Goal: Task Accomplishment & Management: Manage account settings

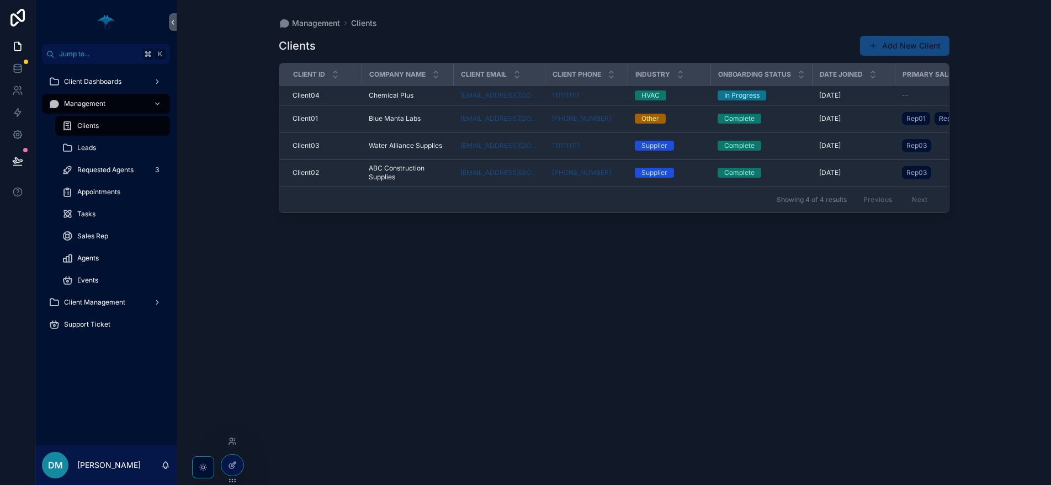
click at [234, 474] on div at bounding box center [232, 465] width 22 height 21
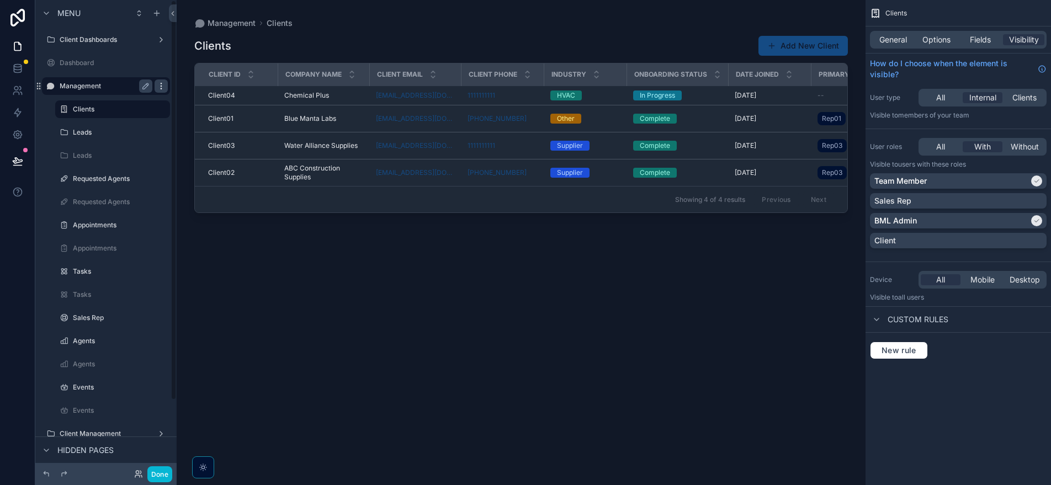
click at [162, 88] on icon "scrollable content" at bounding box center [161, 86] width 9 height 9
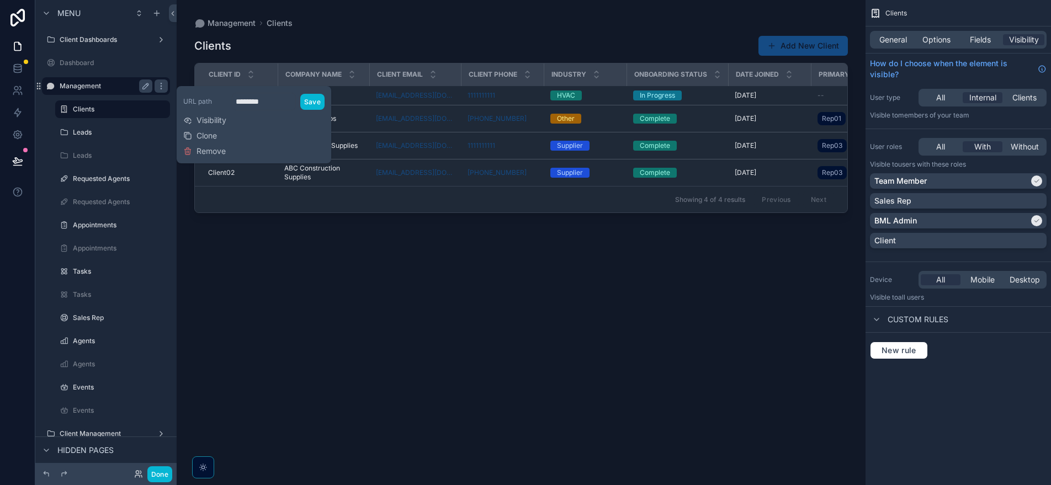
click at [91, 87] on label "Management" at bounding box center [104, 86] width 88 height 9
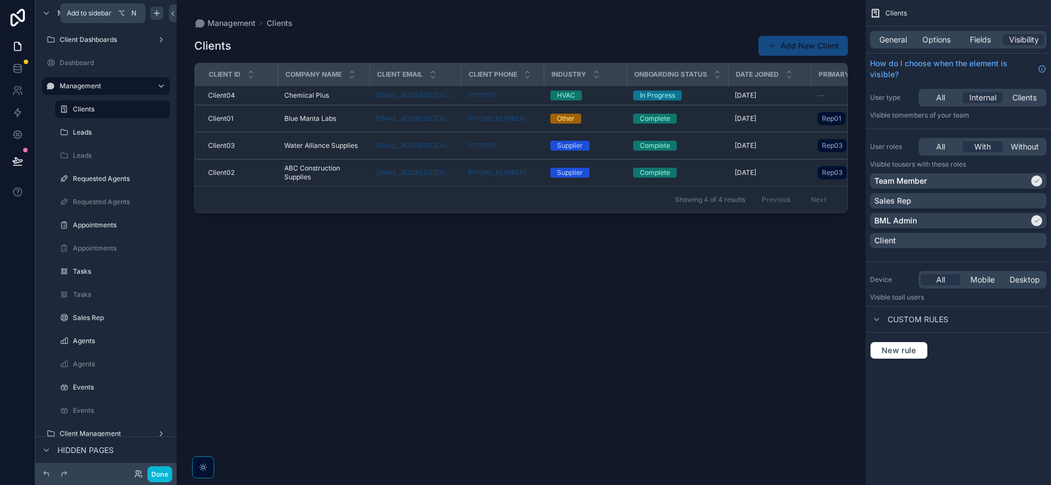
click at [158, 17] on icon "scrollable content" at bounding box center [156, 13] width 9 height 9
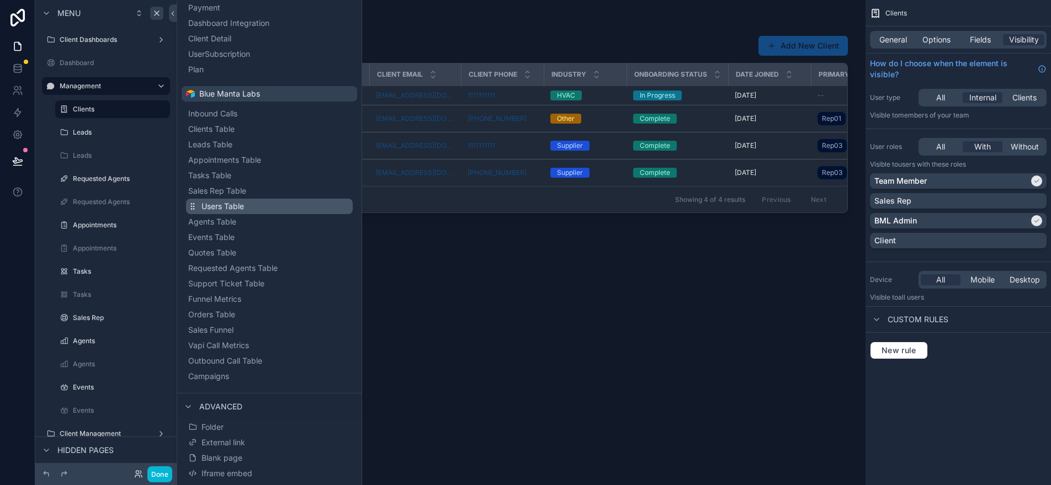
scroll to position [151, 0]
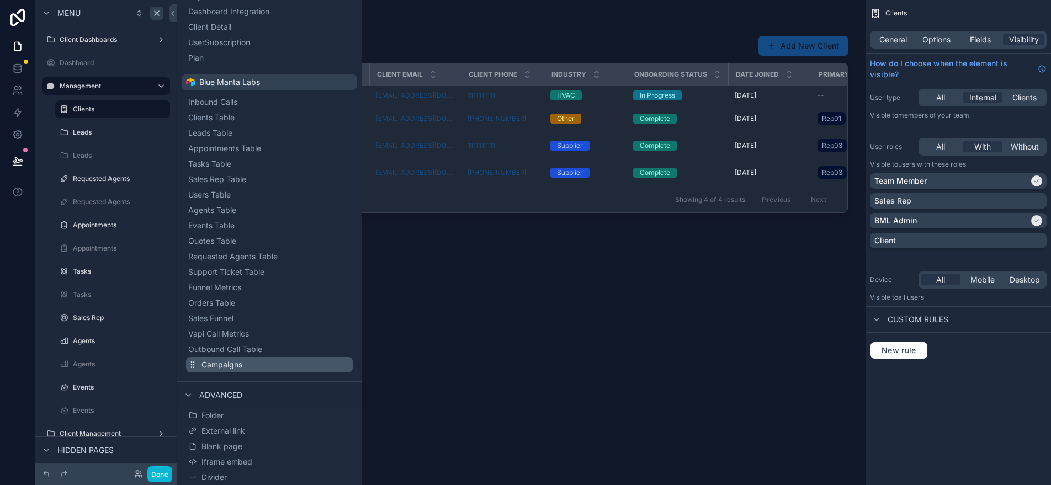
click at [283, 364] on button "Campaigns" at bounding box center [269, 364] width 167 height 15
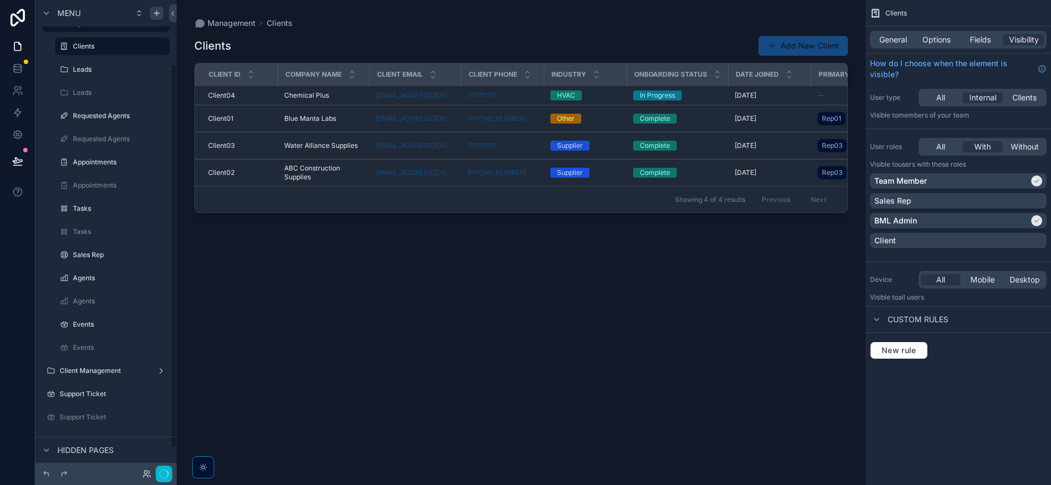
scroll to position [79, 0]
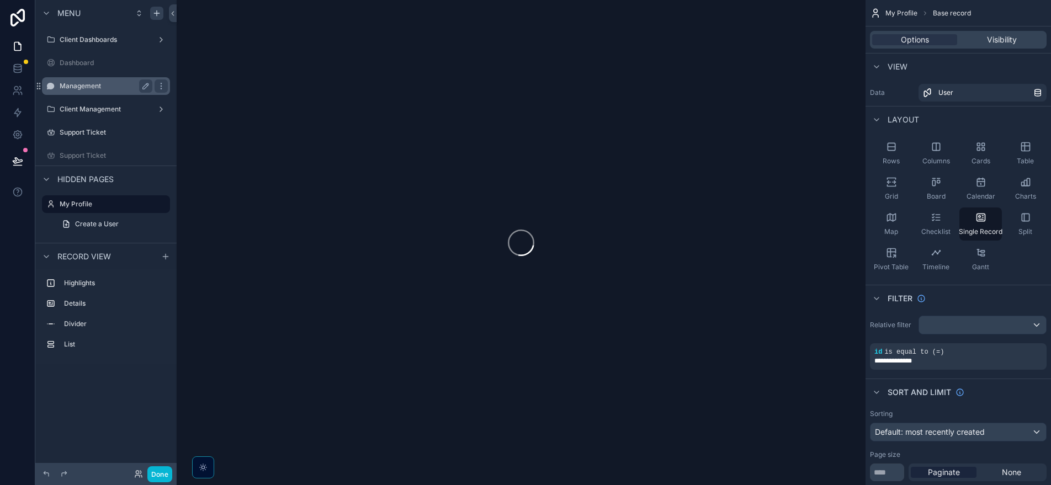
click at [94, 87] on label "Management" at bounding box center [104, 86] width 88 height 9
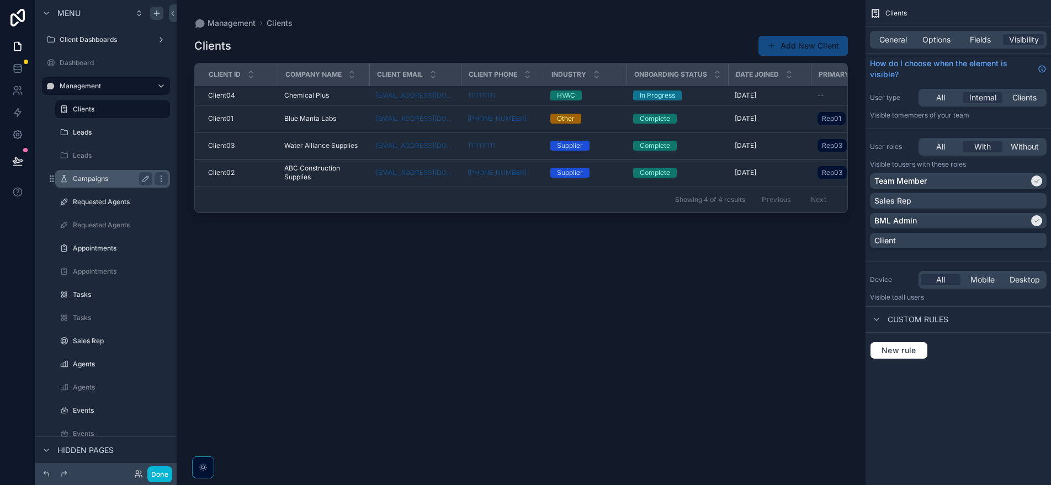
click at [101, 183] on label "Campaigns" at bounding box center [110, 178] width 75 height 9
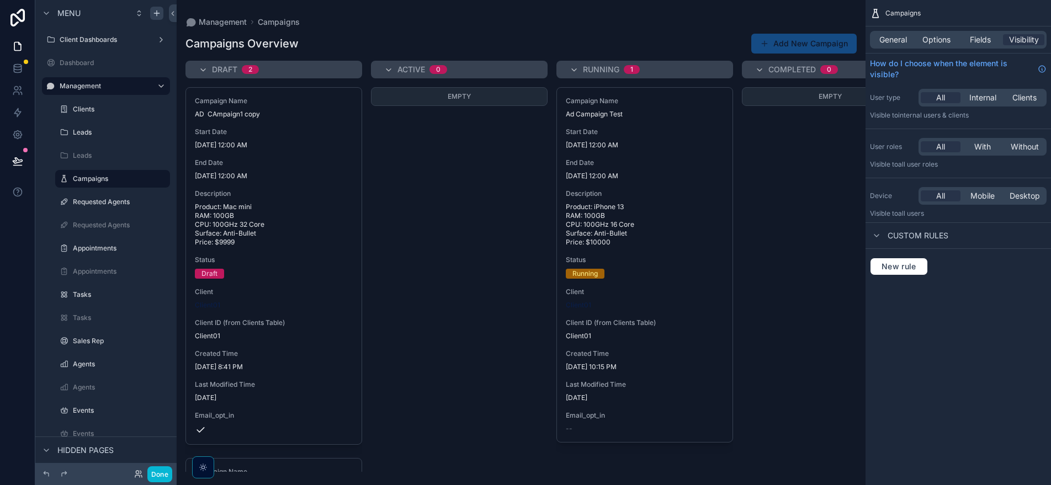
click at [790, 135] on div "scrollable content" at bounding box center [521, 242] width 689 height 485
click at [754, 134] on div "Empty" at bounding box center [830, 279] width 177 height 385
click at [567, 44] on div "Campaigns Overview Add New Campaign" at bounding box center [520, 43] width 671 height 21
click at [321, 51] on div "Campaigns Overview Add New Campaign" at bounding box center [520, 43] width 671 height 21
click at [487, 189] on div "Empty" at bounding box center [459, 279] width 177 height 385
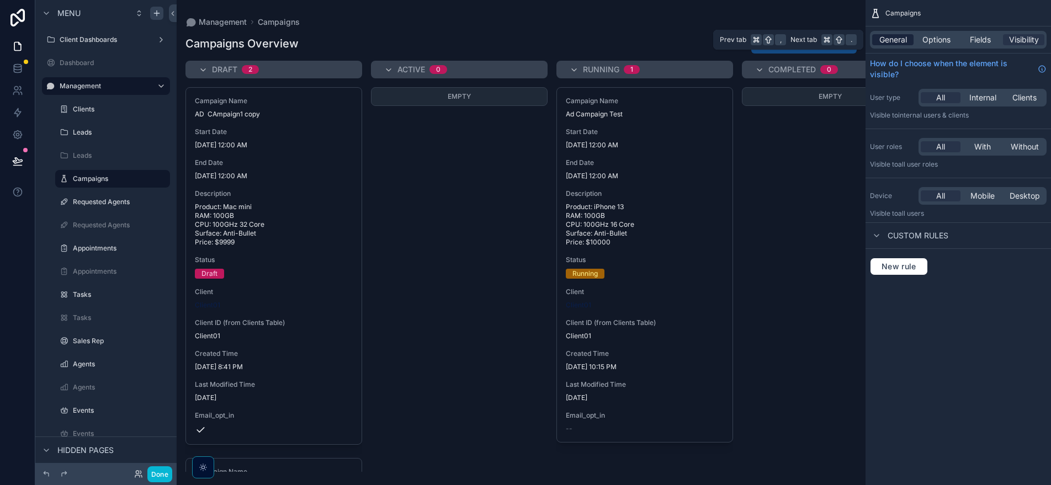
click at [903, 37] on span "General" at bounding box center [893, 39] width 28 height 11
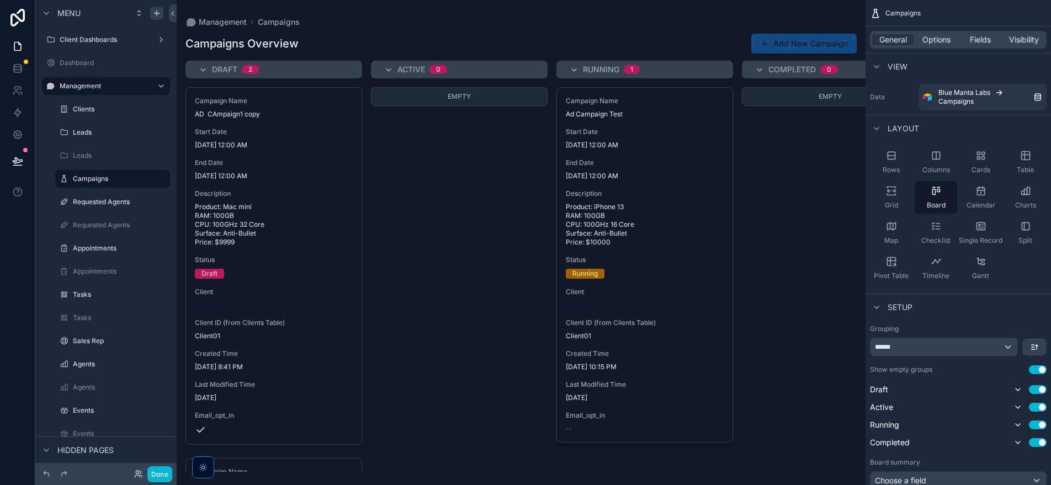
click at [510, 27] on div "Campaigns Overview Add New Campaign Draft 2 Campaign Name AD CAmpaign1 copy Sta…" at bounding box center [521, 248] width 689 height 445
click at [289, 46] on h1 "Campaigns Overview" at bounding box center [241, 43] width 113 height 15
click at [92, 208] on div "Requested Agents" at bounding box center [112, 201] width 79 height 13
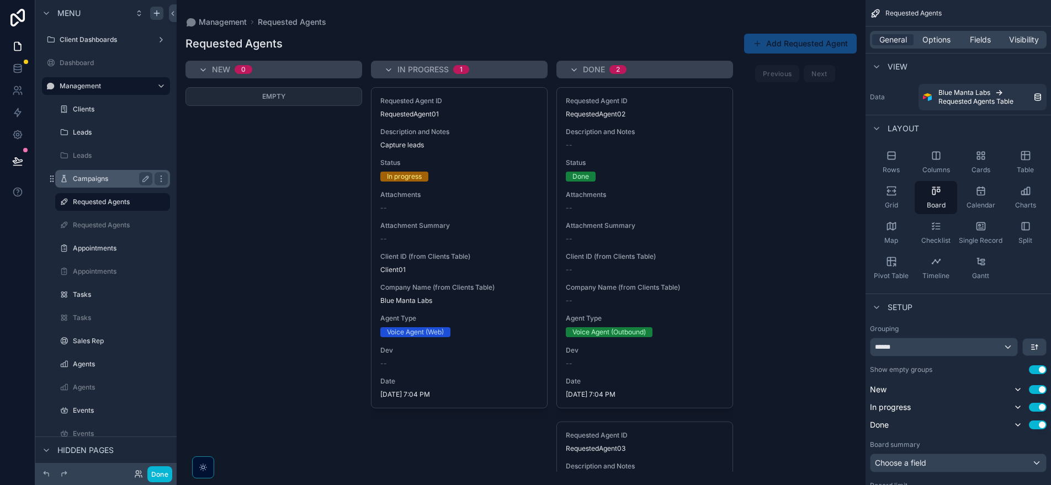
click at [94, 180] on label "Campaigns" at bounding box center [110, 178] width 75 height 9
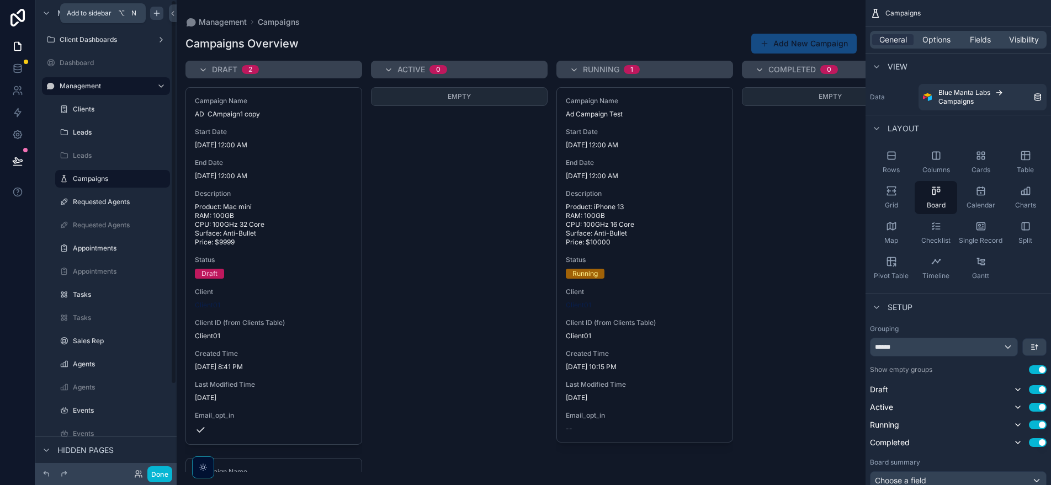
click at [162, 13] on div "scrollable content" at bounding box center [156, 13] width 13 height 13
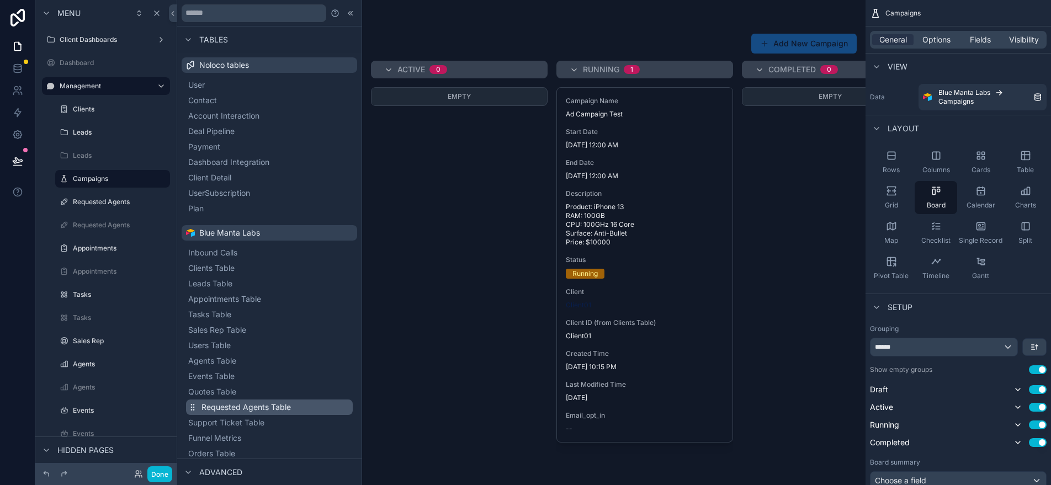
scroll to position [151, 0]
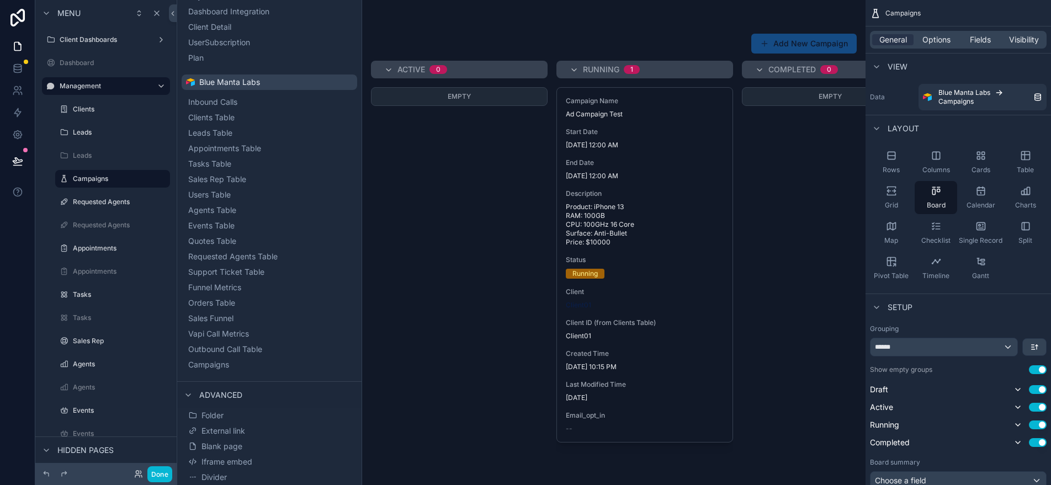
click at [438, 47] on div "Campaigns Overview Add New Campaign" at bounding box center [520, 43] width 671 height 21
click at [469, 25] on div "Management Campaigns" at bounding box center [520, 22] width 671 height 9
click at [171, 17] on icon at bounding box center [173, 13] width 8 height 8
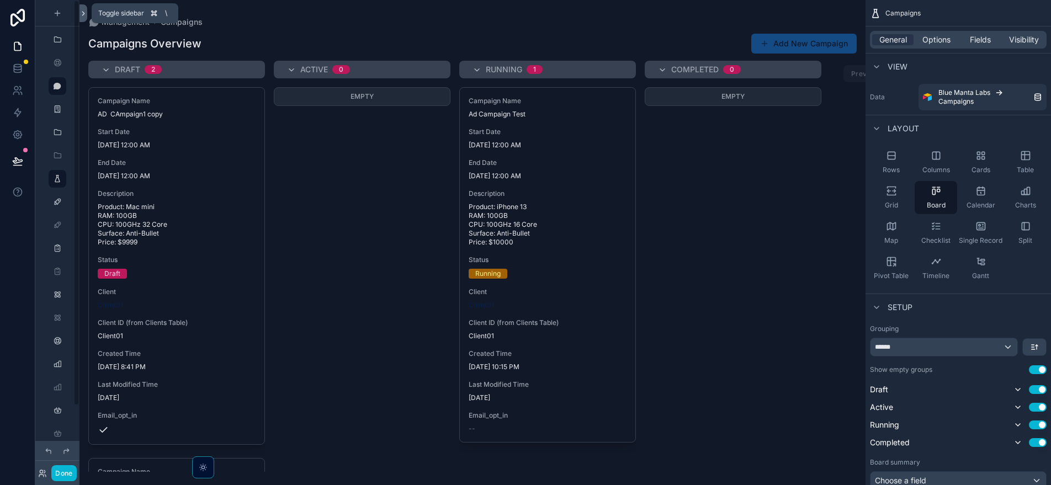
click at [87, 17] on icon at bounding box center [83, 13] width 8 height 8
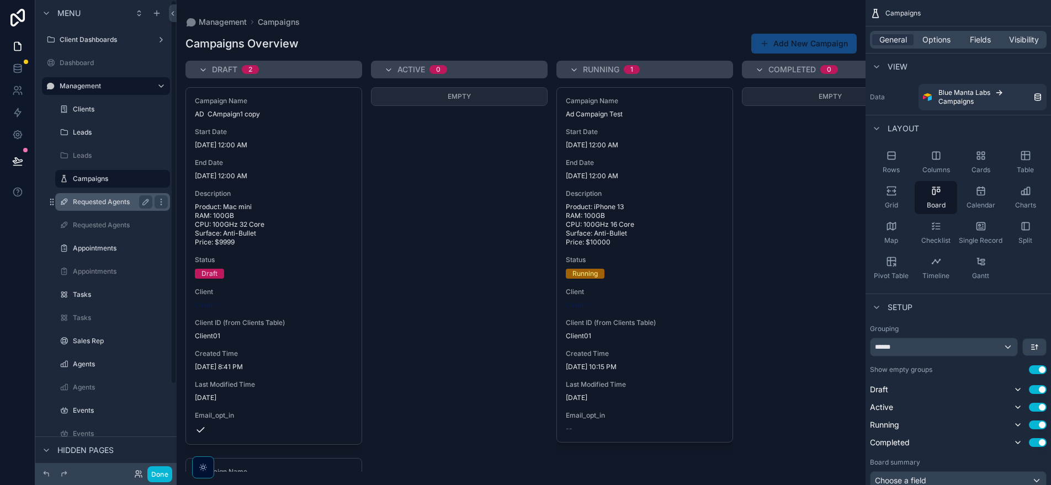
click at [93, 203] on label "Requested Agents" at bounding box center [110, 202] width 75 height 9
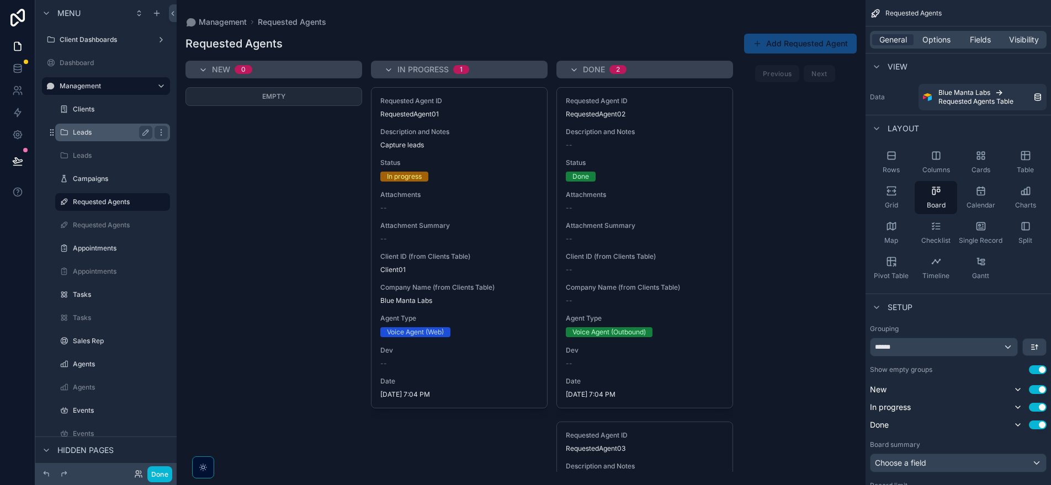
click at [112, 139] on div "Leads" at bounding box center [112, 133] width 110 height 18
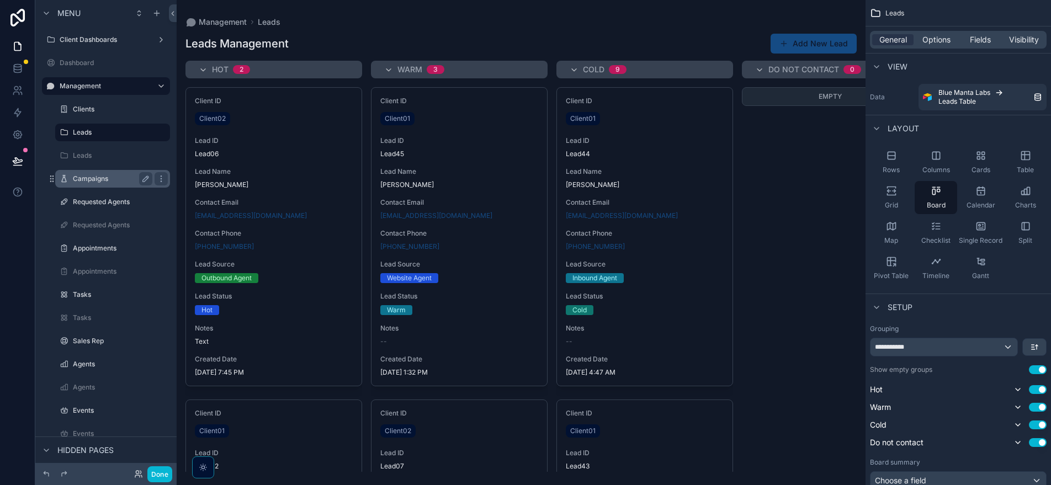
click at [104, 183] on div "Campaigns" at bounding box center [112, 178] width 79 height 13
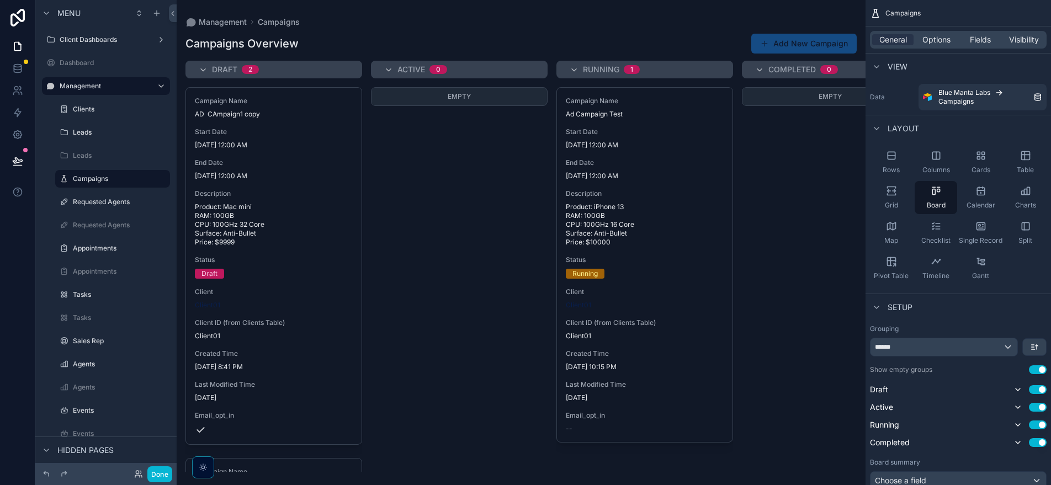
click at [788, 157] on div "Empty" at bounding box center [830, 279] width 177 height 385
click at [13, 72] on icon at bounding box center [17, 68] width 11 height 11
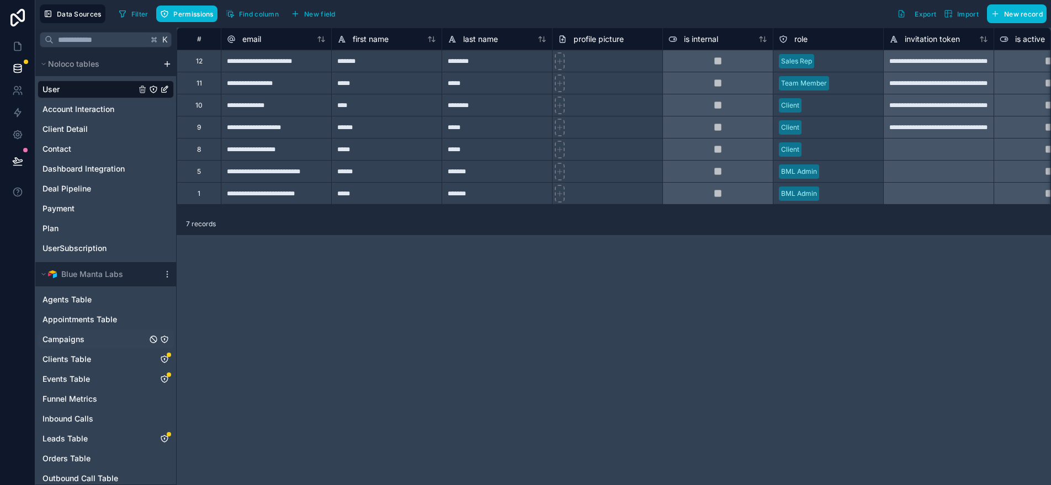
click at [168, 339] on icon "Campaigns" at bounding box center [164, 339] width 9 height 9
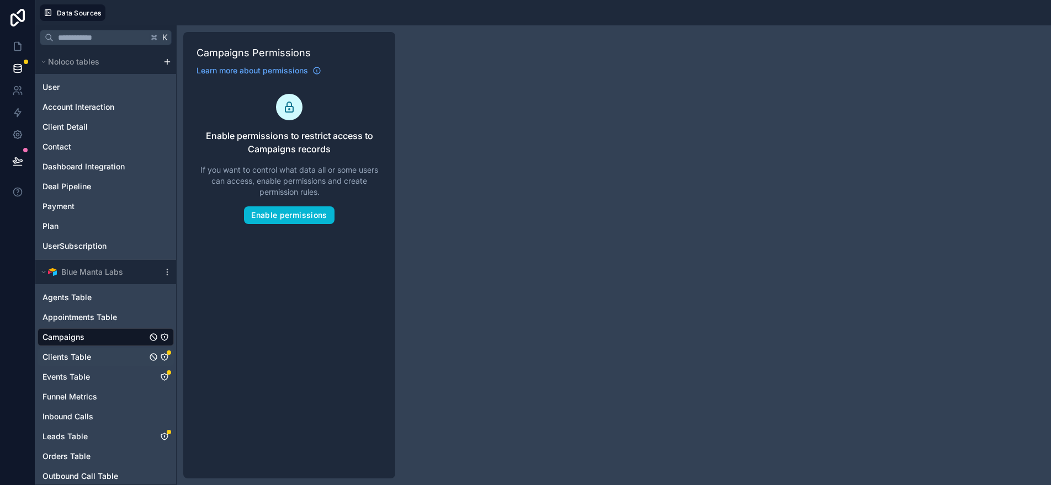
click at [164, 359] on icon "Clients Table" at bounding box center [164, 357] width 9 height 9
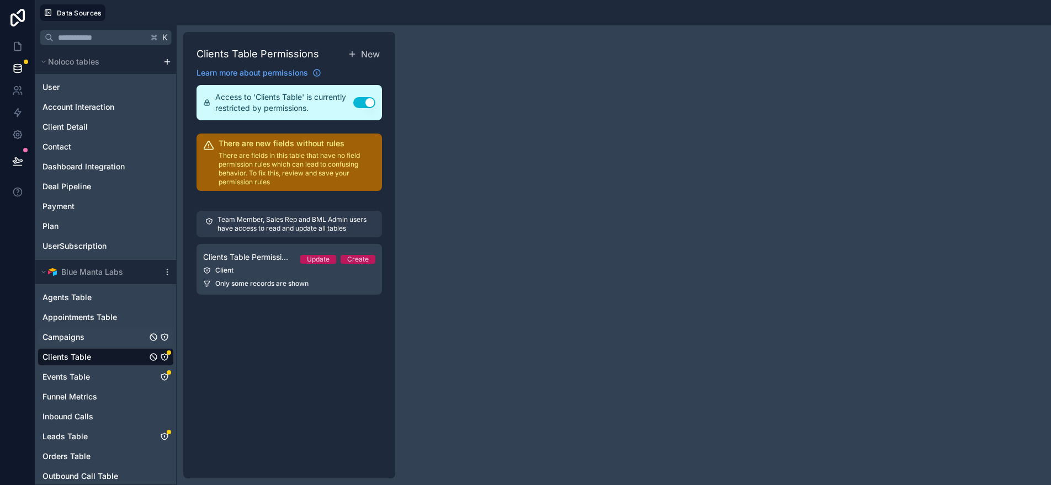
click at [167, 342] on div "Campaigns" at bounding box center [106, 337] width 136 height 18
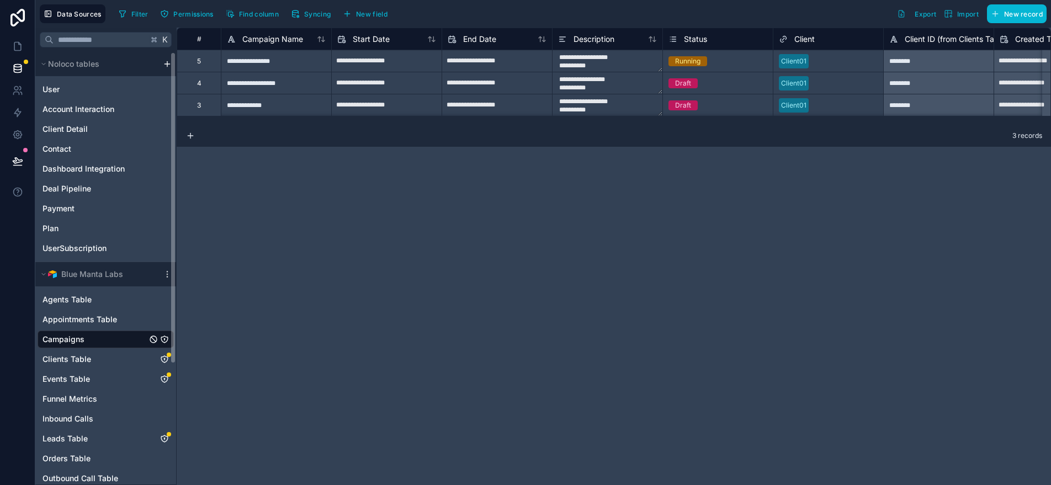
click at [164, 342] on icon "Campaigns" at bounding box center [164, 339] width 9 height 9
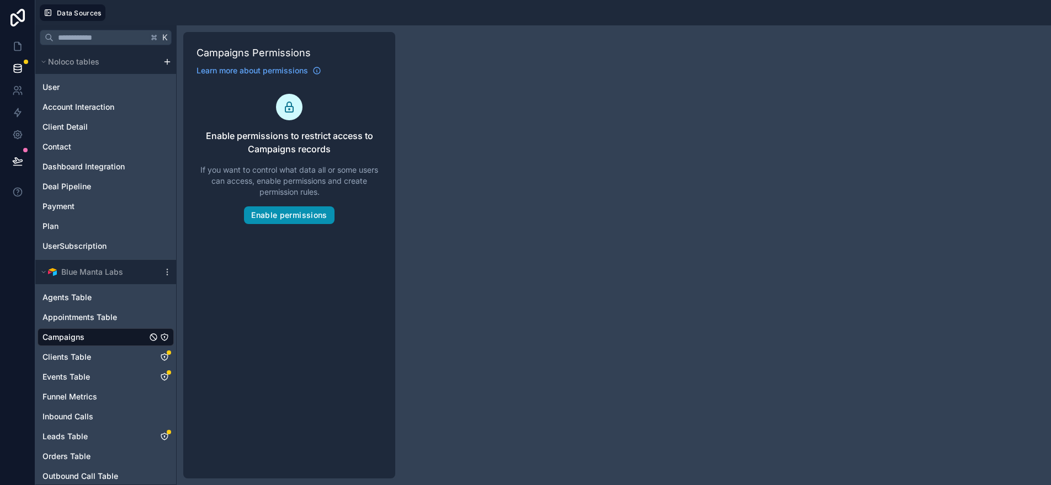
click at [307, 216] on button "Enable permissions" at bounding box center [289, 215] width 90 height 18
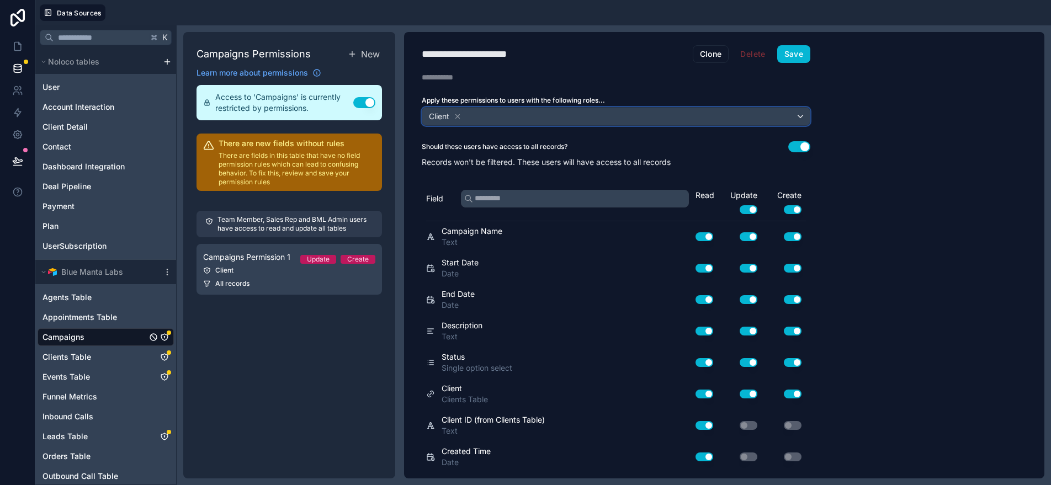
click at [546, 111] on div "Client" at bounding box center [615, 117] width 387 height 18
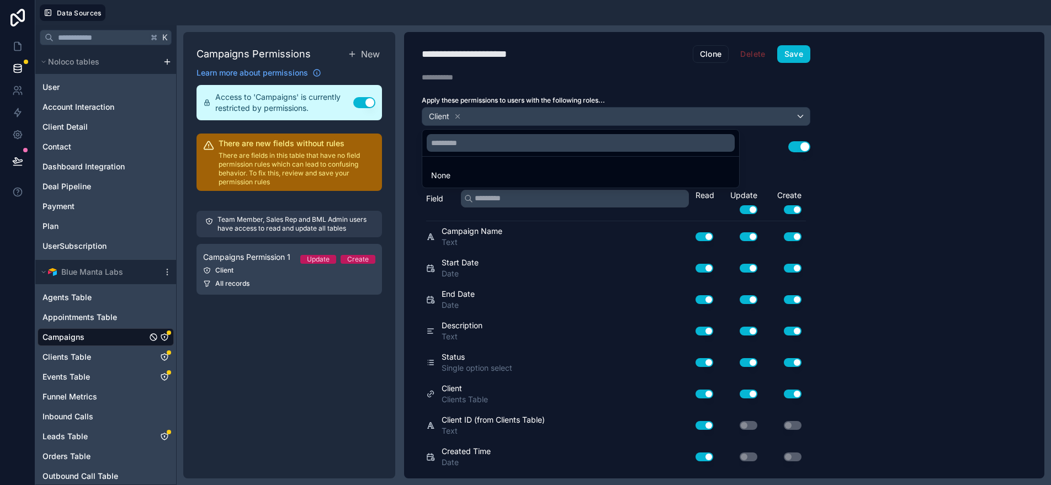
click at [990, 123] on div at bounding box center [525, 242] width 1051 height 485
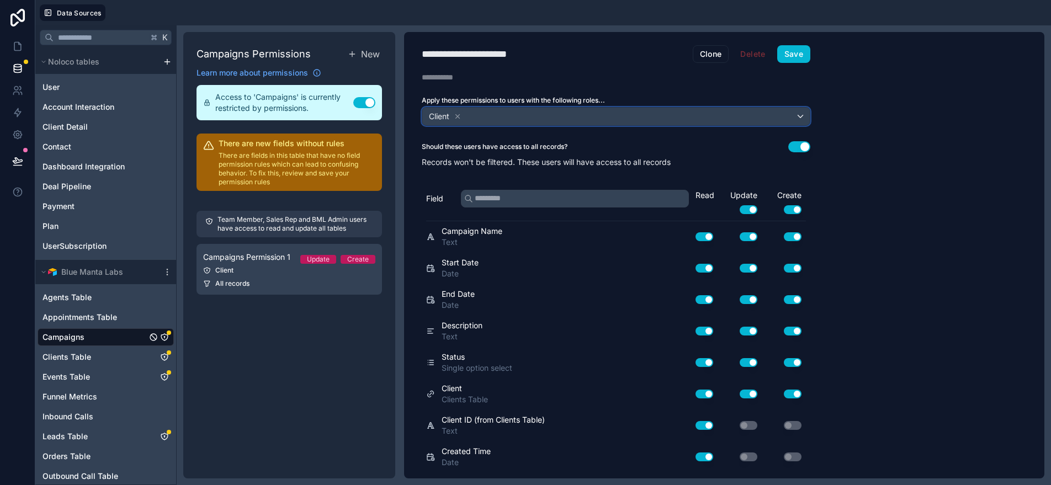
click at [658, 124] on div "Client" at bounding box center [615, 117] width 387 height 18
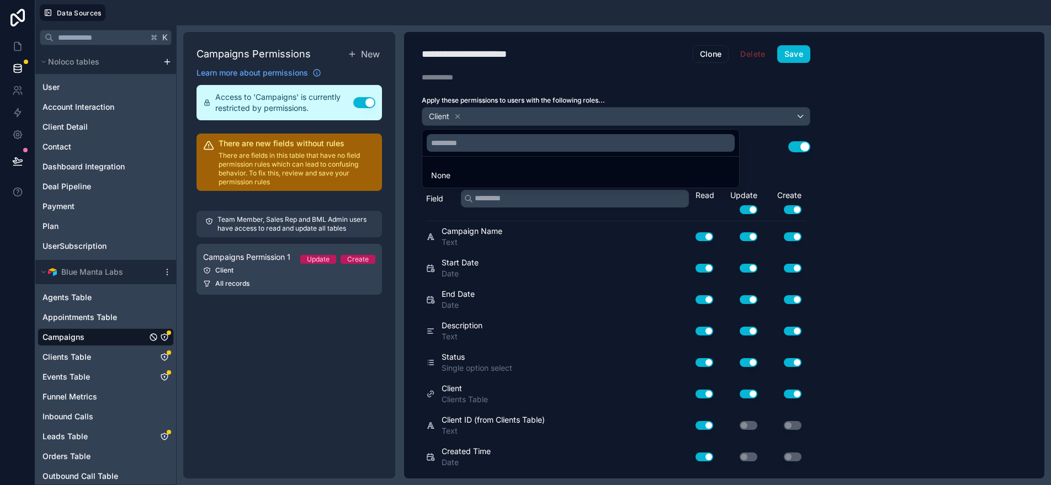
click at [512, 114] on div at bounding box center [525, 242] width 1051 height 485
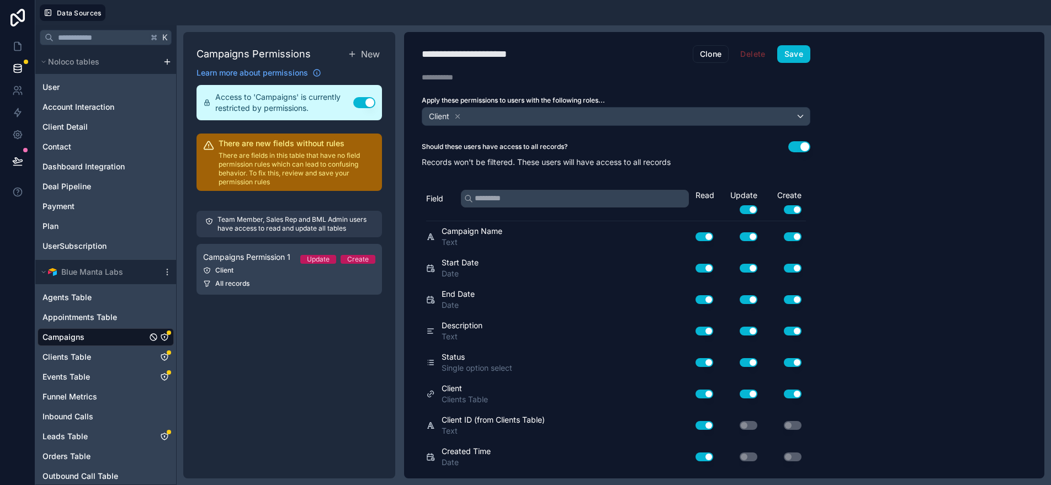
click at [892, 120] on div "**********" at bounding box center [724, 255] width 640 height 446
click at [571, 116] on div "Client" at bounding box center [615, 117] width 387 height 18
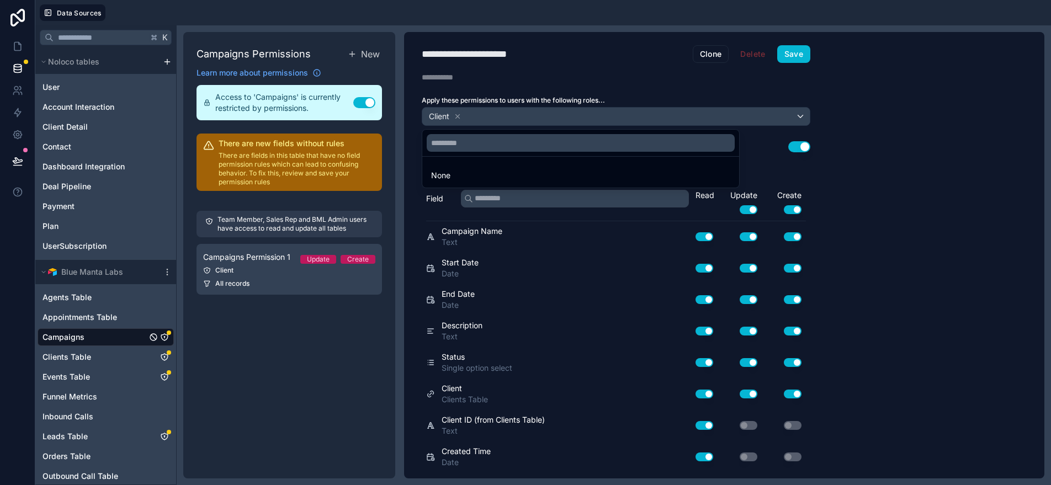
click at [539, 118] on div at bounding box center [525, 242] width 1051 height 485
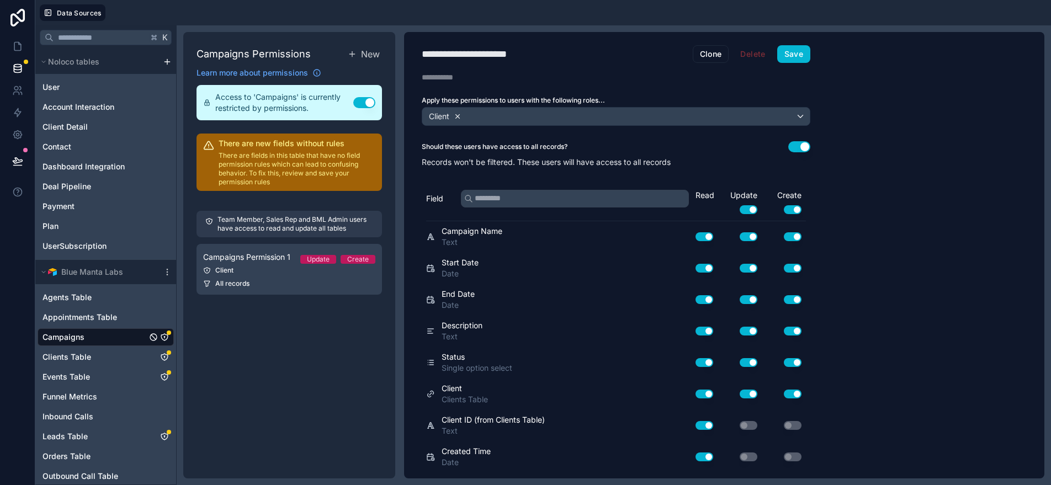
click at [455, 118] on icon at bounding box center [458, 117] width 8 height 8
click at [501, 117] on span "Choose one or more roles" at bounding box center [473, 115] width 92 height 9
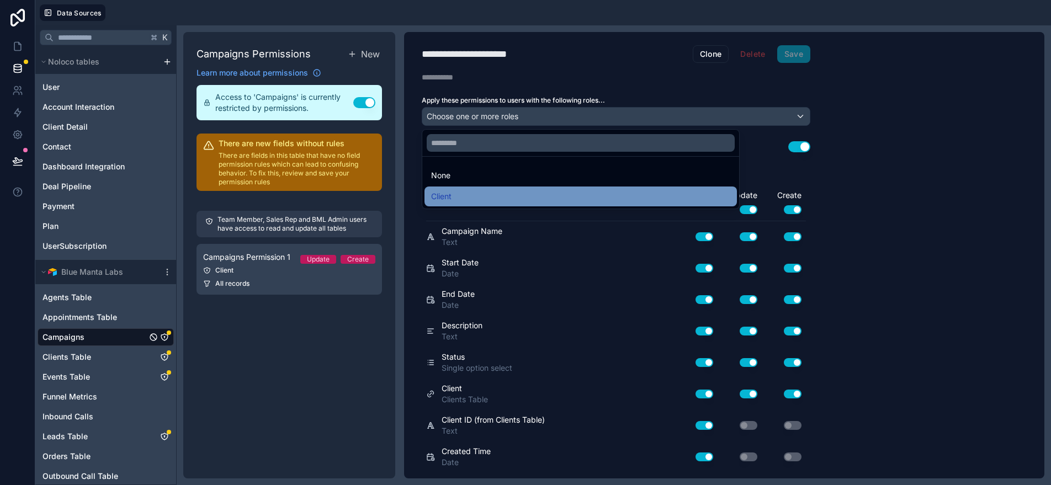
click at [469, 198] on div "Client" at bounding box center [580, 196] width 299 height 13
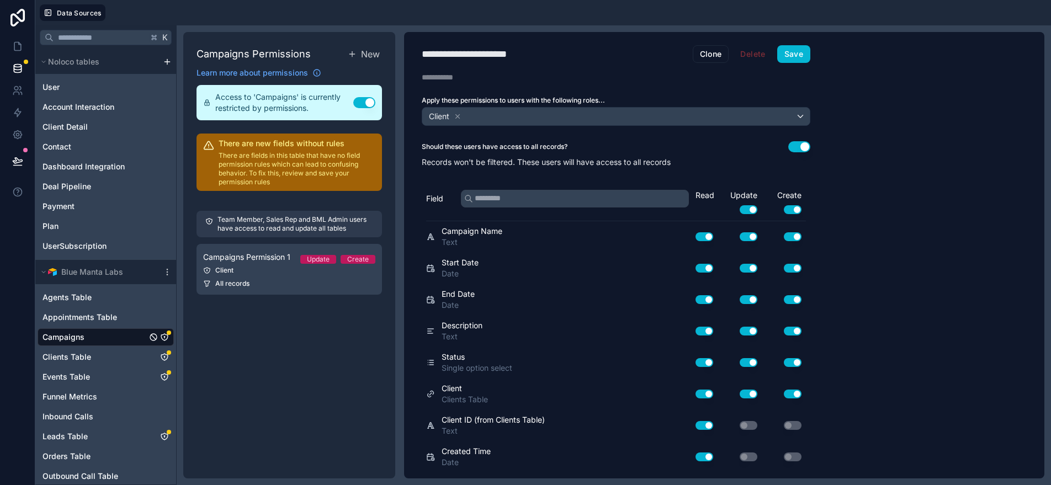
click at [816, 147] on div "Should these users have access to all records? Use setting Records won't be fil…" at bounding box center [616, 154] width 424 height 26
click at [800, 144] on button "Use setting" at bounding box center [799, 146] width 22 height 11
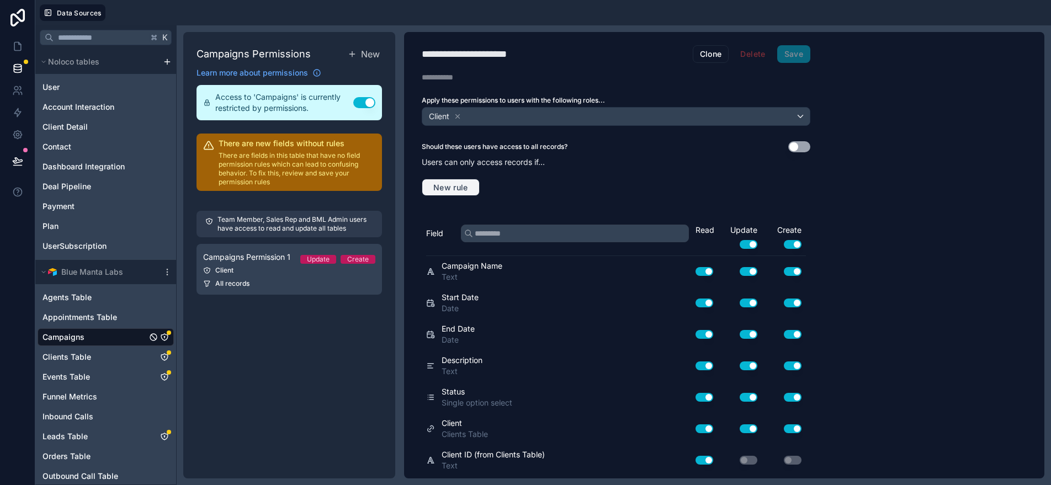
click at [464, 188] on span "New rule" at bounding box center [451, 188] width 44 height 10
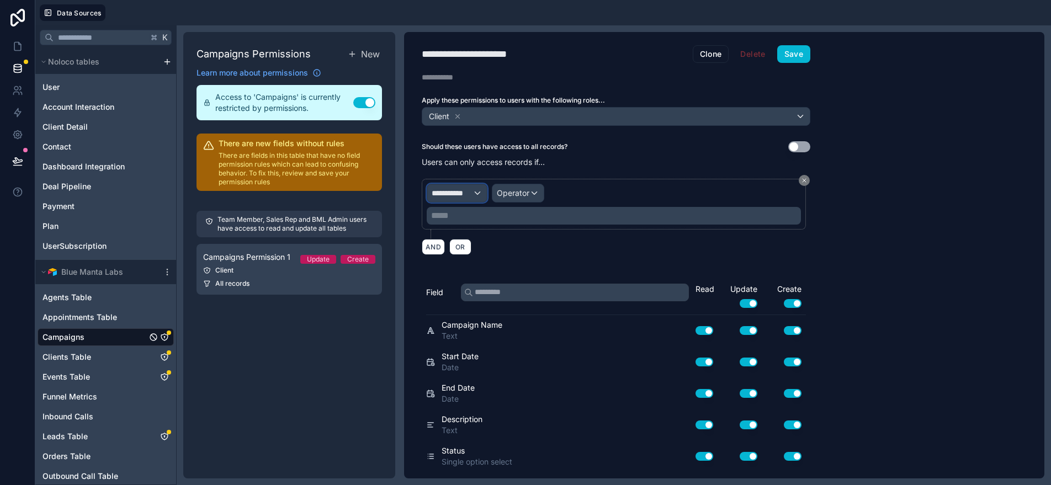
click at [462, 194] on span "**********" at bounding box center [452, 193] width 41 height 11
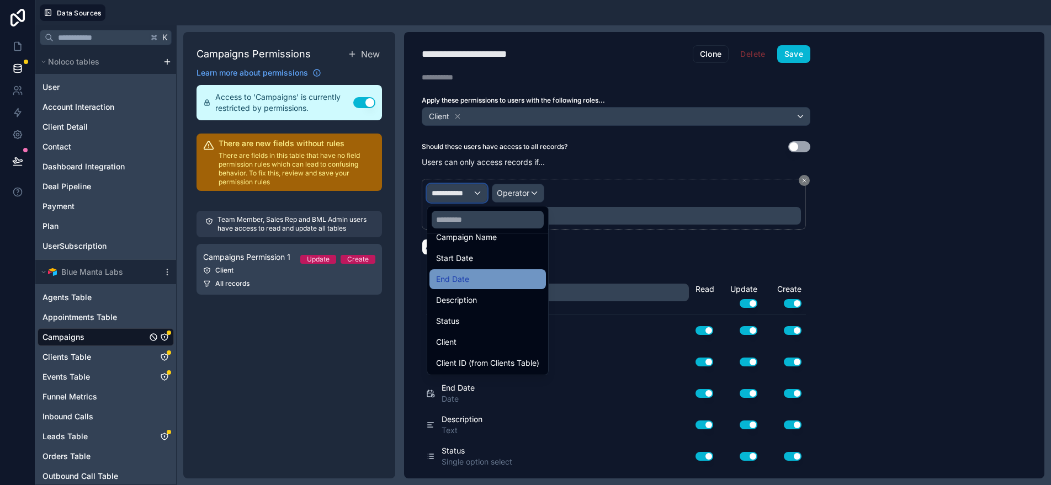
scroll to position [124, 0]
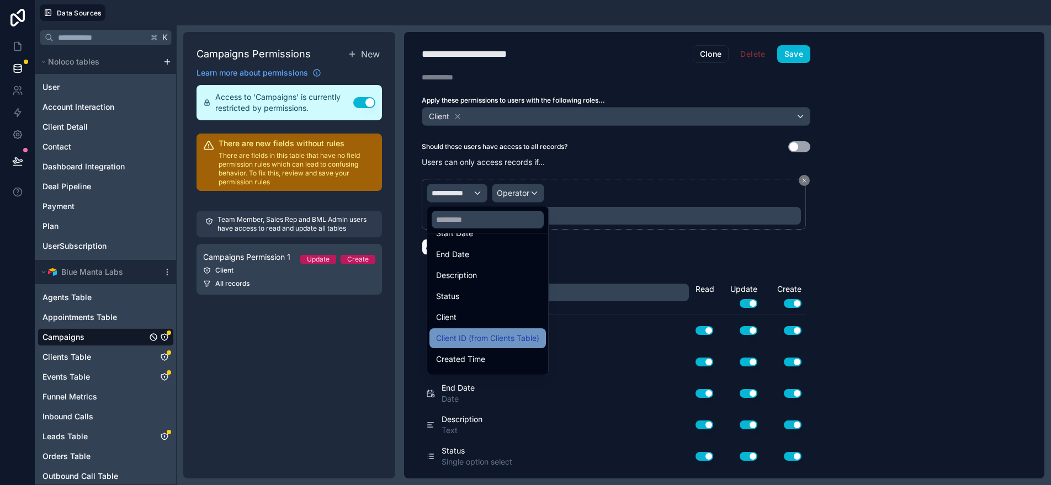
click at [496, 342] on span "Client ID (from Clients Table)" at bounding box center [487, 338] width 103 height 13
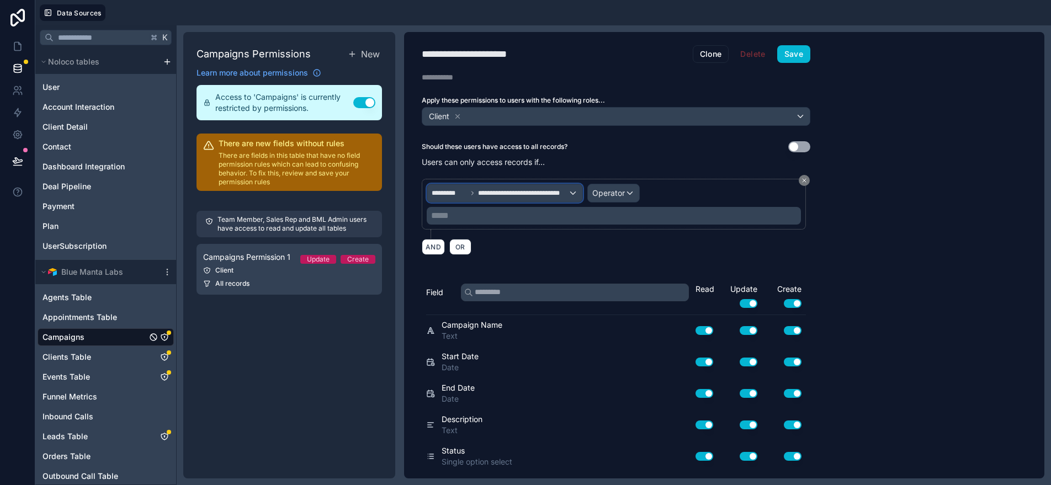
click at [545, 196] on span "**********" at bounding box center [523, 193] width 90 height 9
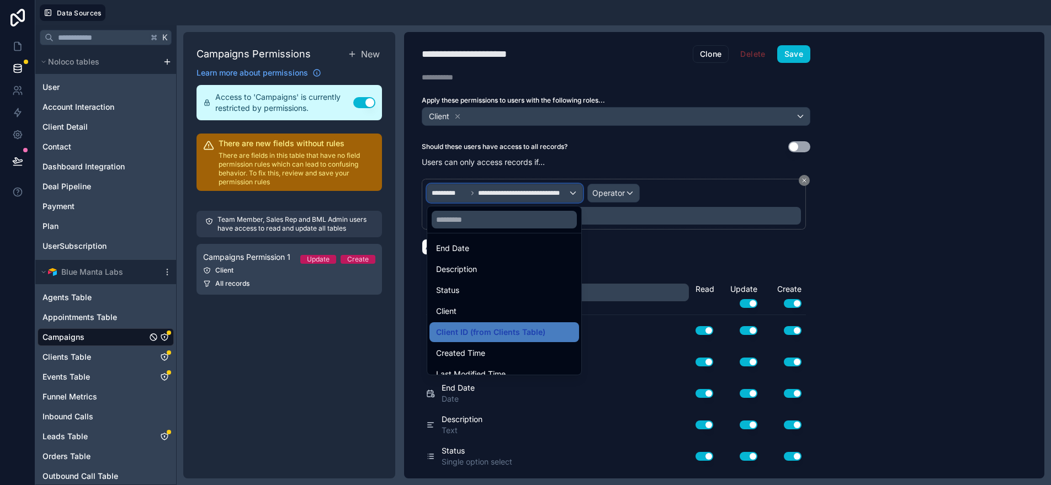
scroll to position [130, 0]
click at [629, 195] on div at bounding box center [525, 242] width 1051 height 485
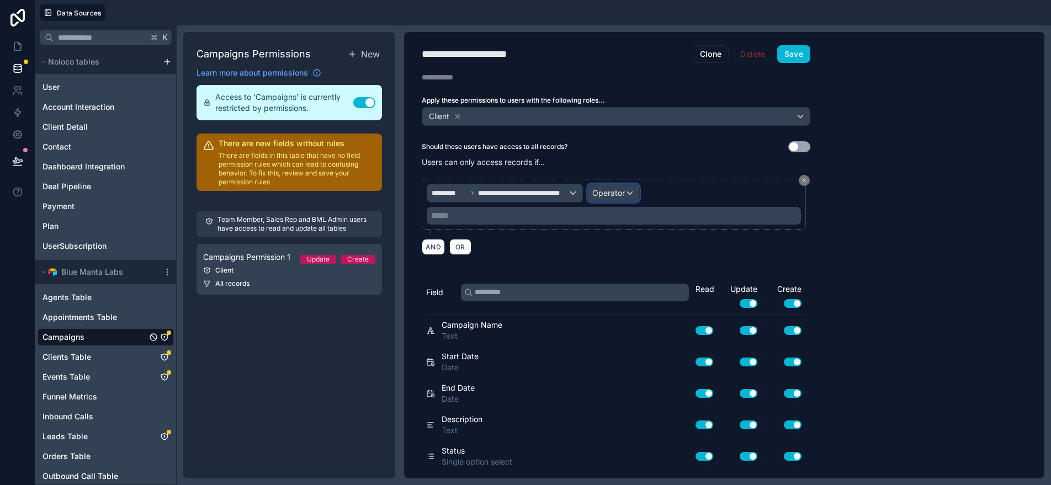
click at [629, 195] on div "Operator" at bounding box center [613, 193] width 51 height 18
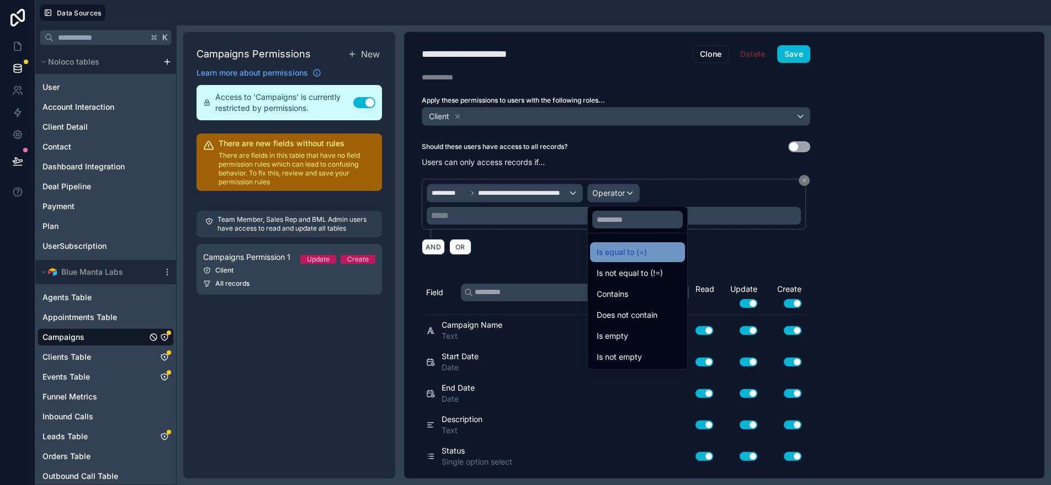
click at [635, 251] on span "Is equal to (=)" at bounding box center [622, 252] width 50 height 13
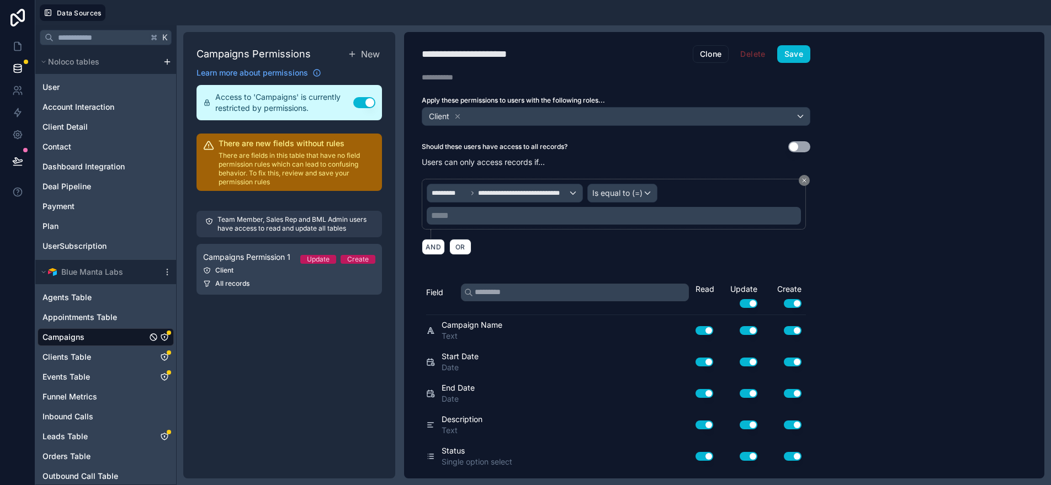
click at [547, 210] on p "***** ﻿" at bounding box center [615, 215] width 368 height 13
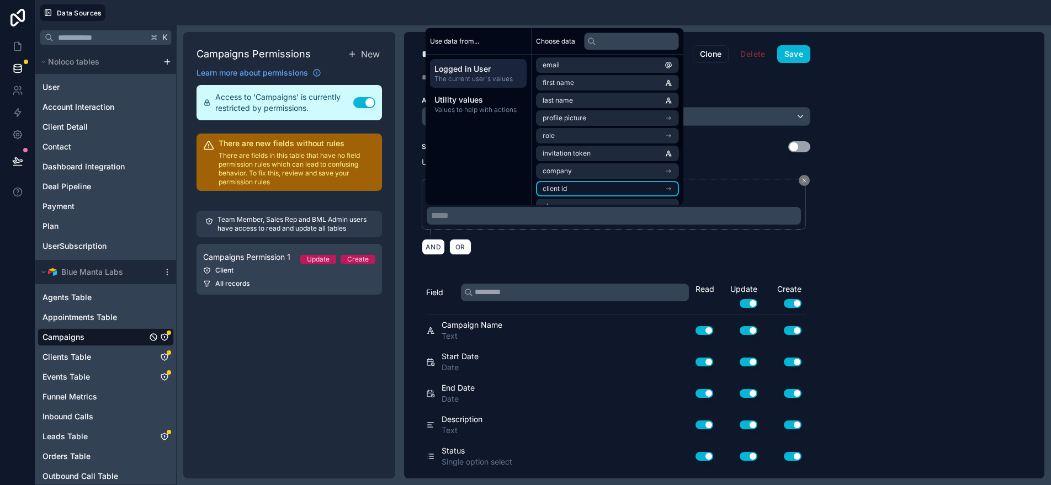
scroll to position [2, 0]
click at [581, 190] on li "client id" at bounding box center [607, 187] width 143 height 15
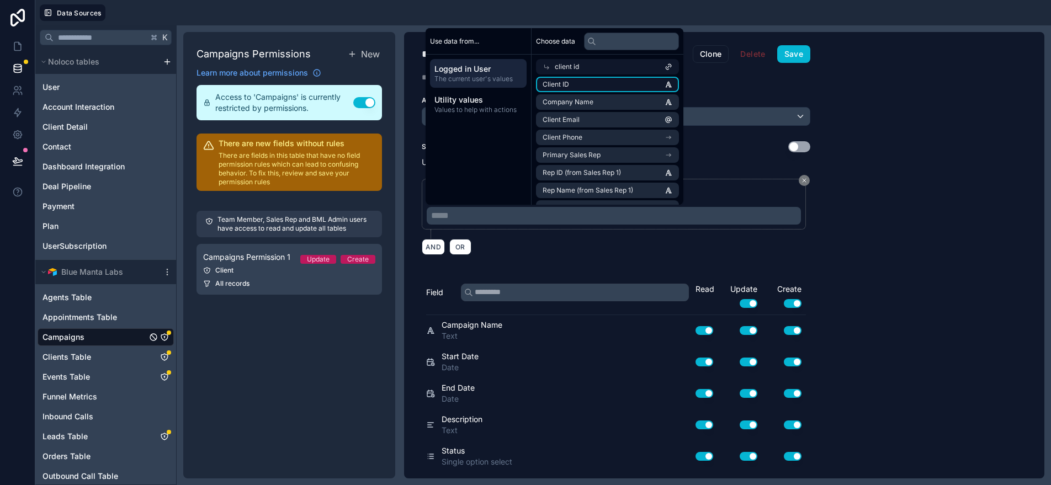
click at [562, 87] on span "Client ID" at bounding box center [556, 84] width 26 height 9
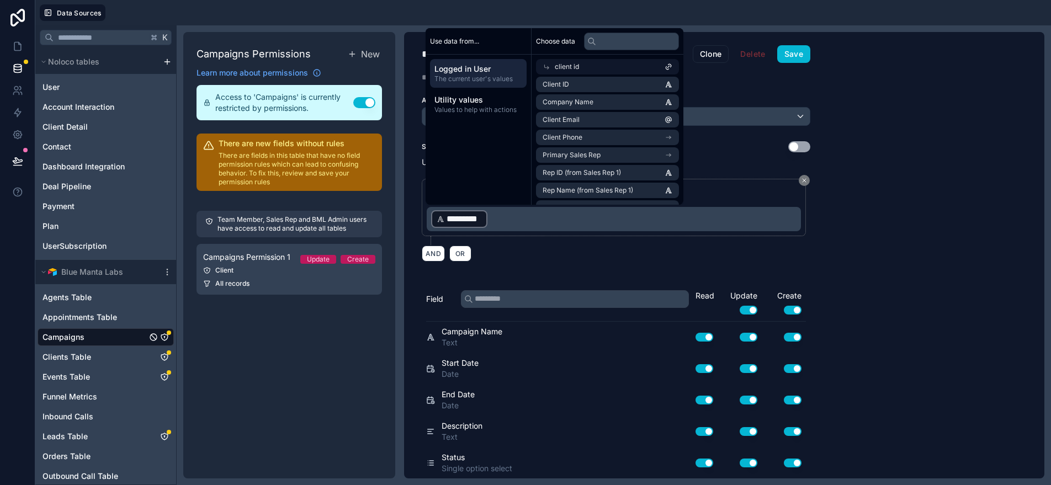
click at [934, 217] on div "**********" at bounding box center [724, 255] width 640 height 446
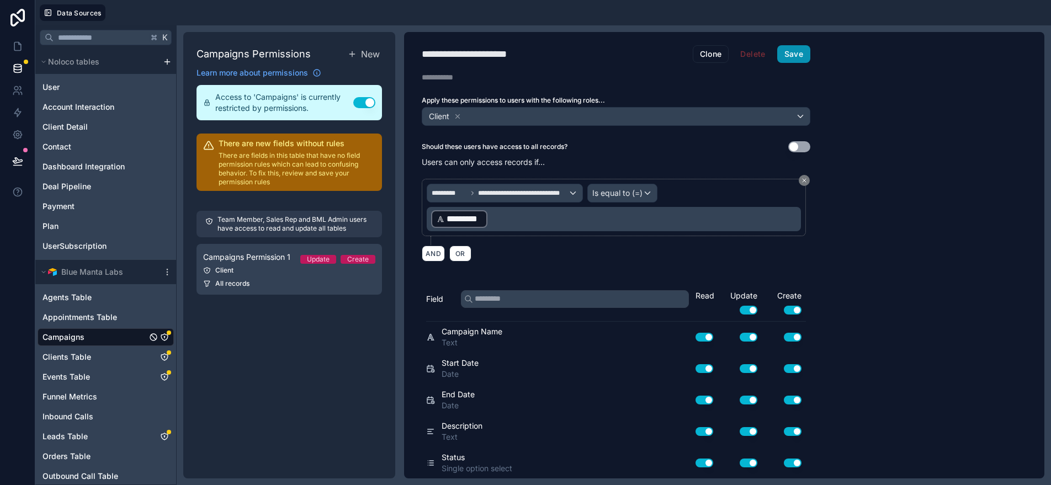
click at [793, 53] on button "Save" at bounding box center [793, 54] width 33 height 18
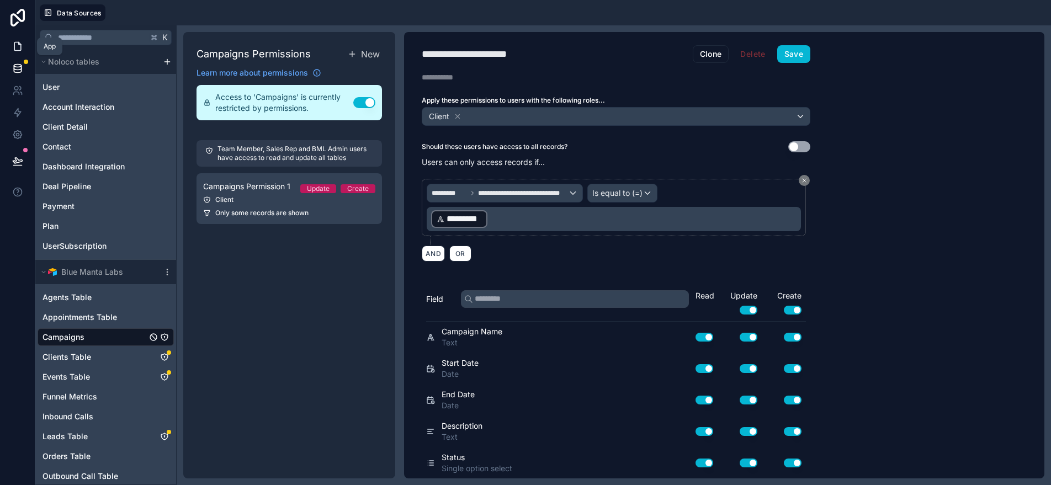
click at [16, 41] on icon at bounding box center [17, 46] width 11 height 11
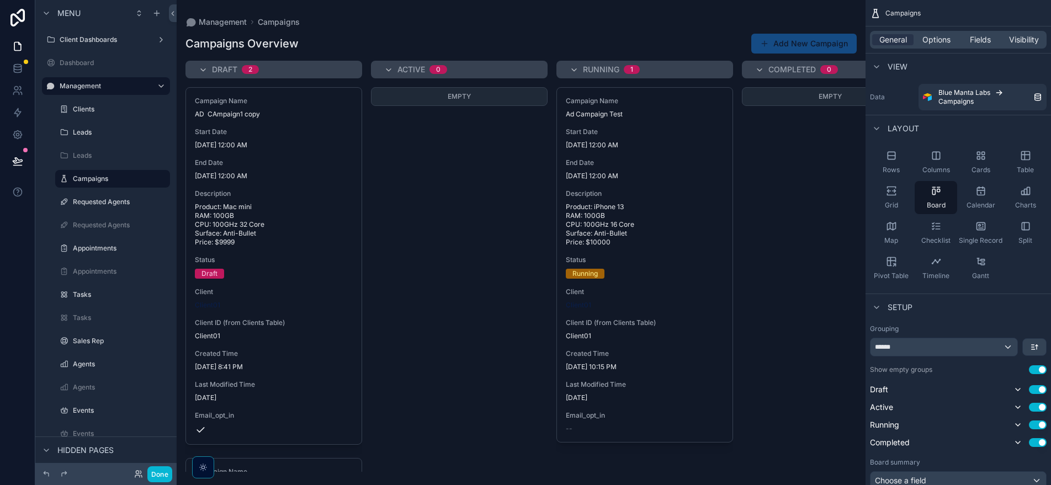
click at [460, 177] on div "Empty" at bounding box center [459, 279] width 177 height 385
click at [440, 134] on div "Empty" at bounding box center [459, 279] width 177 height 385
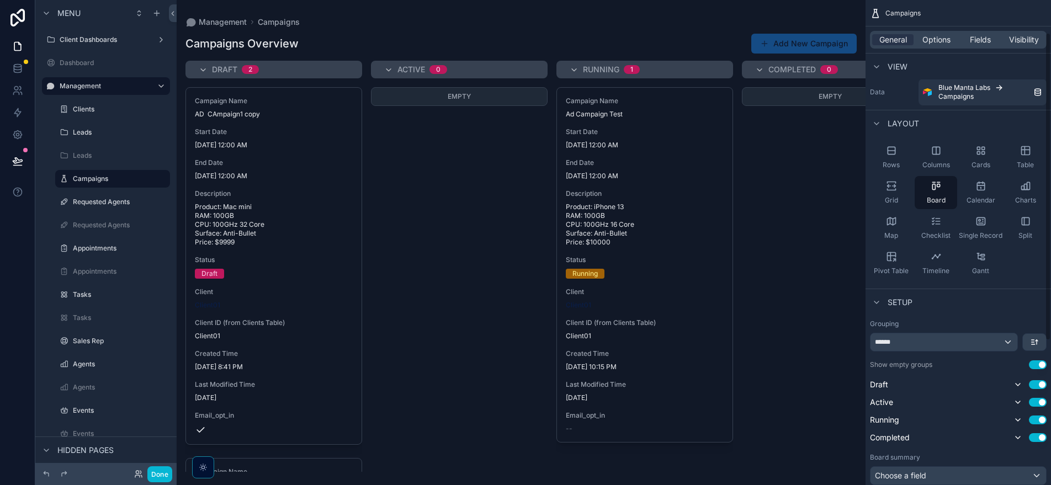
scroll to position [4, 0]
click at [1022, 154] on icon "scrollable content" at bounding box center [1025, 151] width 11 height 11
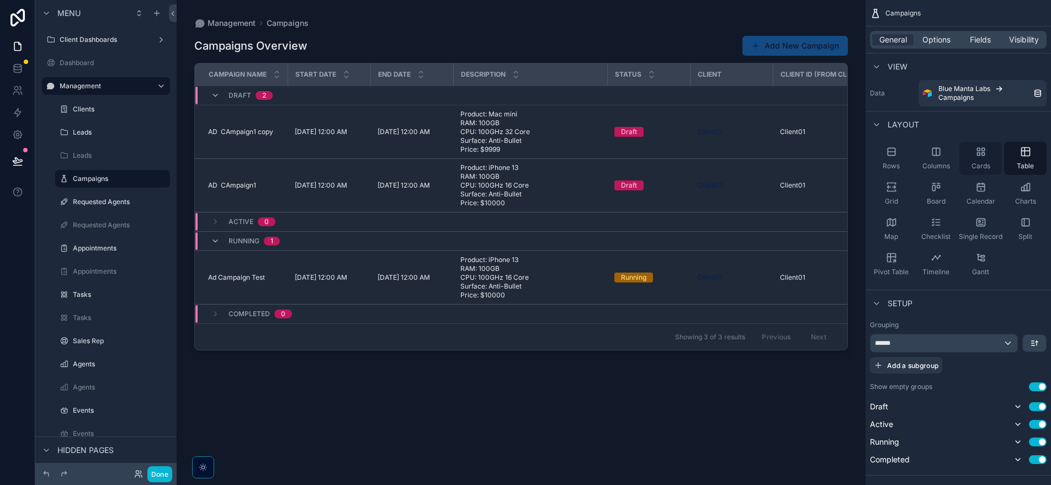
click at [987, 158] on div "Cards" at bounding box center [980, 158] width 42 height 33
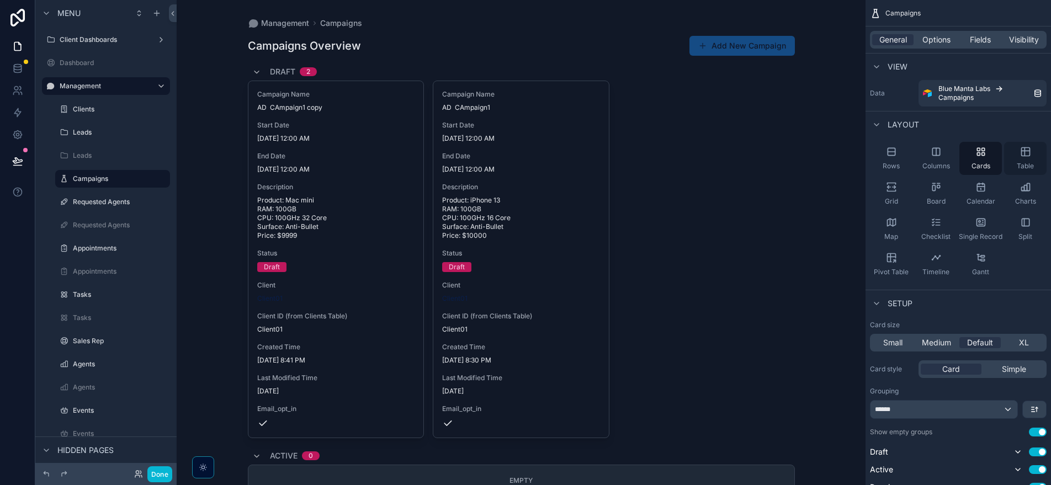
click at [1038, 158] on div "Table" at bounding box center [1025, 158] width 42 height 33
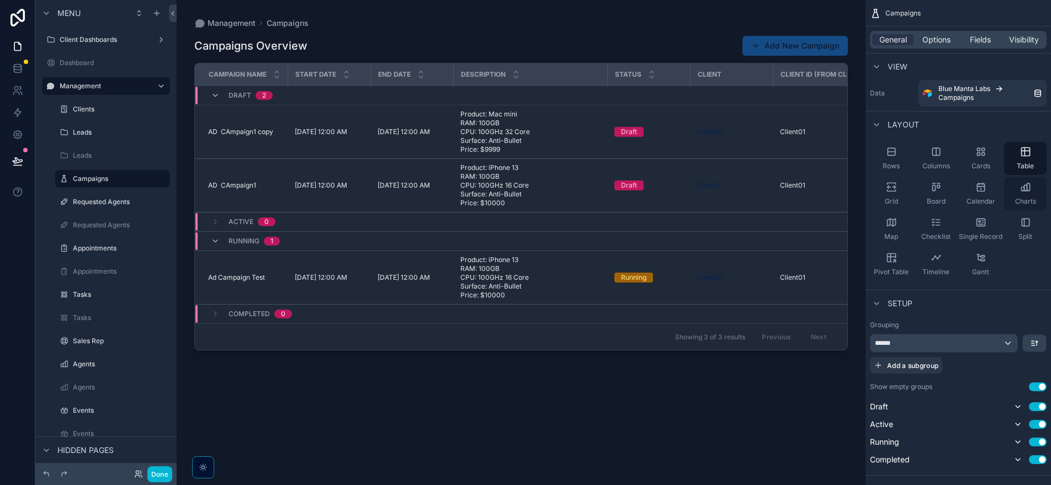
click at [1023, 188] on icon "scrollable content" at bounding box center [1025, 187] width 11 height 11
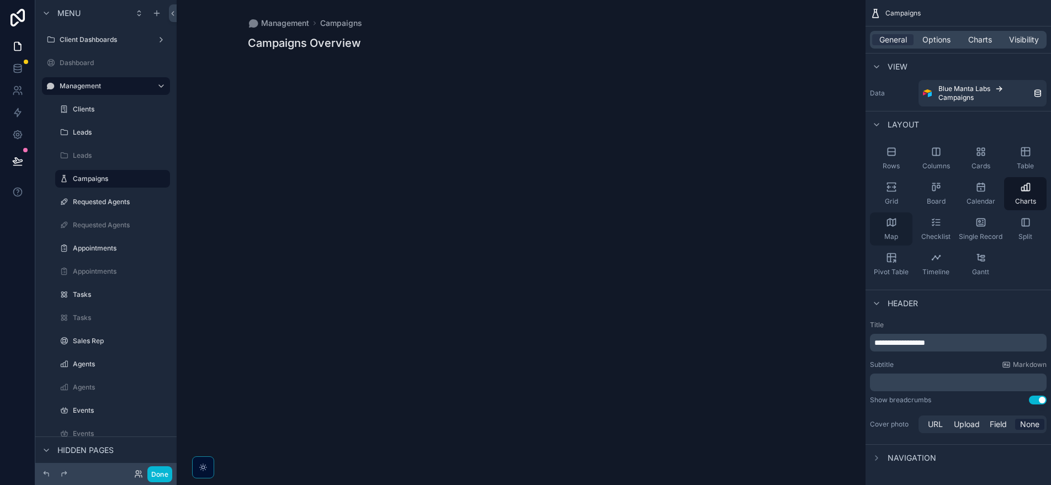
click at [895, 236] on span "Map" at bounding box center [891, 236] width 14 height 9
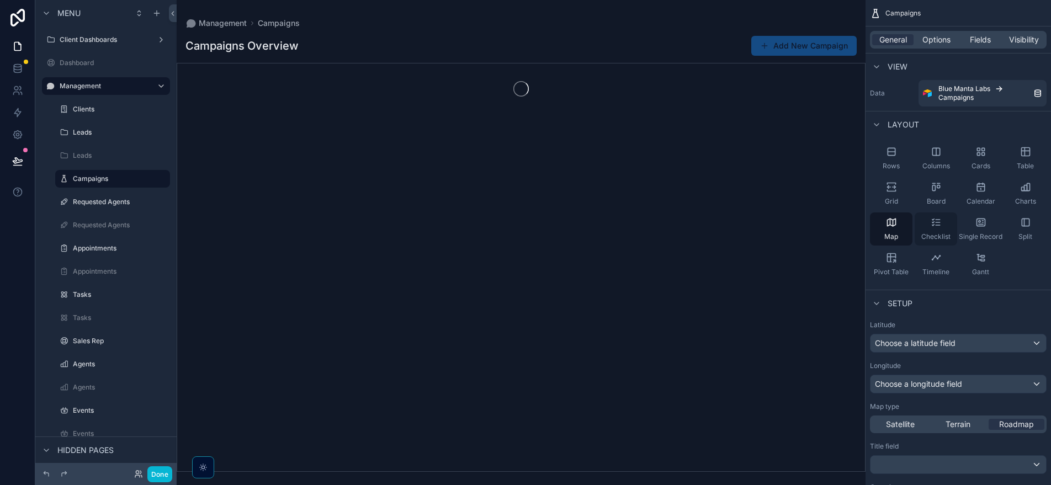
click at [948, 224] on div "Checklist" at bounding box center [935, 228] width 42 height 33
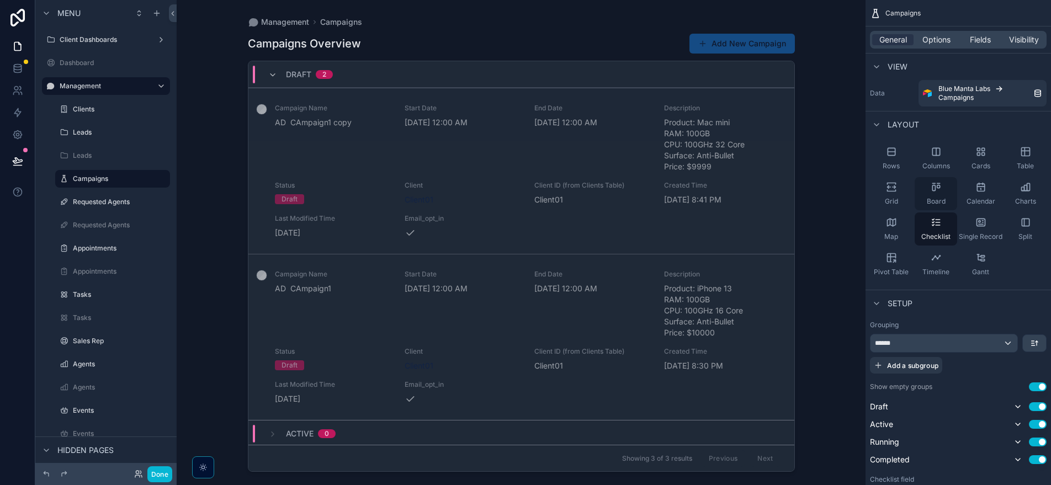
click at [944, 199] on span "Board" at bounding box center [936, 201] width 19 height 9
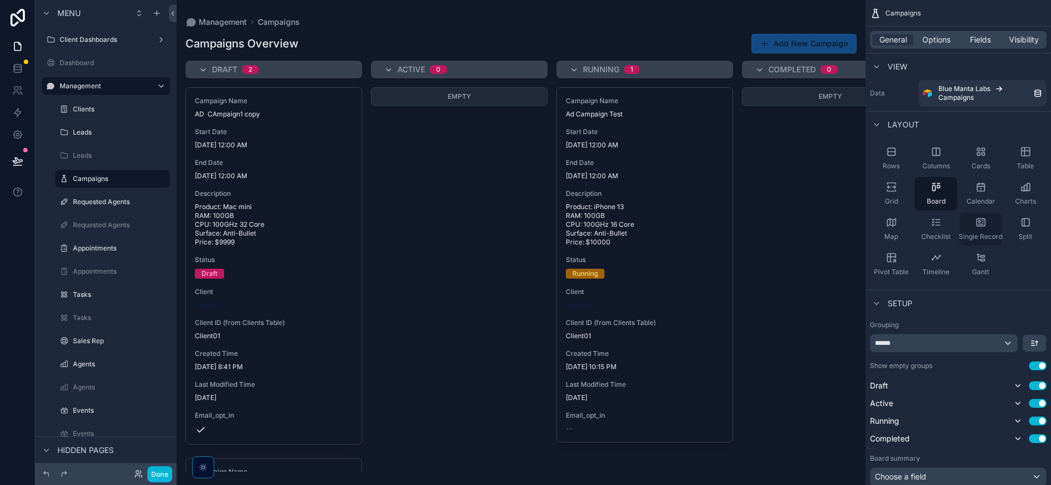
click at [980, 224] on icon "scrollable content" at bounding box center [980, 222] width 11 height 11
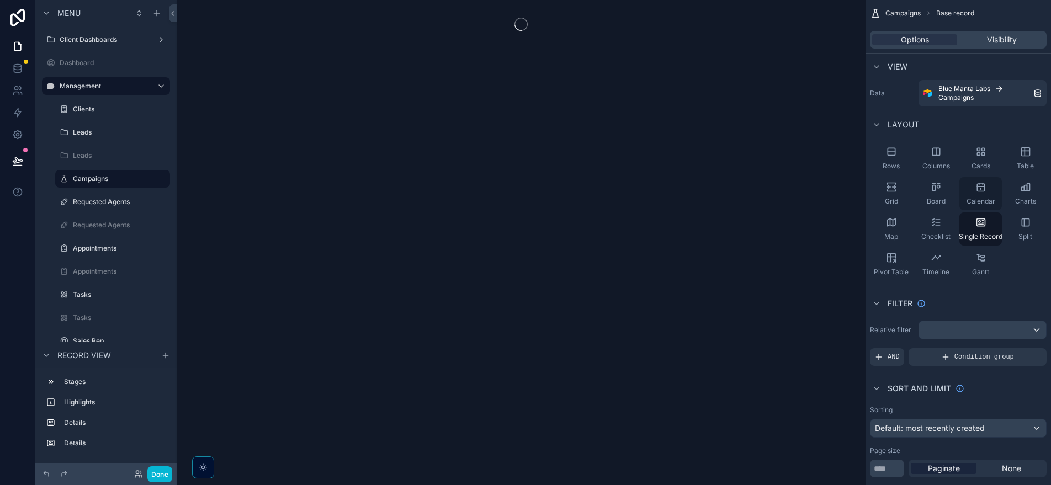
click at [983, 195] on div "Calendar" at bounding box center [980, 193] width 42 height 33
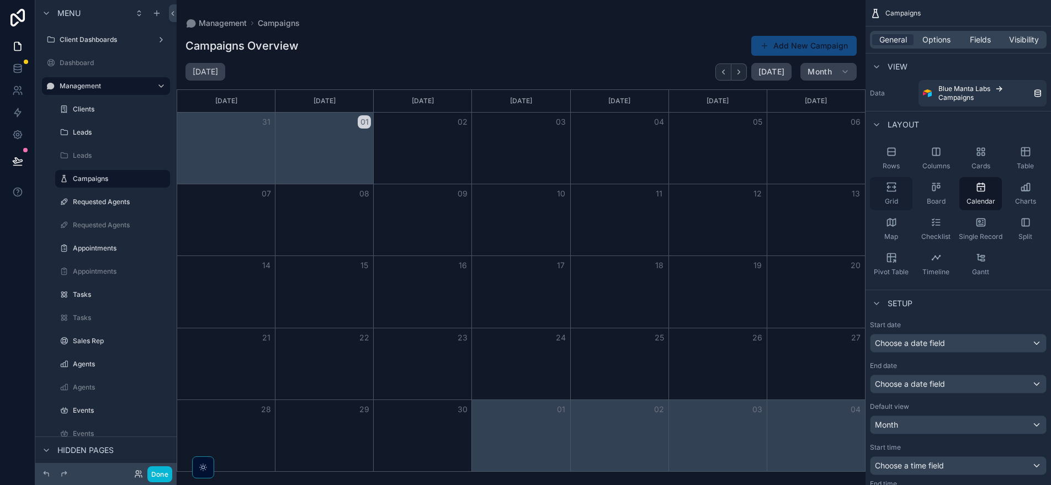
click at [893, 197] on span "Grid" at bounding box center [891, 201] width 13 height 9
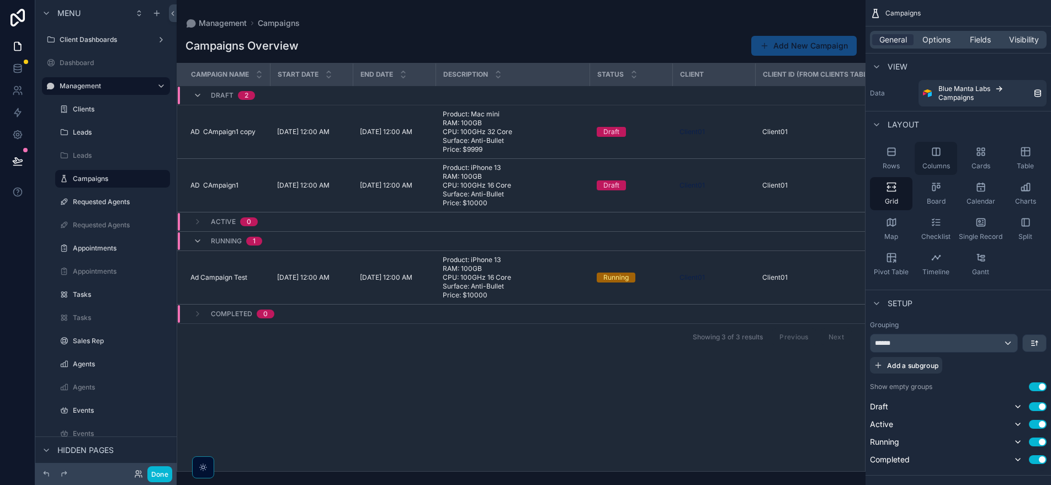
click at [930, 162] on span "Columns" at bounding box center [936, 166] width 28 height 9
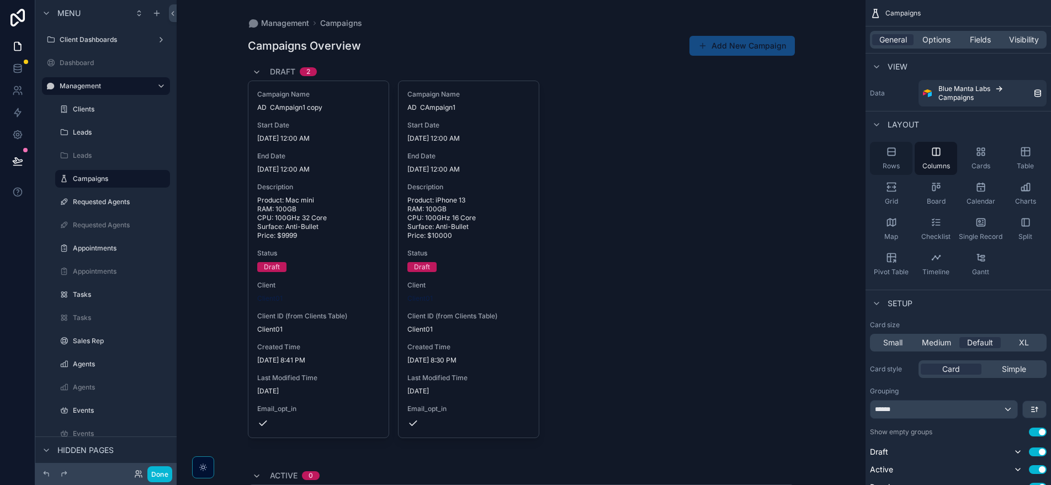
click at [888, 162] on span "Rows" at bounding box center [890, 166] width 17 height 9
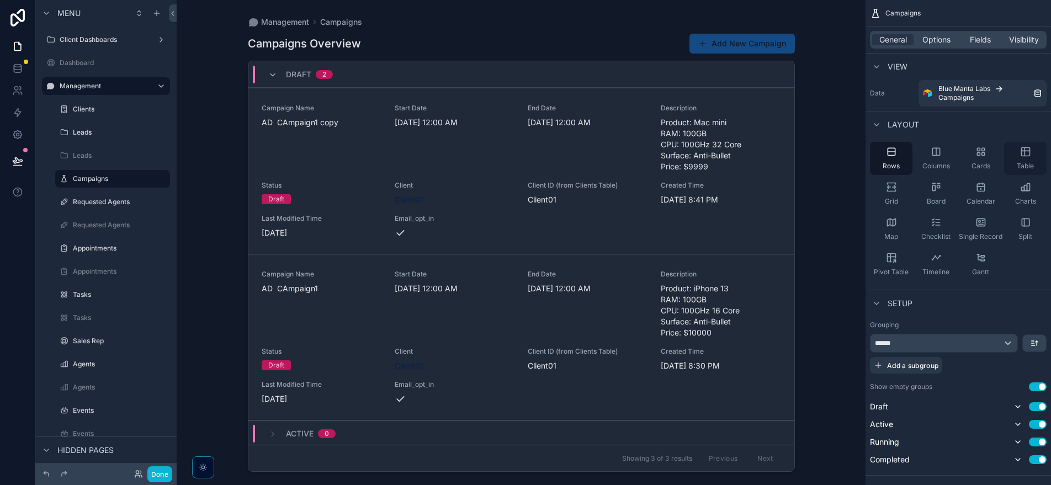
click at [1029, 163] on span "Table" at bounding box center [1025, 166] width 17 height 9
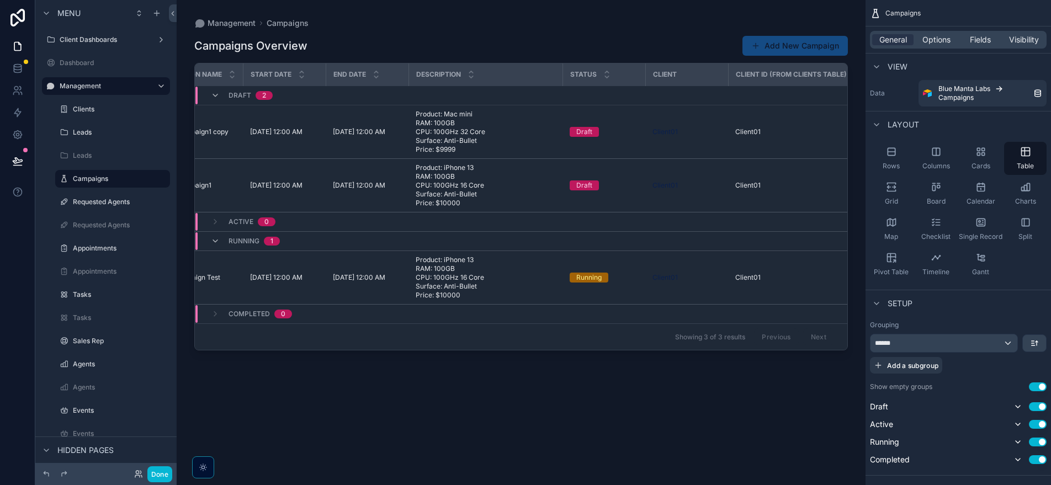
scroll to position [0, 0]
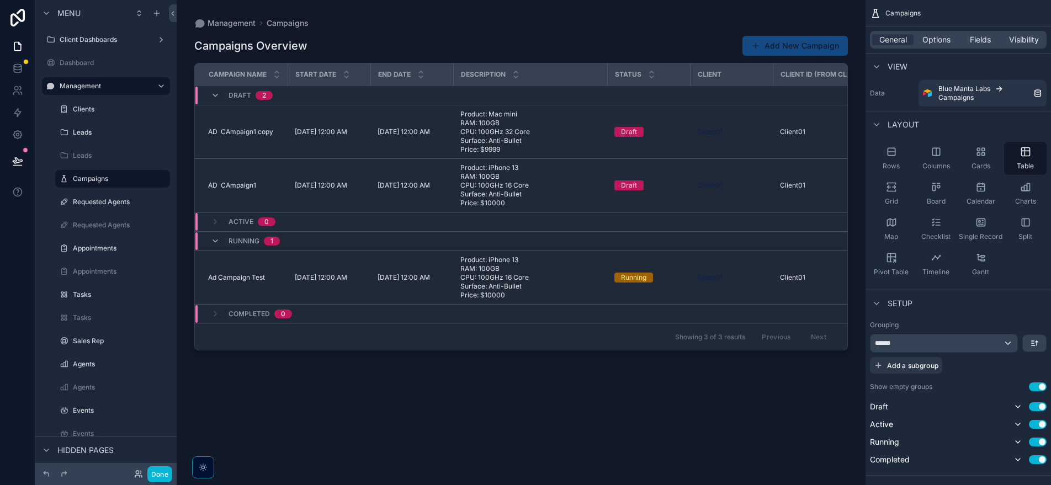
click at [692, 58] on div "Campaigns Overview Add New Campaign Campaign Name Start Date End Date Descripti…" at bounding box center [520, 250] width 653 height 443
click at [953, 194] on div "Board" at bounding box center [935, 193] width 42 height 33
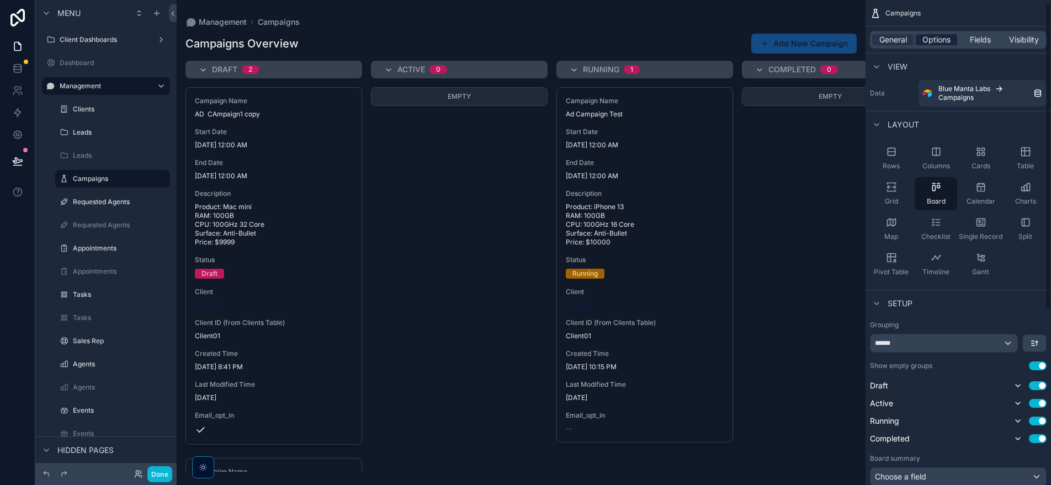
click at [939, 43] on span "Options" at bounding box center [936, 39] width 28 height 11
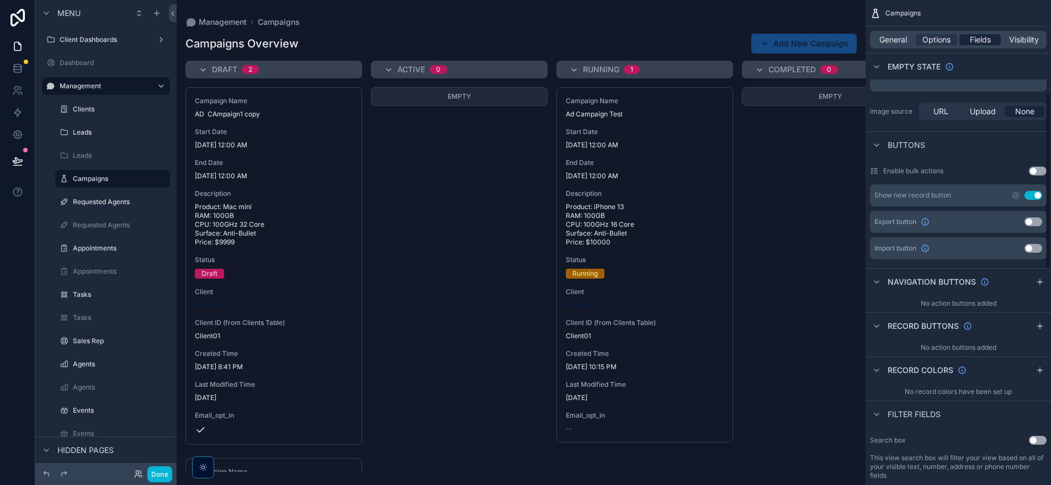
click at [988, 40] on span "Fields" at bounding box center [980, 39] width 21 height 11
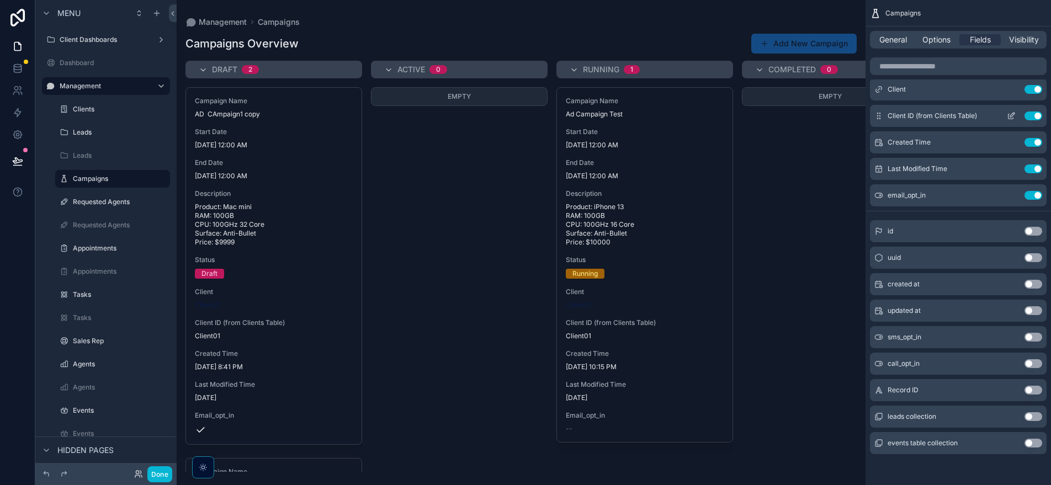
click at [1030, 117] on button "Use setting" at bounding box center [1033, 115] width 18 height 9
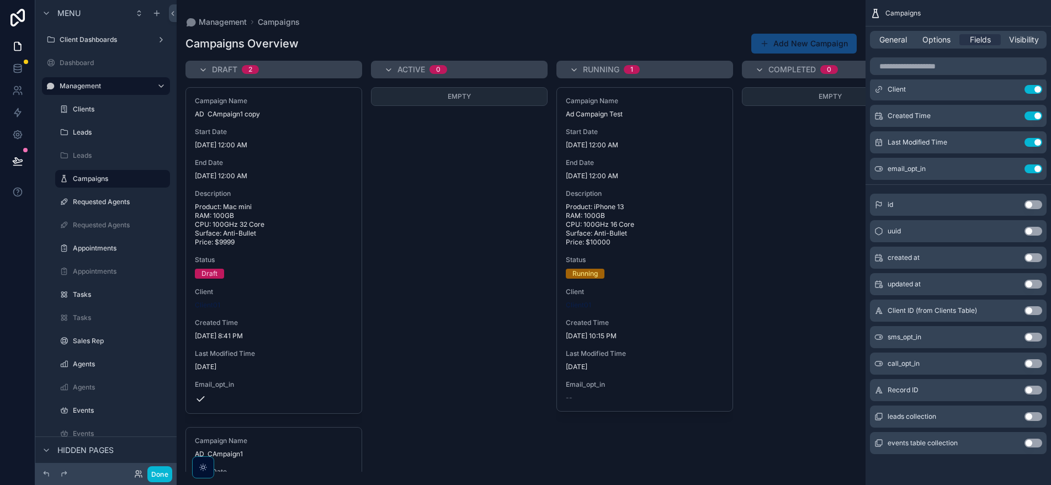
click at [1036, 337] on button "Use setting" at bounding box center [1033, 337] width 18 height 9
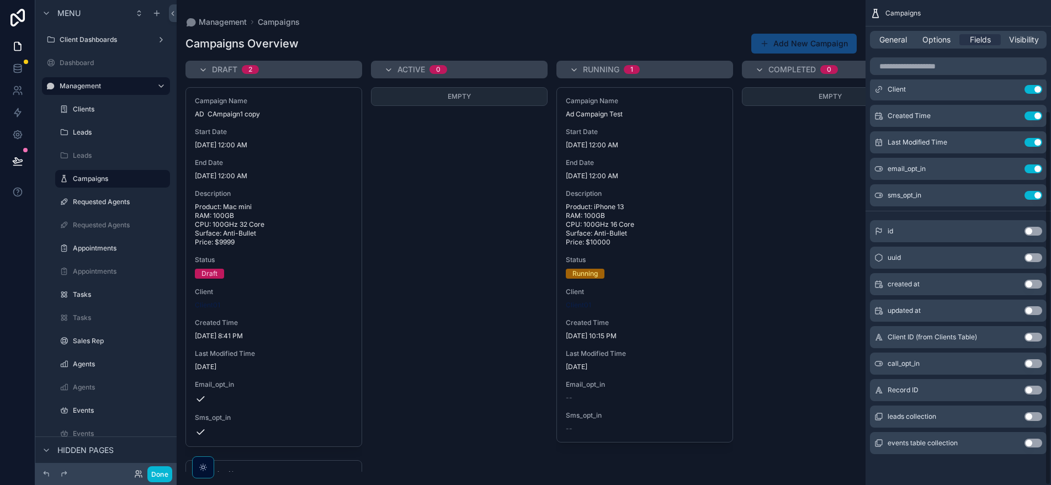
click at [1033, 366] on button "Use setting" at bounding box center [1033, 363] width 18 height 9
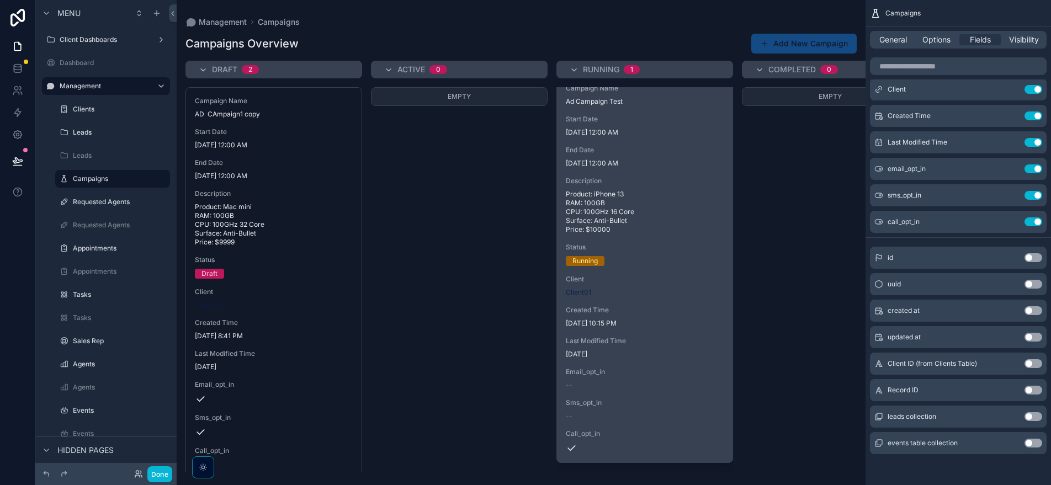
scroll to position [0, 0]
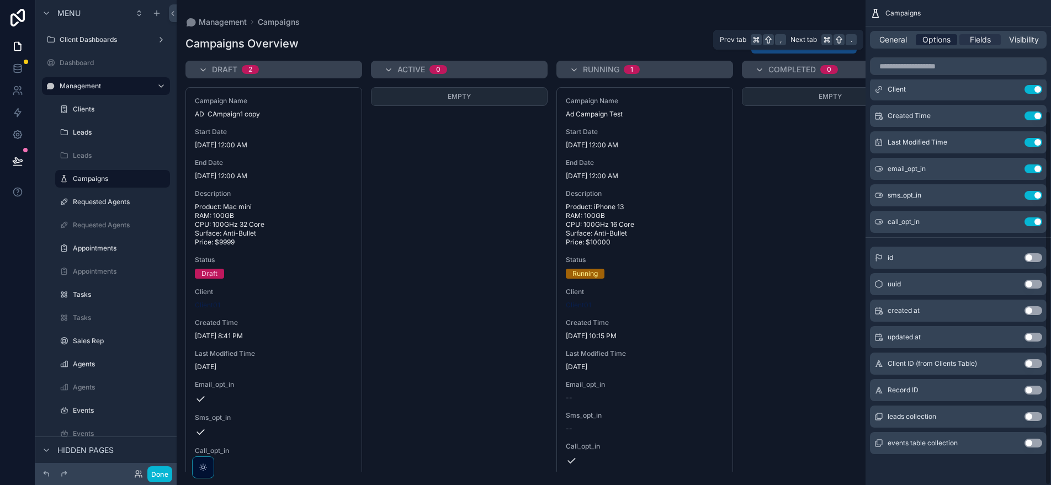
click at [934, 35] on span "Options" at bounding box center [936, 39] width 28 height 11
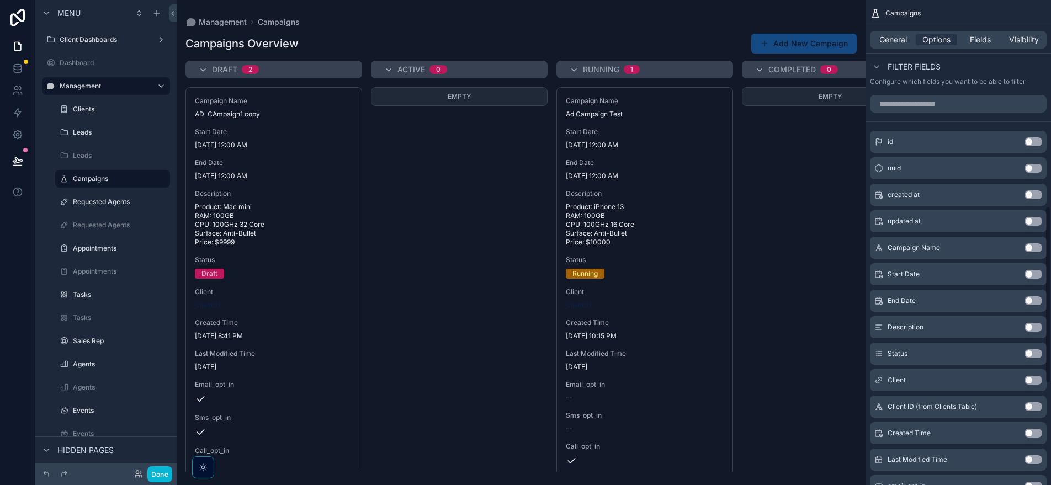
scroll to position [738, 0]
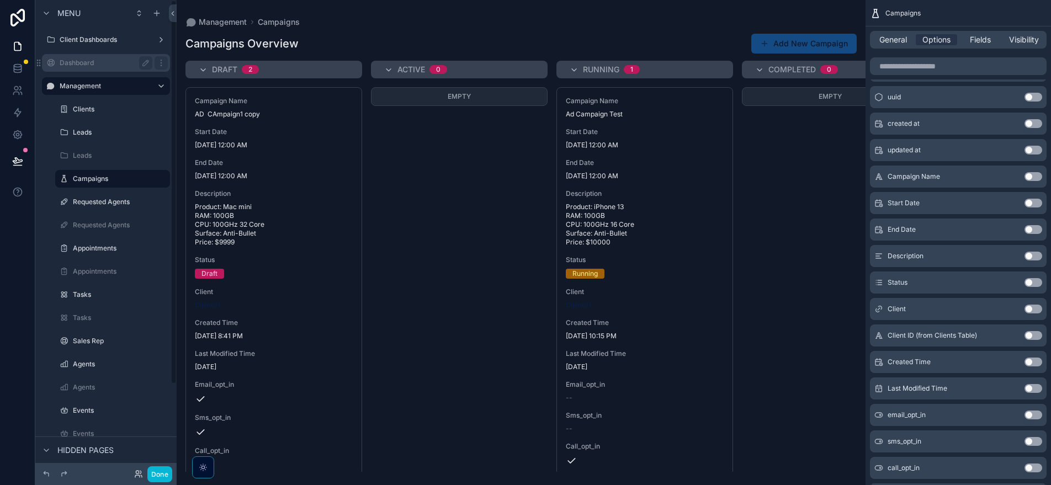
click at [137, 65] on label "Dashboard" at bounding box center [104, 62] width 88 height 9
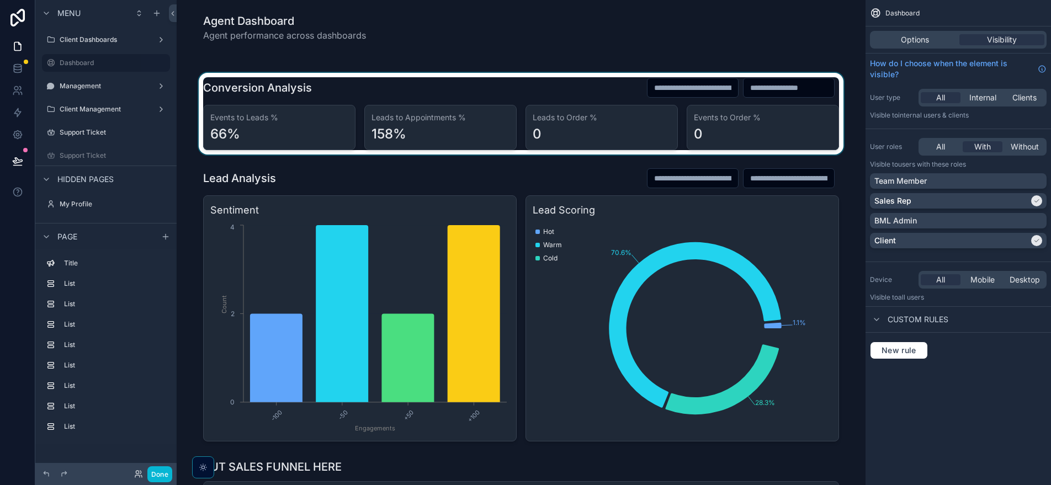
click at [433, 82] on div "scrollable content" at bounding box center [520, 114] width 671 height 82
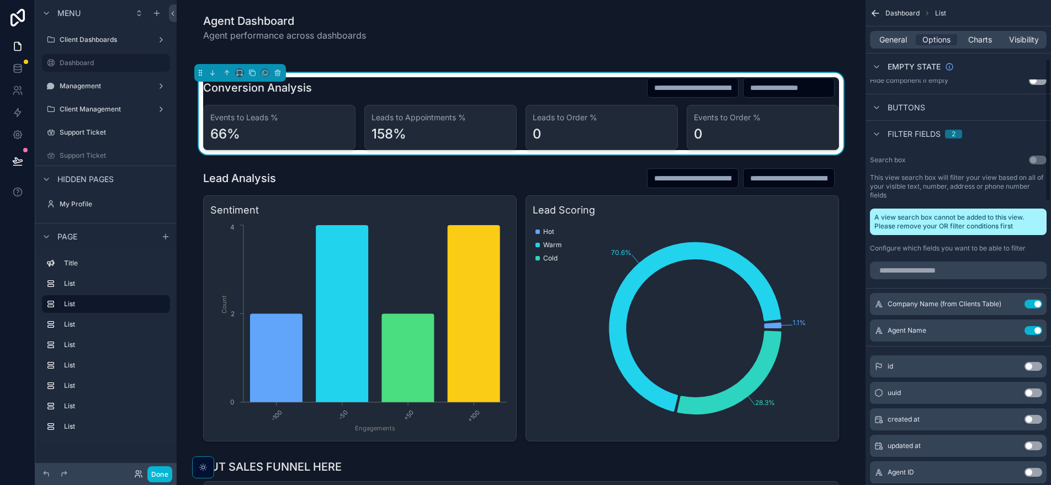
scroll to position [392, 0]
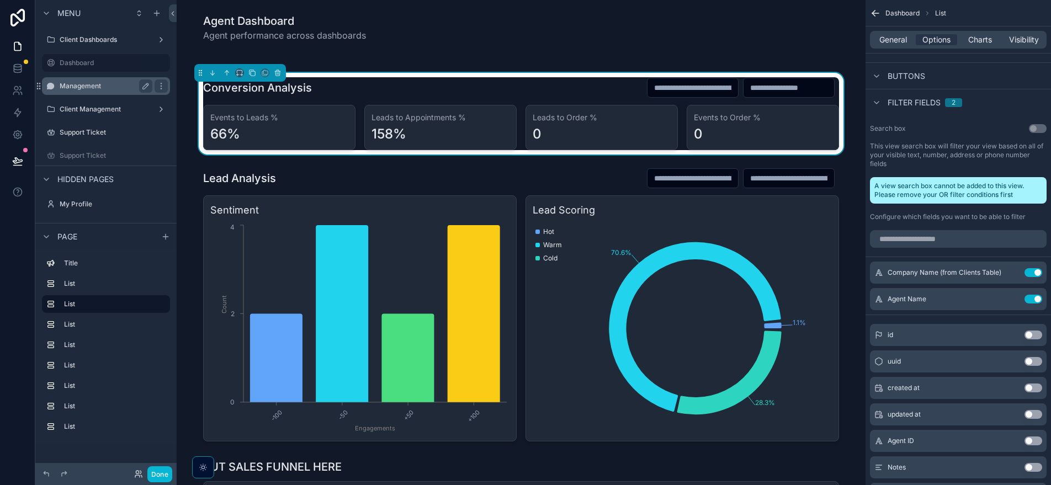
click at [103, 81] on div "Management" at bounding box center [106, 85] width 93 height 13
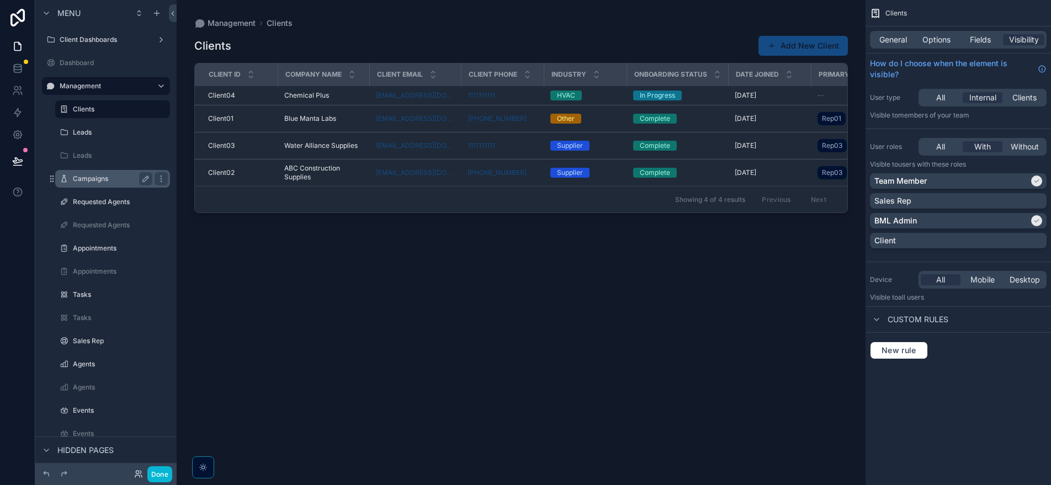
click at [100, 184] on div "Campaigns" at bounding box center [112, 178] width 79 height 13
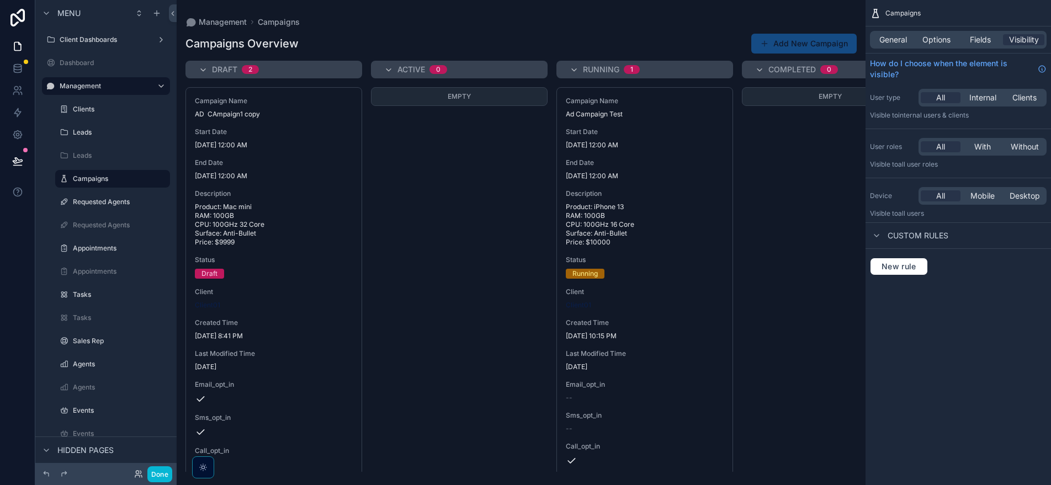
click at [942, 46] on div "General Options Fields Visibility" at bounding box center [958, 40] width 177 height 18
click at [945, 41] on span "Options" at bounding box center [936, 39] width 28 height 11
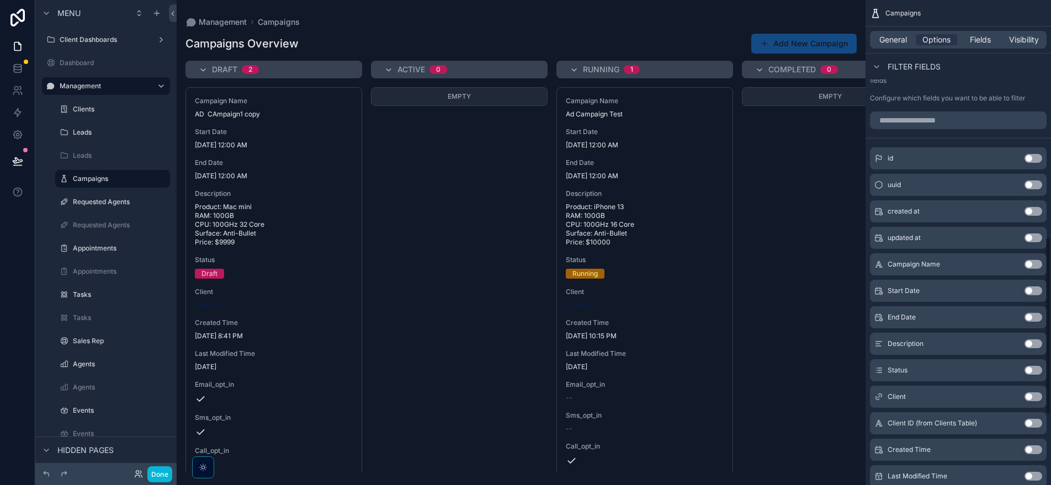
scroll to position [650, 0]
click at [630, 145] on div "scrollable content" at bounding box center [521, 242] width 689 height 485
click at [807, 197] on div "Empty" at bounding box center [830, 279] width 177 height 385
click at [785, 45] on button "Add New Campaign" at bounding box center [803, 44] width 105 height 20
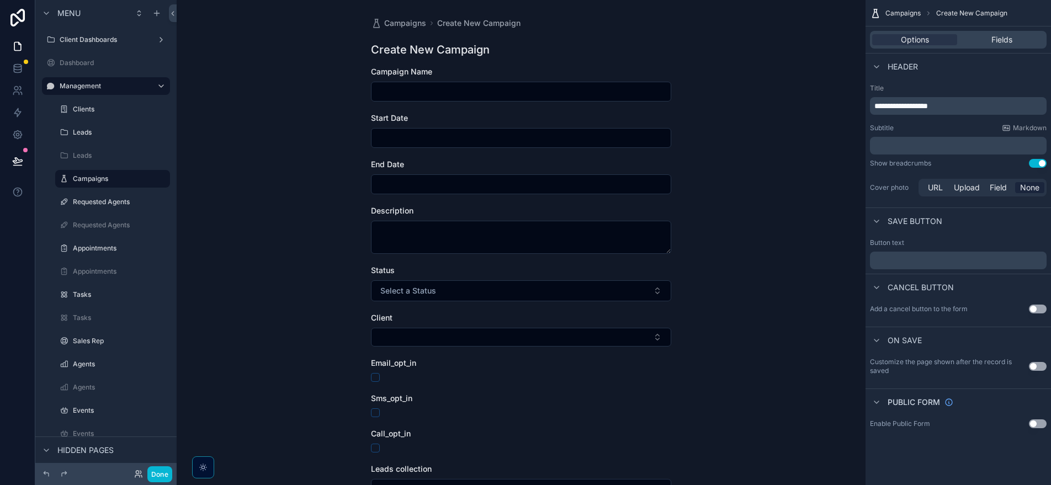
click at [390, 172] on div "End Date" at bounding box center [521, 176] width 300 height 35
click at [390, 162] on span "End Date" at bounding box center [387, 163] width 33 height 9
click at [453, 51] on h1 "Create New Campaign" at bounding box center [430, 49] width 119 height 15
click at [701, 56] on div "Campaigns Create New Campaign Create New Campaign Campaign Name Start Date End …" at bounding box center [521, 242] width 689 height 485
click at [1014, 39] on div "Fields" at bounding box center [1001, 39] width 85 height 11
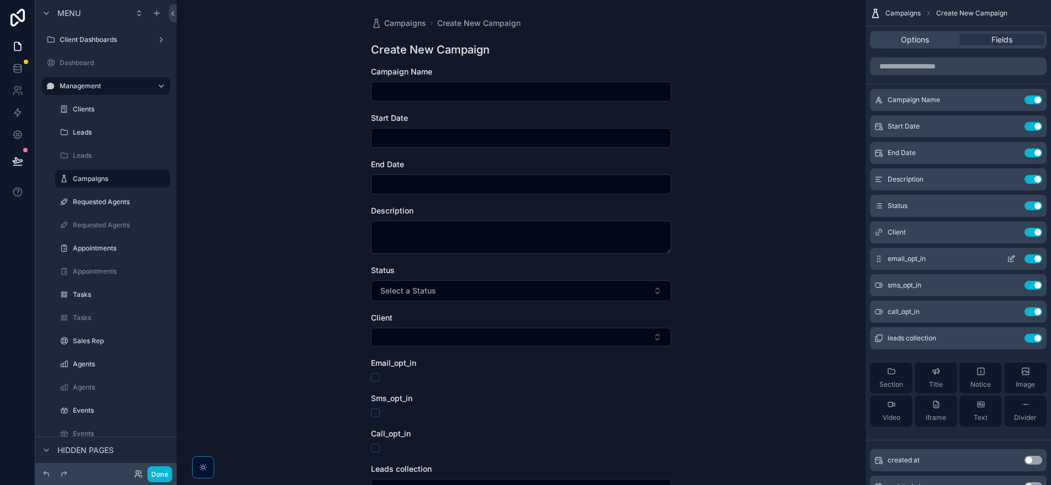
click at [1012, 260] on icon "scrollable content" at bounding box center [1011, 258] width 9 height 9
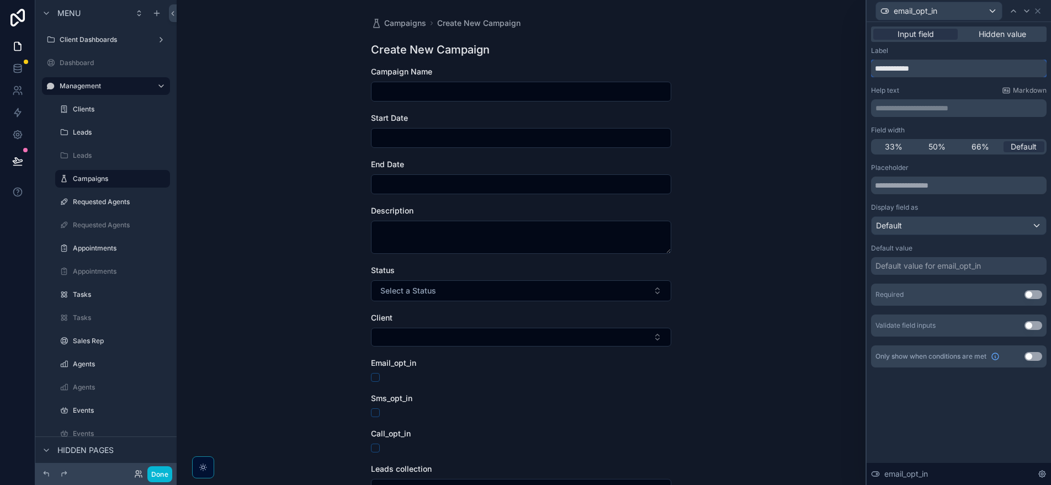
drag, startPoint x: 954, startPoint y: 70, endPoint x: 970, endPoint y: 68, distance: 16.1
click at [954, 70] on input "**********" at bounding box center [958, 69] width 175 height 18
drag, startPoint x: 970, startPoint y: 68, endPoint x: 627, endPoint y: 67, distance: 343.3
click at [638, 68] on div "**********" at bounding box center [525, 242] width 1051 height 485
type input "*****"
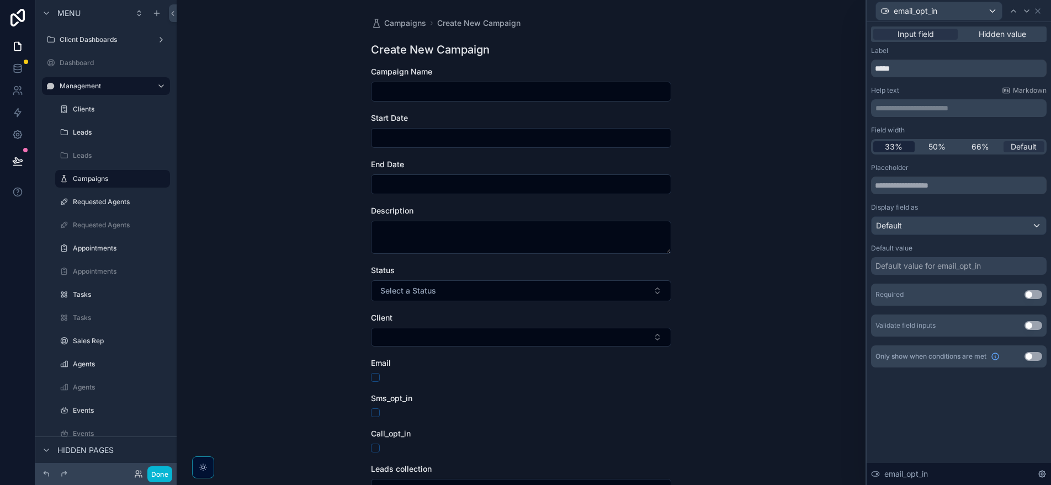
click at [895, 149] on span "33%" at bounding box center [894, 146] width 18 height 11
click at [940, 9] on div "email_opt_in" at bounding box center [939, 11] width 126 height 18
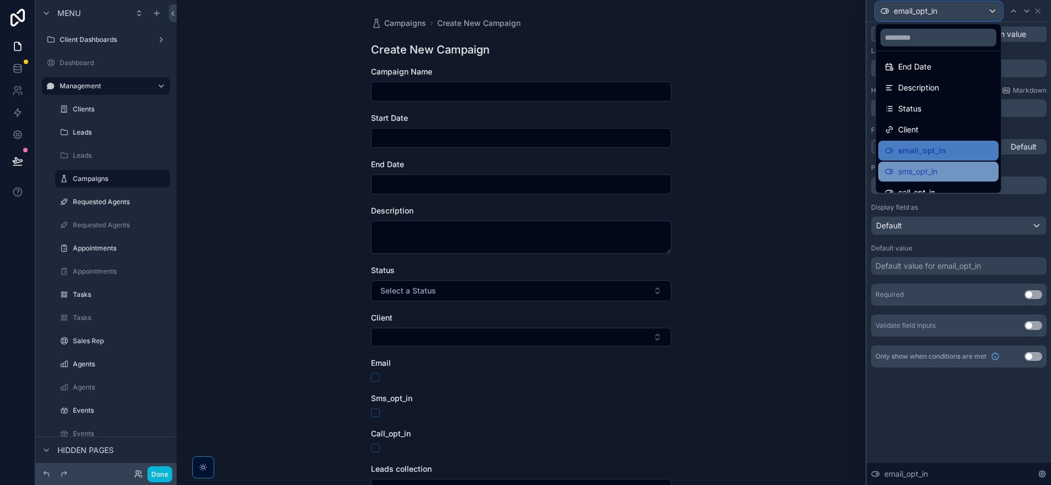
scroll to position [46, 0]
click at [934, 167] on span "sms_opt_in" at bounding box center [917, 170] width 39 height 13
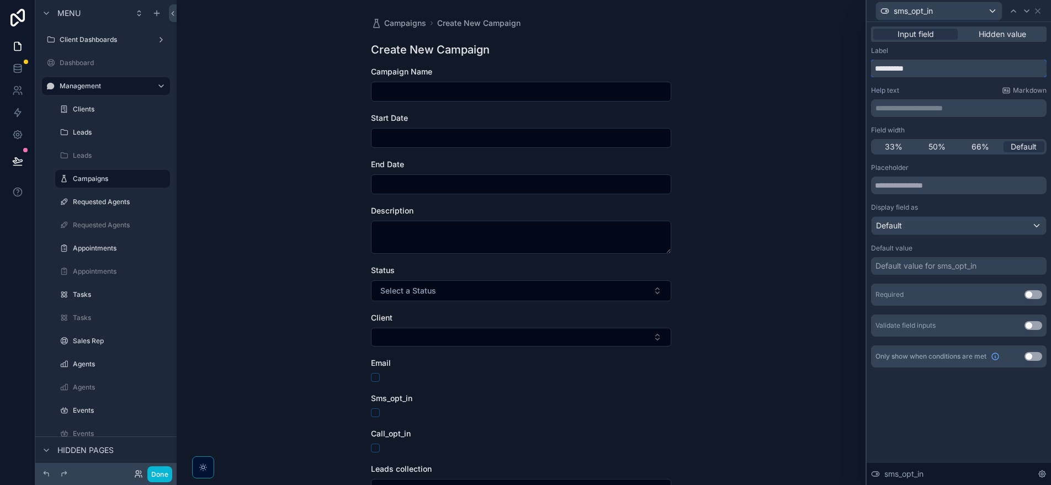
drag, startPoint x: 938, startPoint y: 70, endPoint x: 788, endPoint y: 68, distance: 150.1
click at [799, 70] on div "**********" at bounding box center [525, 242] width 1051 height 485
type input "***"
click at [895, 150] on span "33%" at bounding box center [894, 146] width 18 height 11
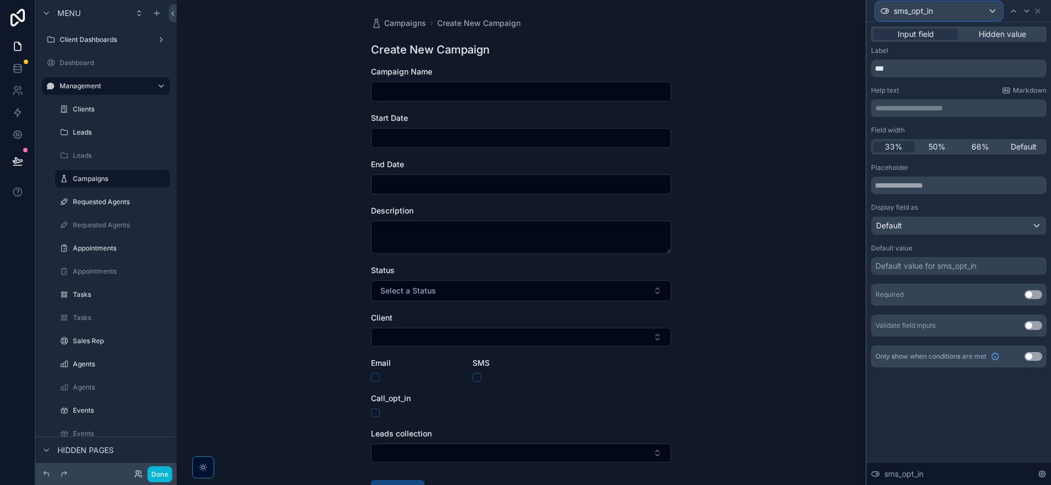
click at [943, 10] on div "sms_opt_in" at bounding box center [939, 11] width 126 height 18
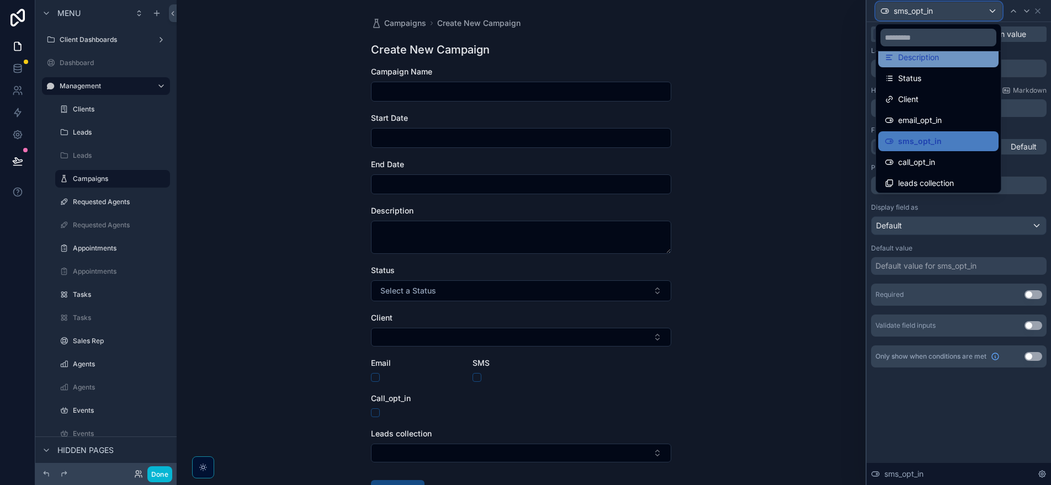
scroll to position [78, 0]
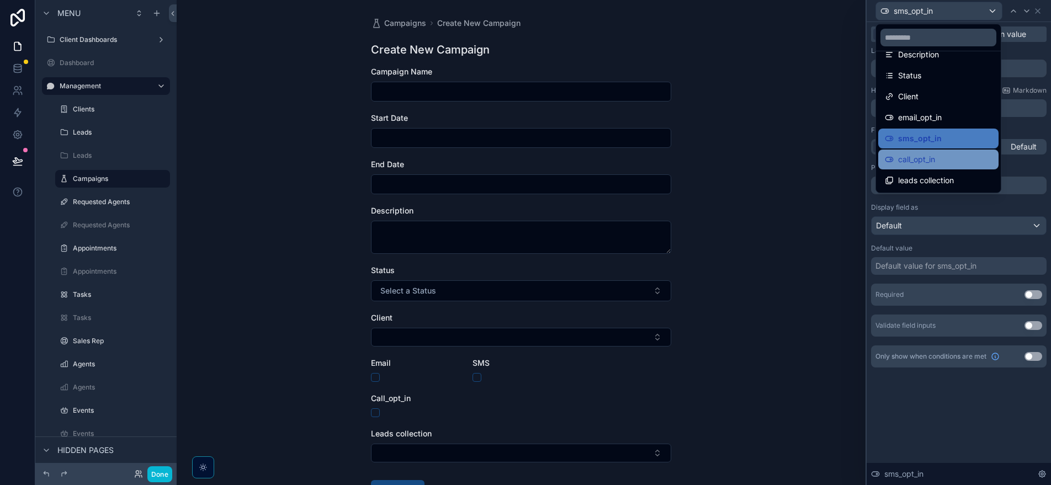
click at [942, 155] on div "call_opt_in" at bounding box center [938, 159] width 107 height 13
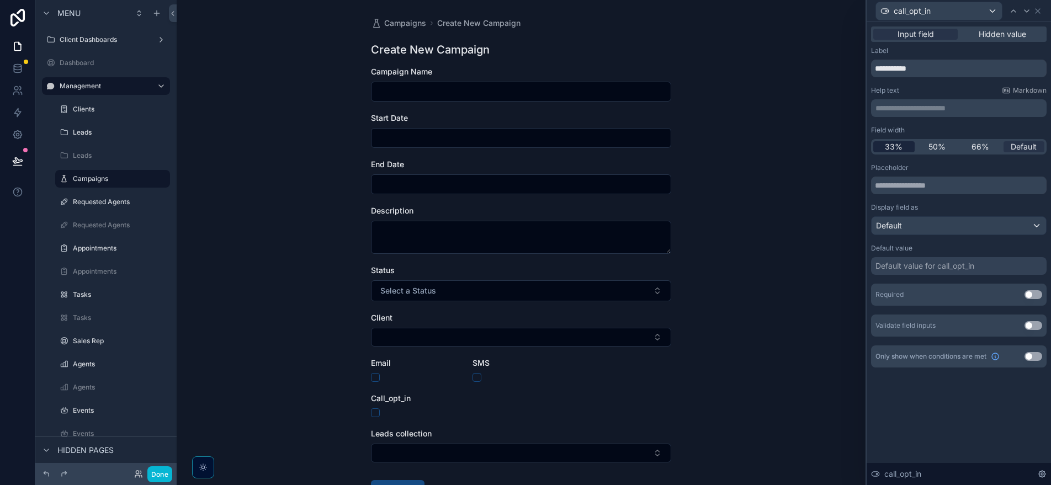
click at [889, 151] on span "33%" at bounding box center [894, 146] width 18 height 11
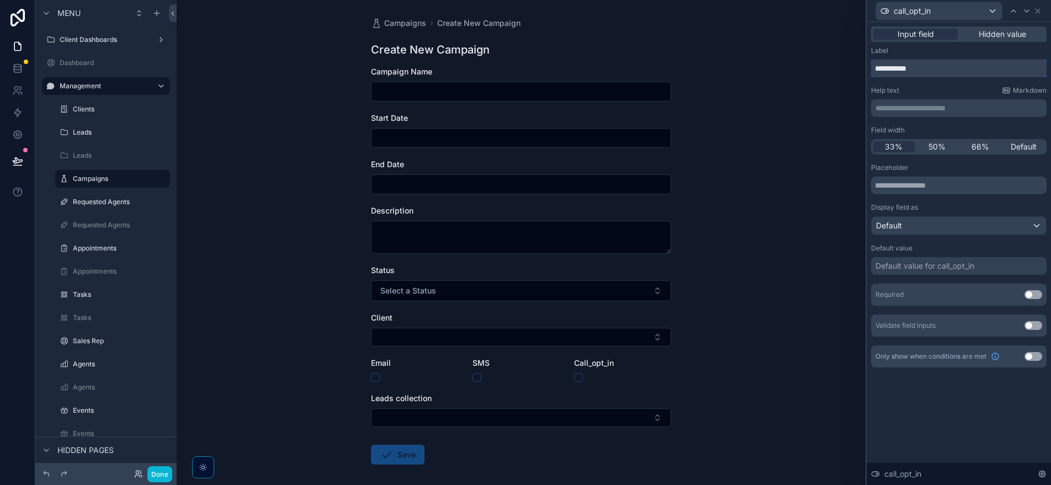
drag, startPoint x: 934, startPoint y: 67, endPoint x: 783, endPoint y: 67, distance: 151.2
click at [792, 67] on div "**********" at bounding box center [525, 242] width 1051 height 485
type input "*"
type input "****"
click at [945, 14] on div "call_opt_in" at bounding box center [939, 11] width 126 height 18
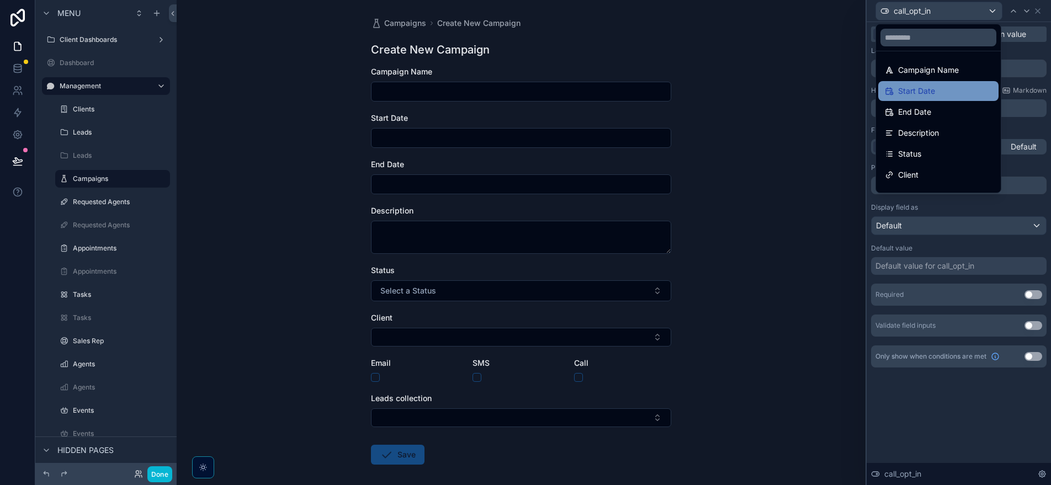
click at [962, 94] on div "Start Date" at bounding box center [938, 90] width 107 height 13
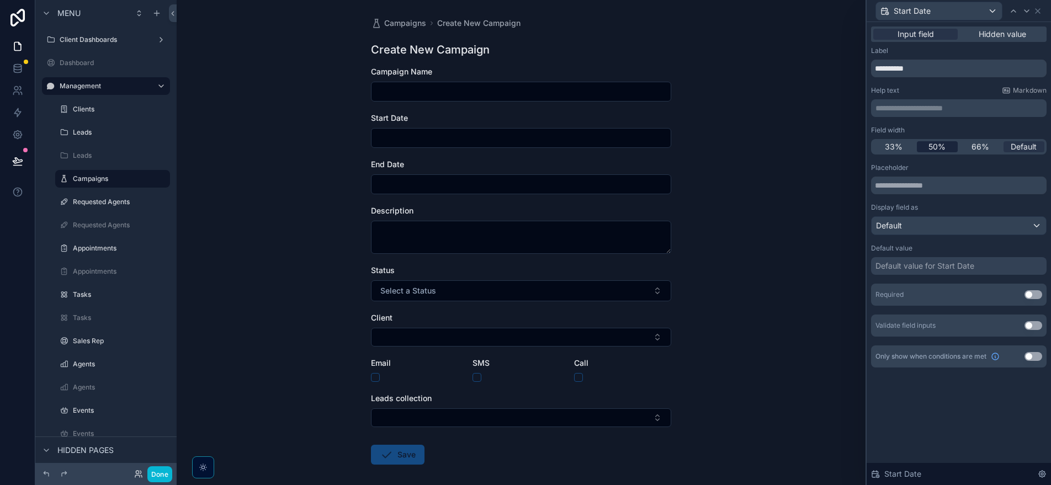
click at [939, 147] on span "50%" at bounding box center [936, 146] width 17 height 11
click at [922, 14] on span "Start Date" at bounding box center [911, 11] width 37 height 11
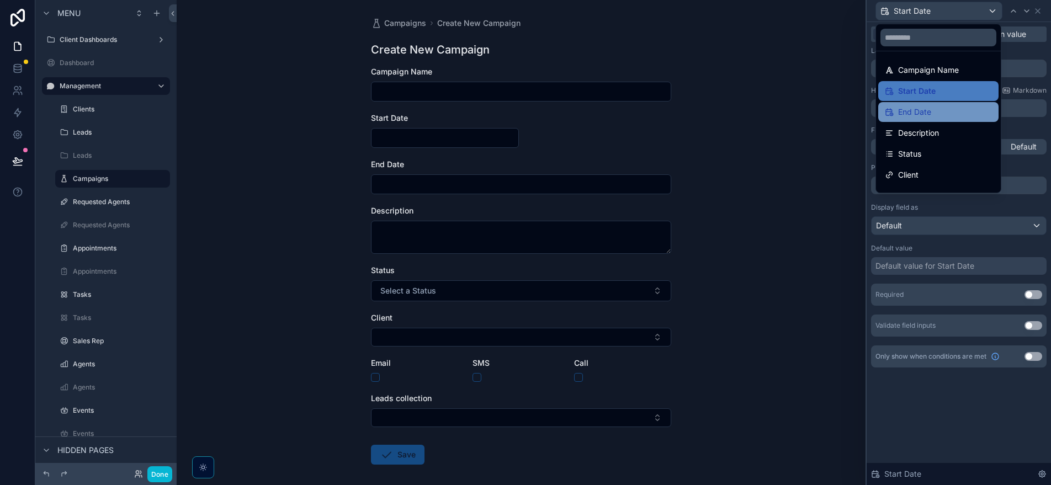
click at [945, 111] on div "End Date" at bounding box center [938, 111] width 107 height 13
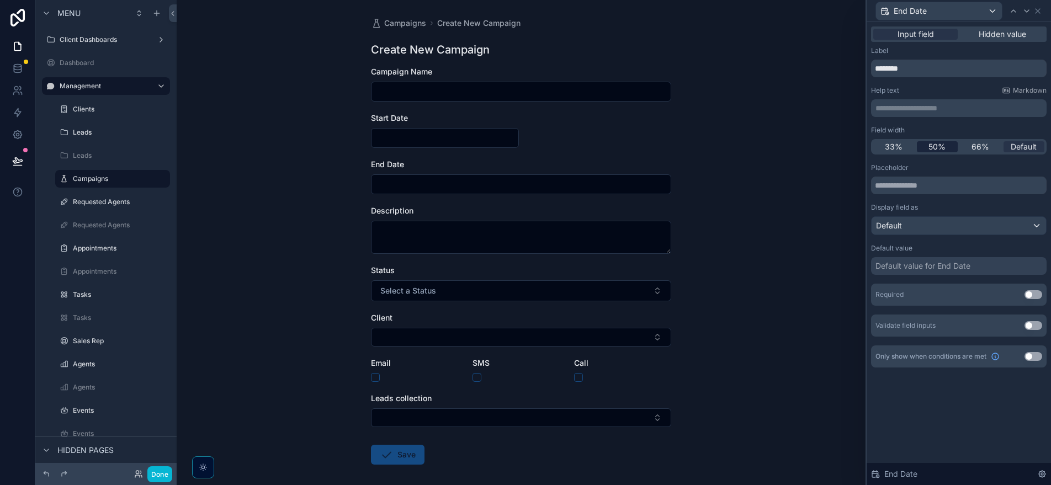
click at [940, 150] on span "50%" at bounding box center [936, 146] width 17 height 11
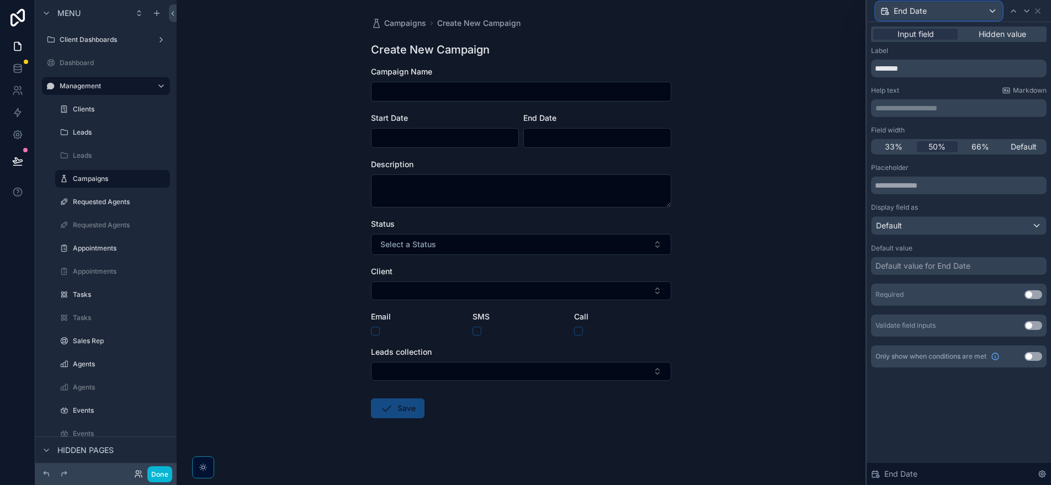
click at [906, 11] on span "End Date" at bounding box center [909, 11] width 33 height 11
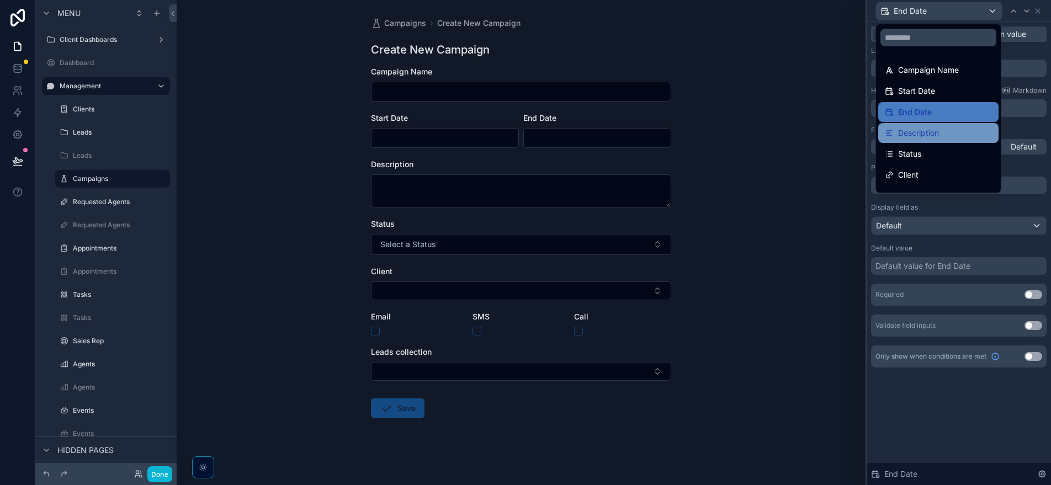
click at [939, 135] on span "Description" at bounding box center [918, 132] width 41 height 13
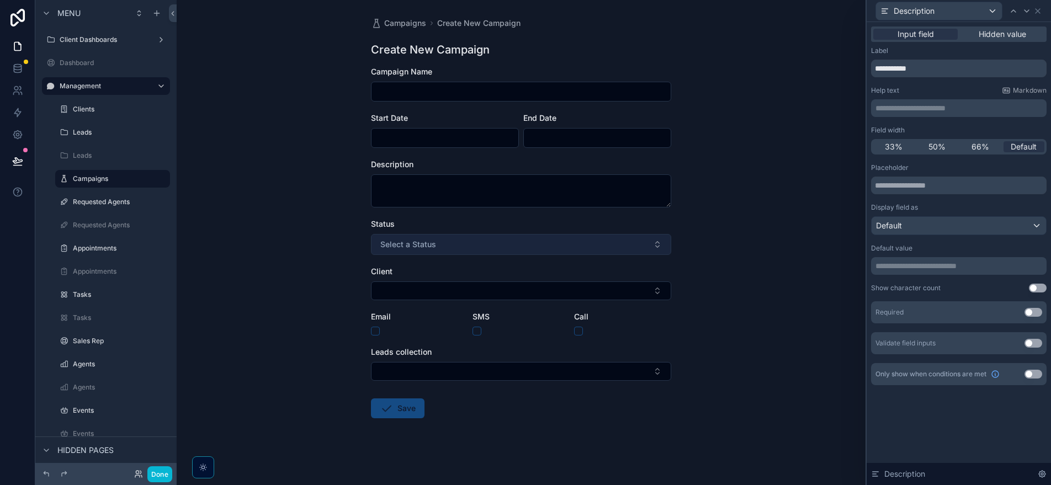
click at [605, 241] on button "Select a Status" at bounding box center [521, 244] width 300 height 21
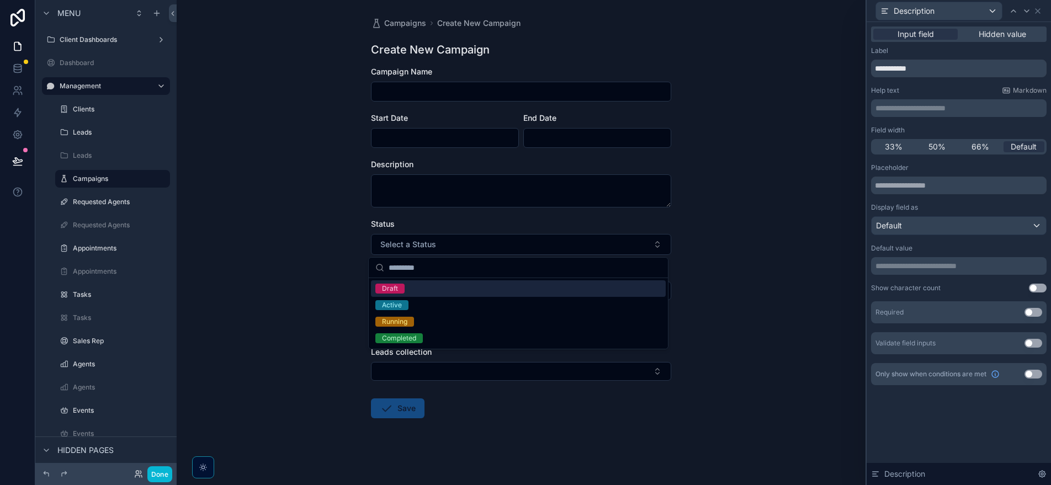
click at [768, 227] on div "Campaigns Create New Campaign Create New Campaign Campaign Name Start Date End …" at bounding box center [521, 242] width 689 height 485
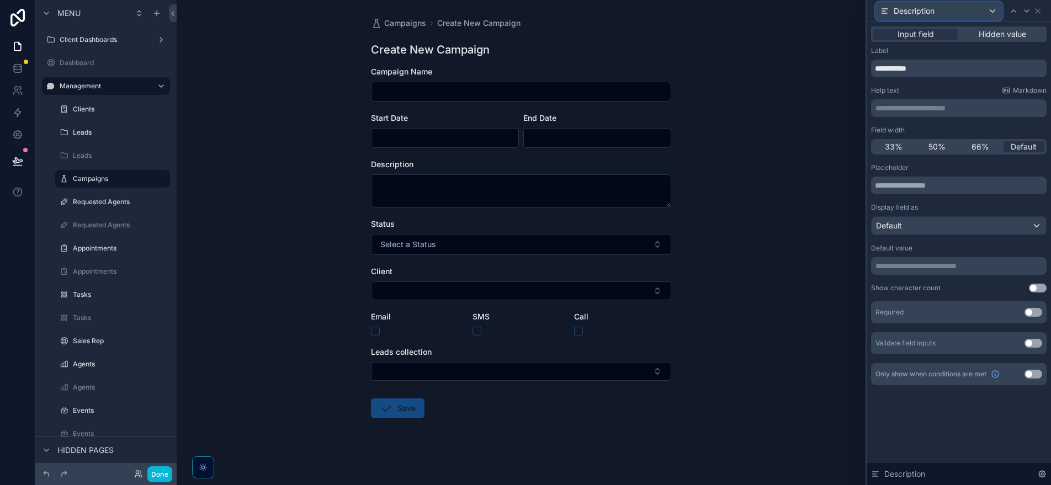
click at [963, 15] on div "Description" at bounding box center [939, 11] width 126 height 18
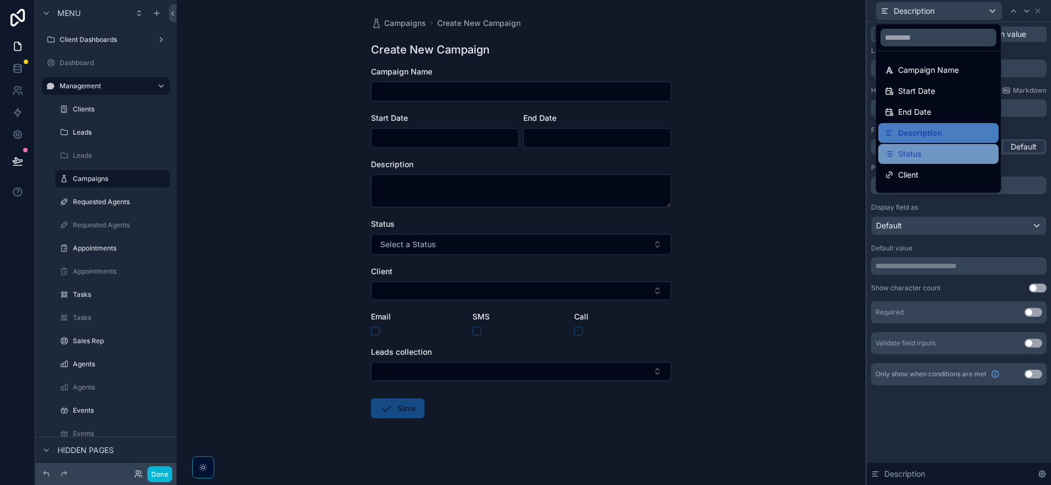
click at [926, 152] on div "Status" at bounding box center [938, 153] width 107 height 13
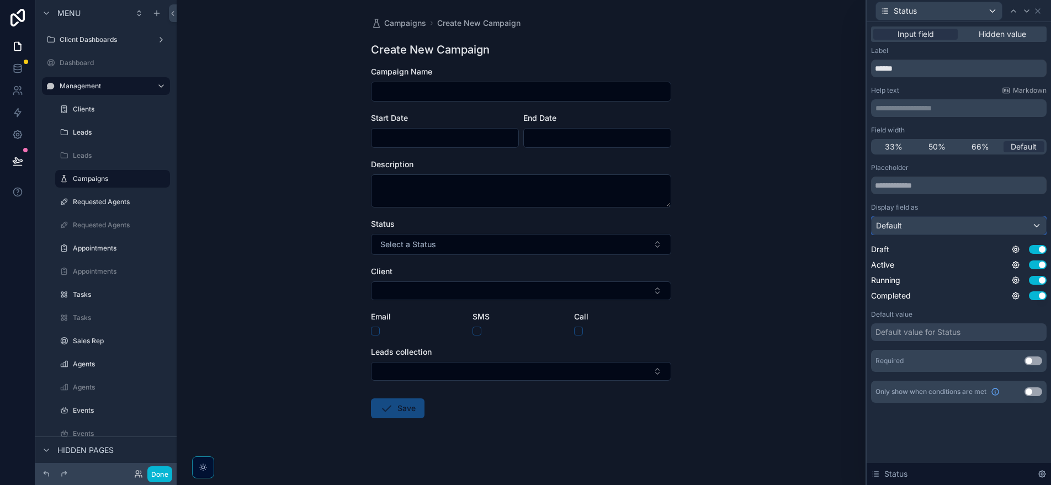
click at [997, 223] on div "Default" at bounding box center [958, 226] width 174 height 18
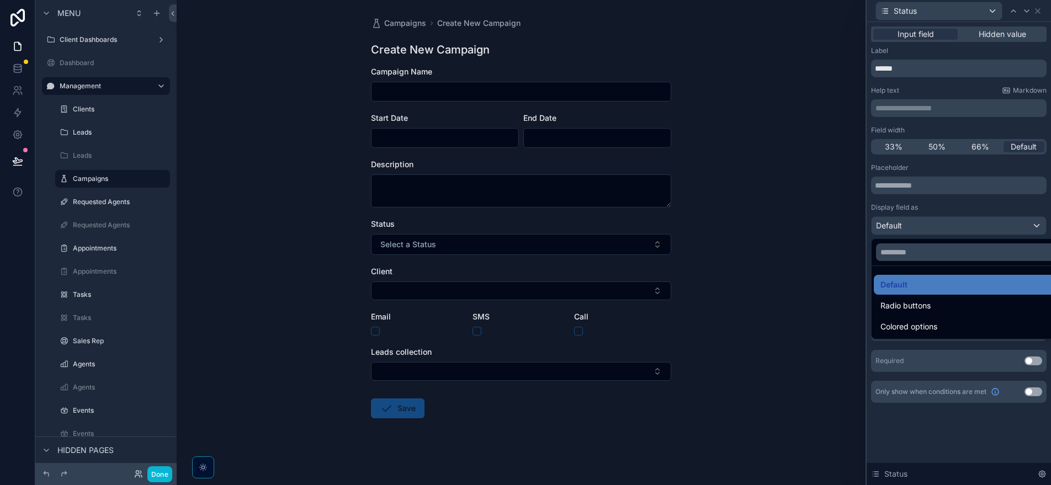
click at [997, 223] on div at bounding box center [958, 242] width 184 height 485
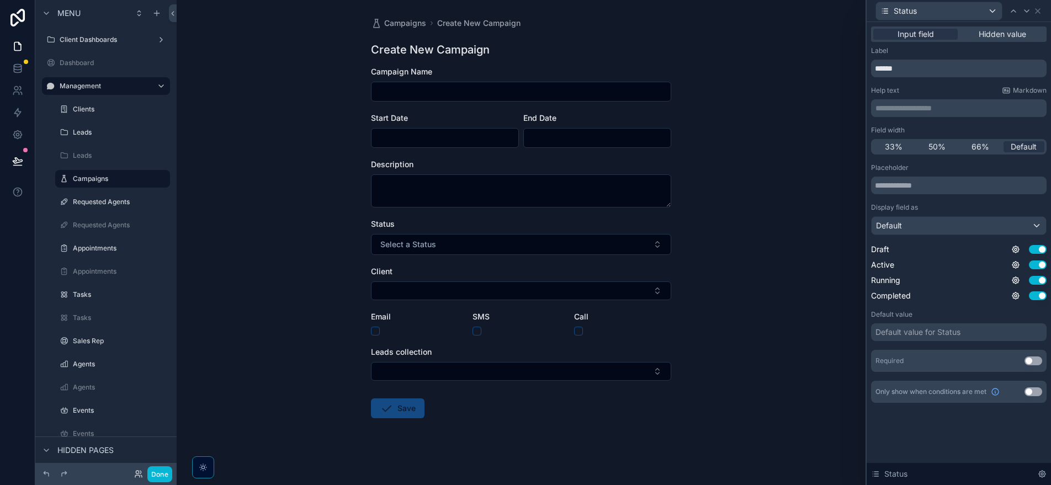
click at [960, 336] on div "Default value for Status" at bounding box center [917, 332] width 85 height 11
click at [931, 334] on div "Default value for Status" at bounding box center [917, 332] width 85 height 11
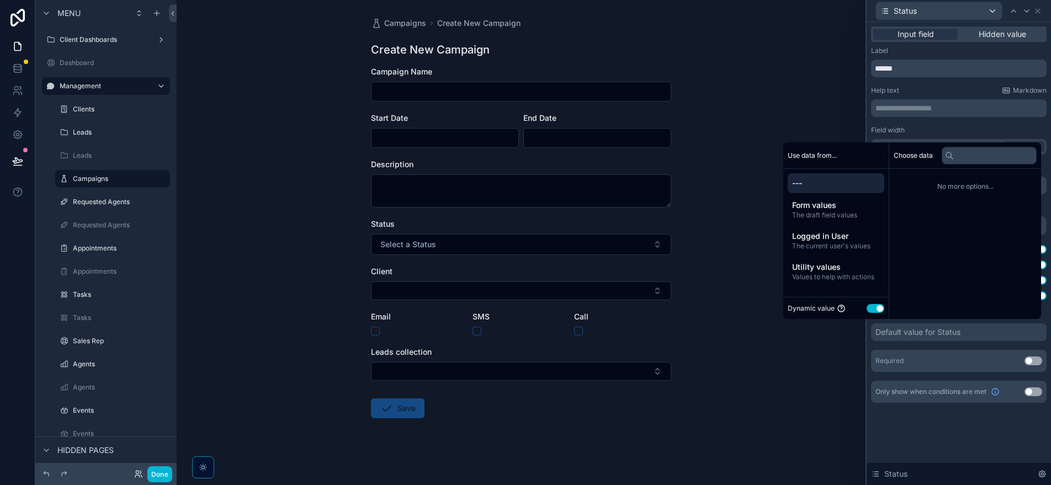
click at [937, 332] on div "Default value for Status" at bounding box center [917, 332] width 85 height 11
click at [828, 265] on span "Utility values" at bounding box center [836, 267] width 88 height 11
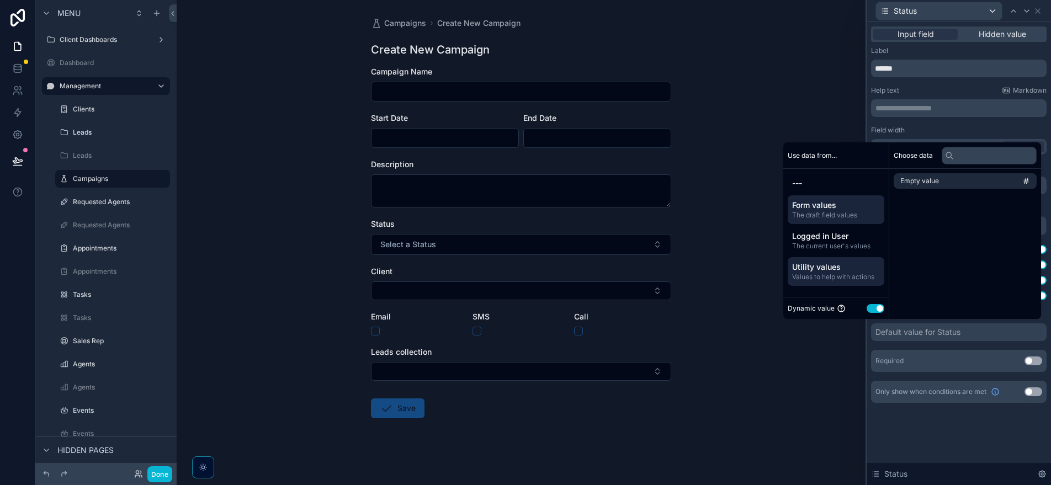
click at [819, 207] on span "Form values" at bounding box center [836, 205] width 88 height 11
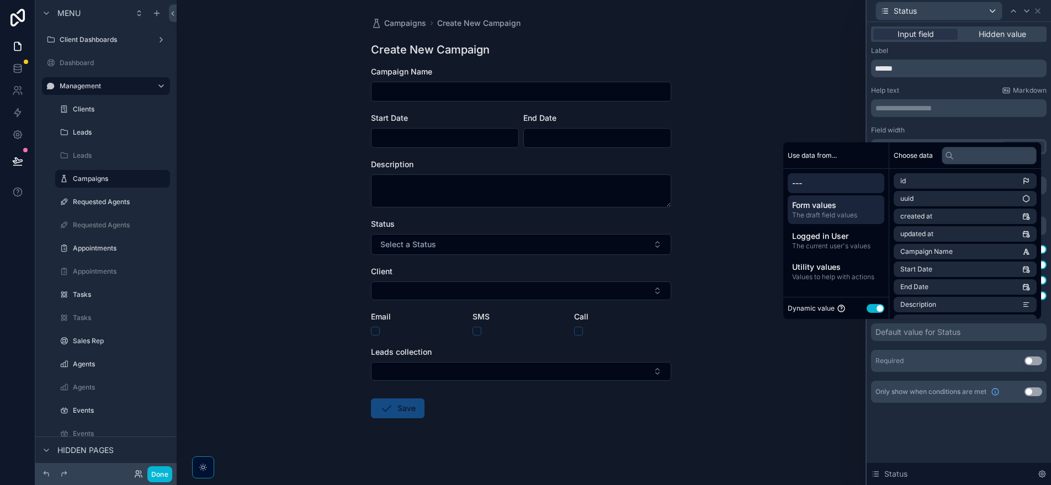
click at [836, 180] on span "---" at bounding box center [836, 183] width 88 height 11
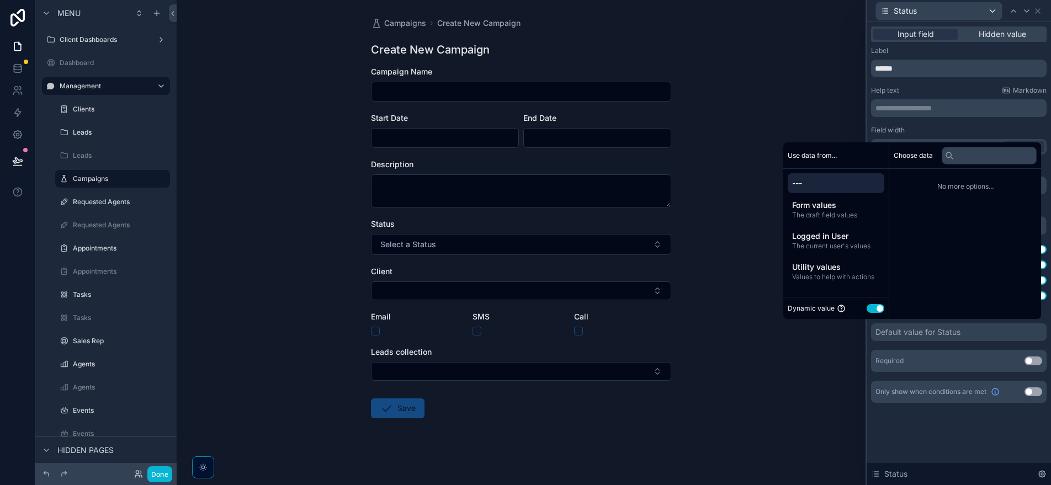
click at [868, 312] on div "Dynamic value Use setting" at bounding box center [836, 308] width 97 height 13
click at [869, 308] on button "Use setting" at bounding box center [875, 308] width 18 height 9
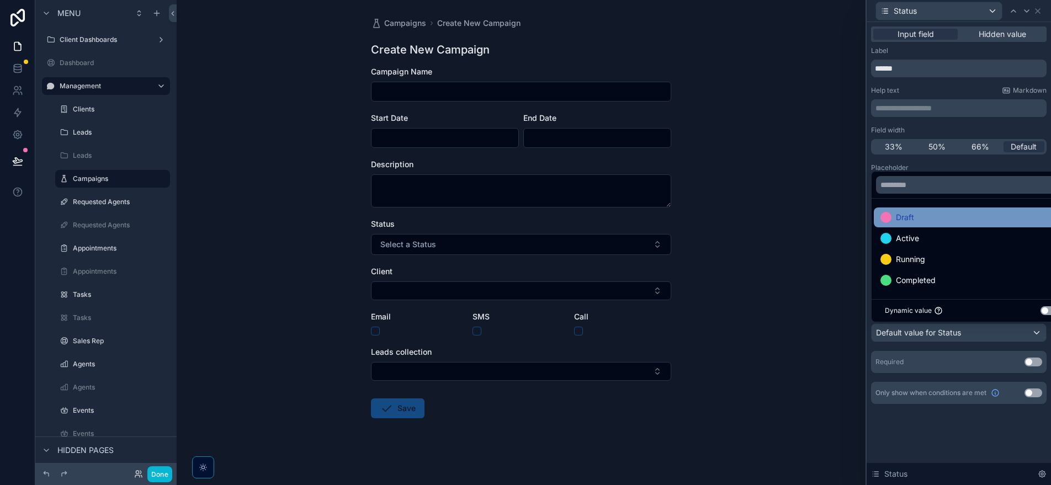
click at [917, 217] on div "Draft" at bounding box center [971, 217] width 182 height 13
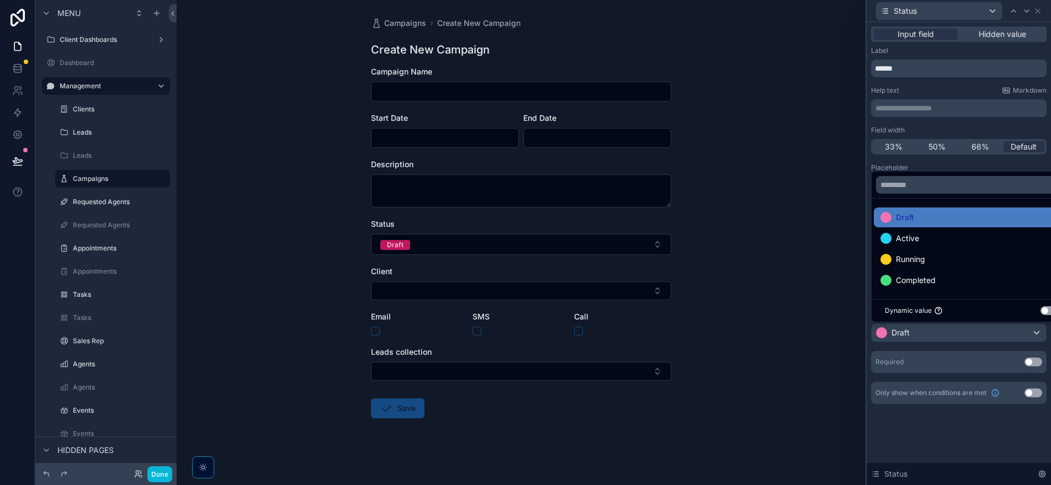
click at [922, 347] on div "Placeholder Display field as Default Draft Use setting Active Use setting Runni…" at bounding box center [958, 268] width 175 height 210
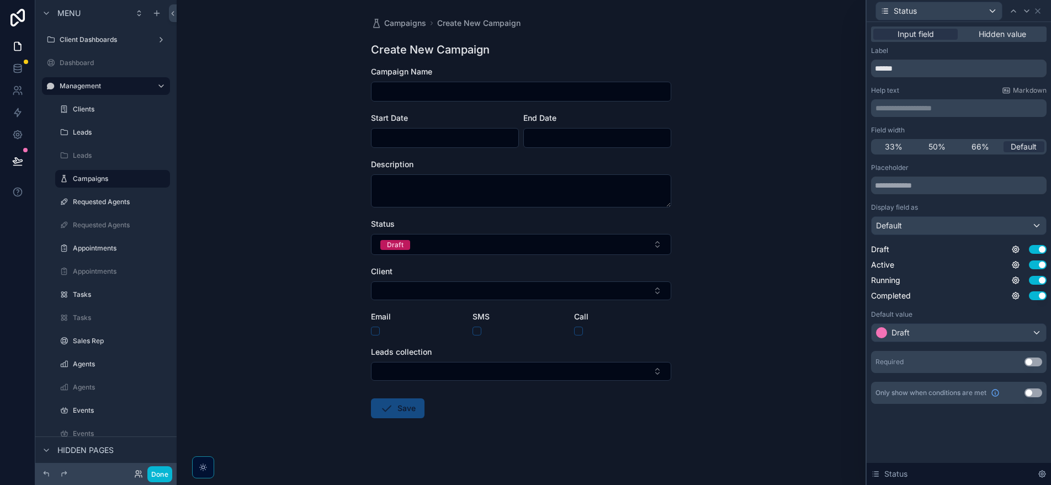
click at [1035, 393] on button "Use setting" at bounding box center [1033, 393] width 18 height 9
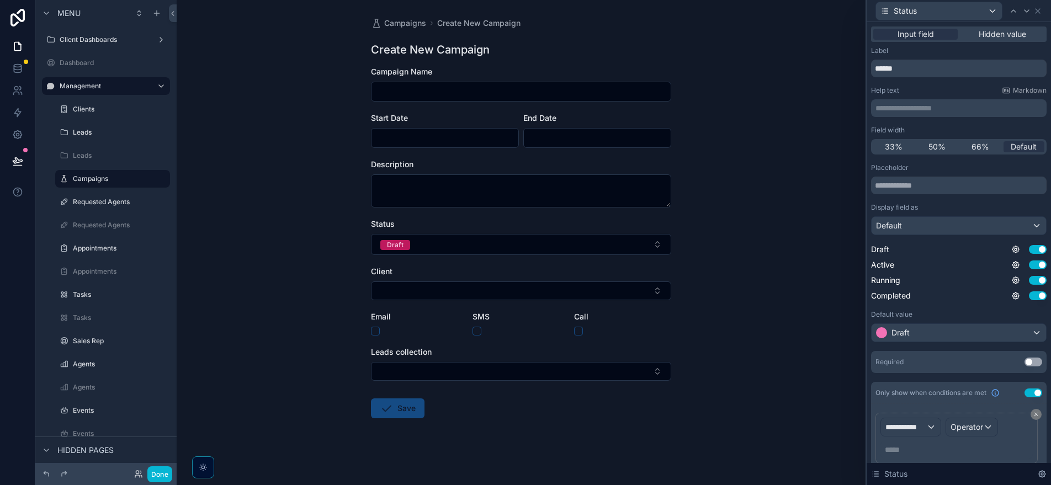
click at [1027, 394] on button "Use setting" at bounding box center [1033, 393] width 18 height 9
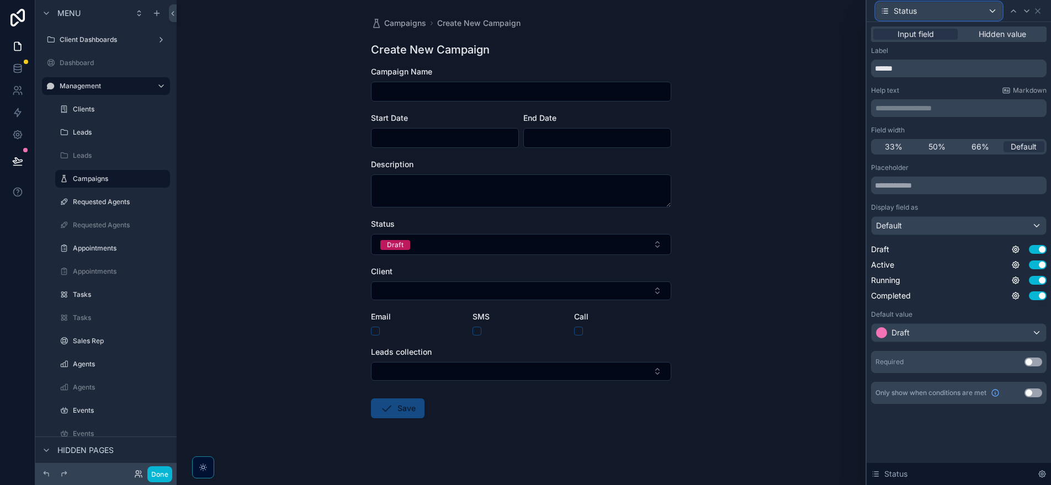
click at [938, 13] on div "Status" at bounding box center [939, 11] width 126 height 18
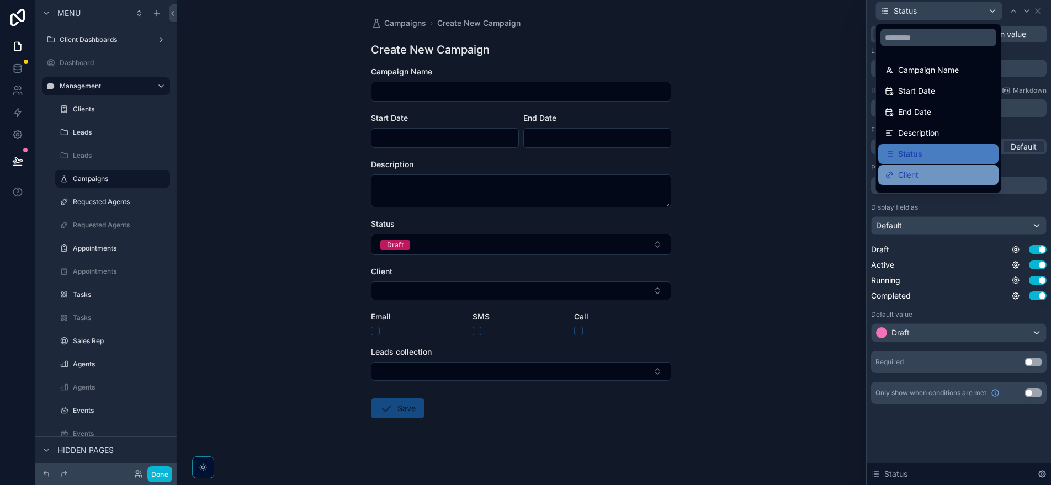
click at [922, 175] on div "Client" at bounding box center [938, 174] width 107 height 13
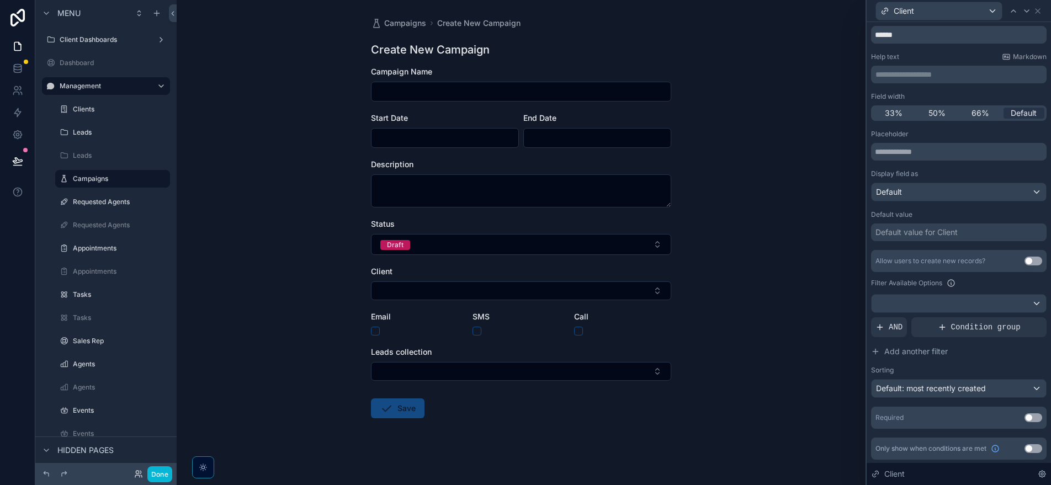
scroll to position [35, 0]
click at [955, 17] on div "Client" at bounding box center [939, 11] width 126 height 18
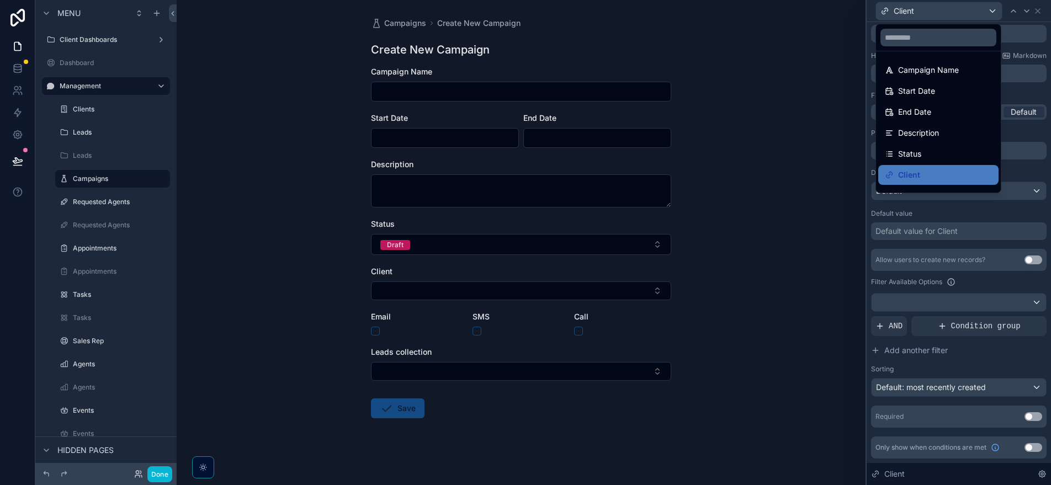
click at [819, 84] on div "Campaigns Create New Campaign Create New Campaign Campaign Name Start Date End …" at bounding box center [521, 242] width 689 height 485
click at [783, 102] on div "Campaigns Create New Campaign Create New Campaign Campaign Name Start Date End …" at bounding box center [521, 242] width 689 height 485
click at [964, 17] on div at bounding box center [958, 242] width 184 height 485
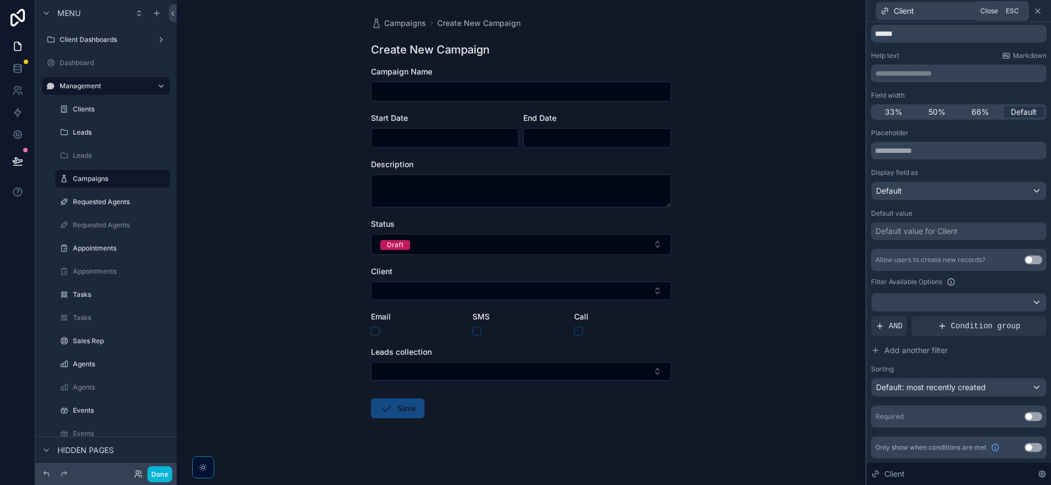
click at [1039, 14] on icon at bounding box center [1037, 11] width 9 height 9
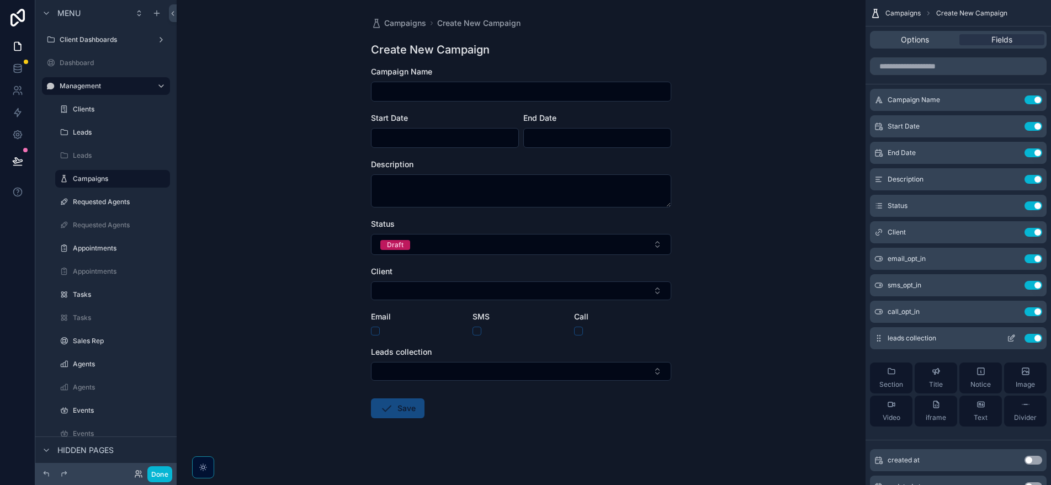
click at [1033, 337] on button "Use setting" at bounding box center [1033, 338] width 18 height 9
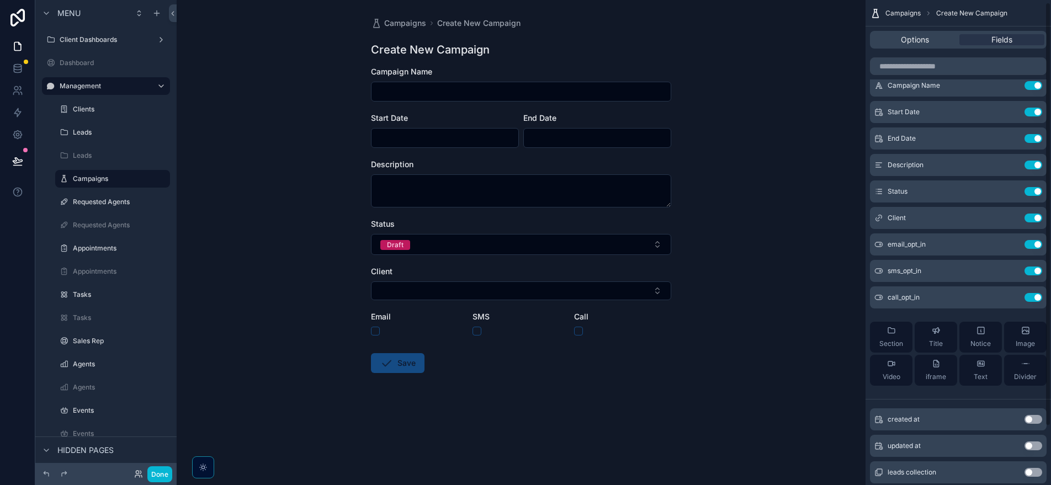
scroll to position [70, 0]
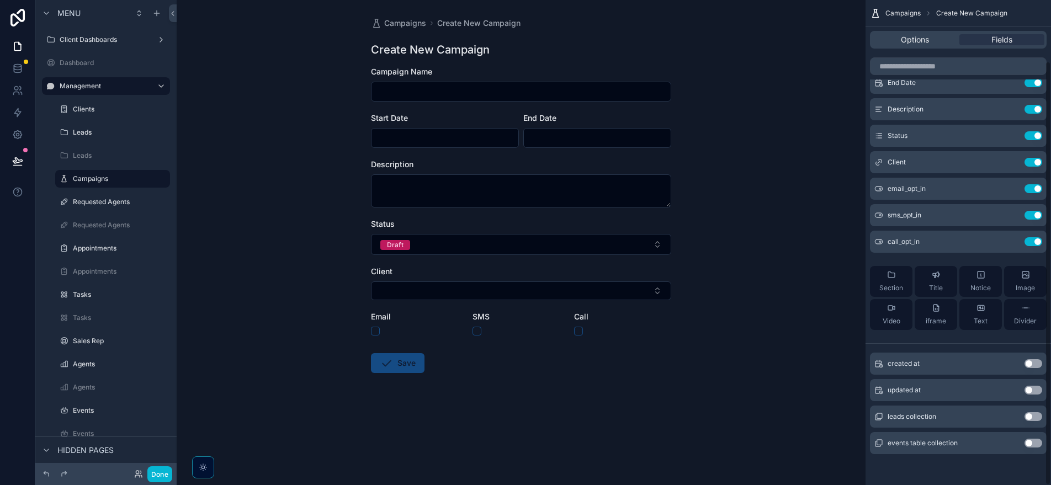
click at [1036, 419] on button "Use setting" at bounding box center [1033, 416] width 18 height 9
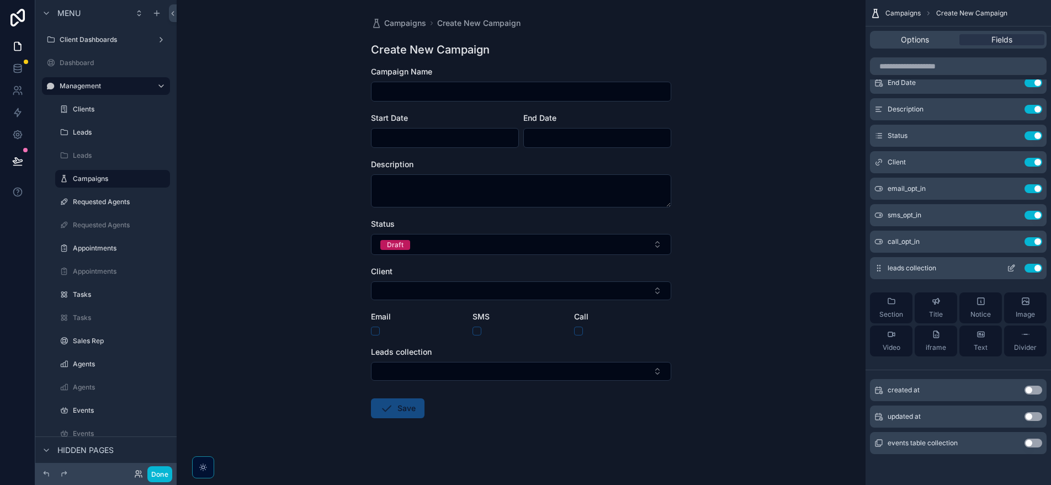
click at [1013, 268] on icon "scrollable content" at bounding box center [1011, 268] width 9 height 9
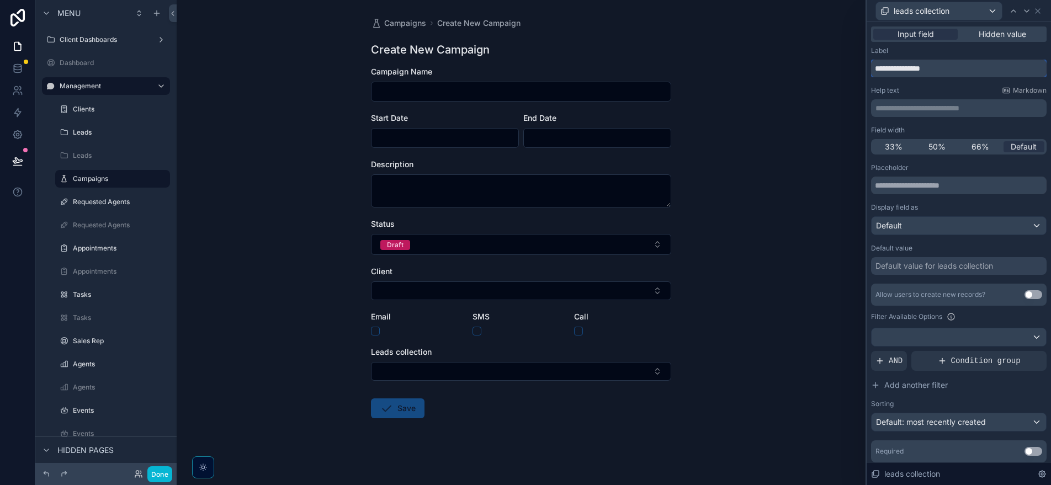
drag, startPoint x: 954, startPoint y: 73, endPoint x: 935, endPoint y: 74, distance: 18.8
click at [935, 74] on input "**********" at bounding box center [958, 69] width 175 height 18
click at [906, 69] on input "**********" at bounding box center [958, 69] width 175 height 18
drag, startPoint x: 906, startPoint y: 69, endPoint x: 967, endPoint y: 81, distance: 62.3
click at [906, 70] on input "**********" at bounding box center [958, 69] width 175 height 18
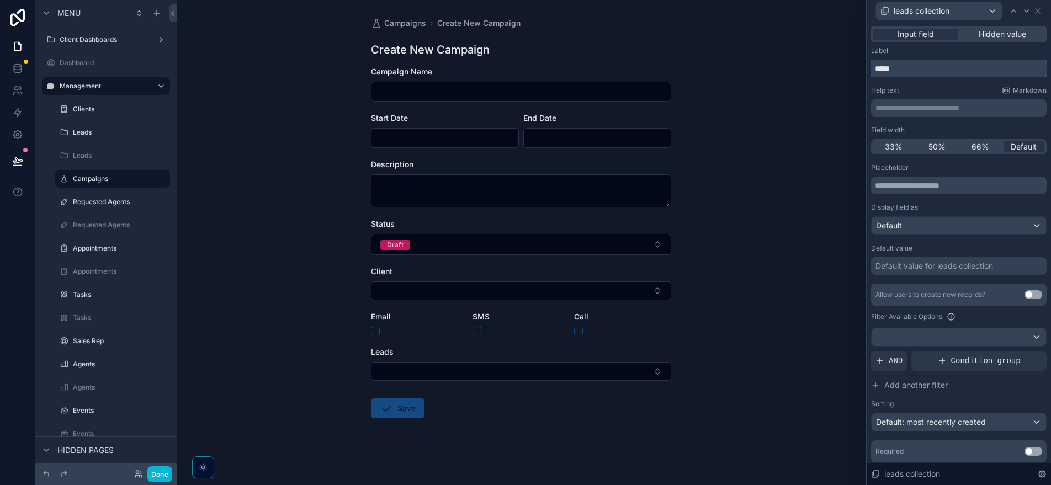
type input "*****"
click at [970, 112] on p "**********" at bounding box center [959, 108] width 169 height 11
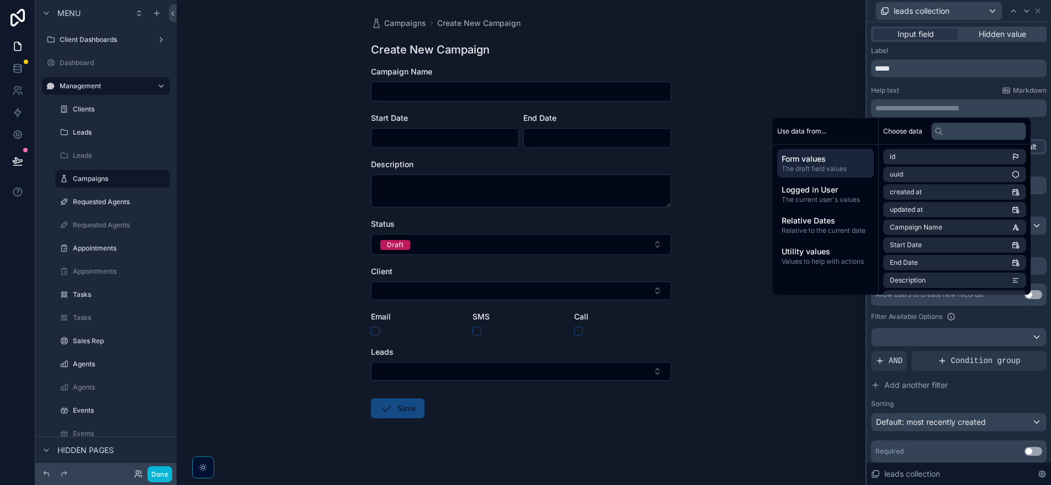
click at [893, 86] on label "Help text" at bounding box center [885, 90] width 28 height 9
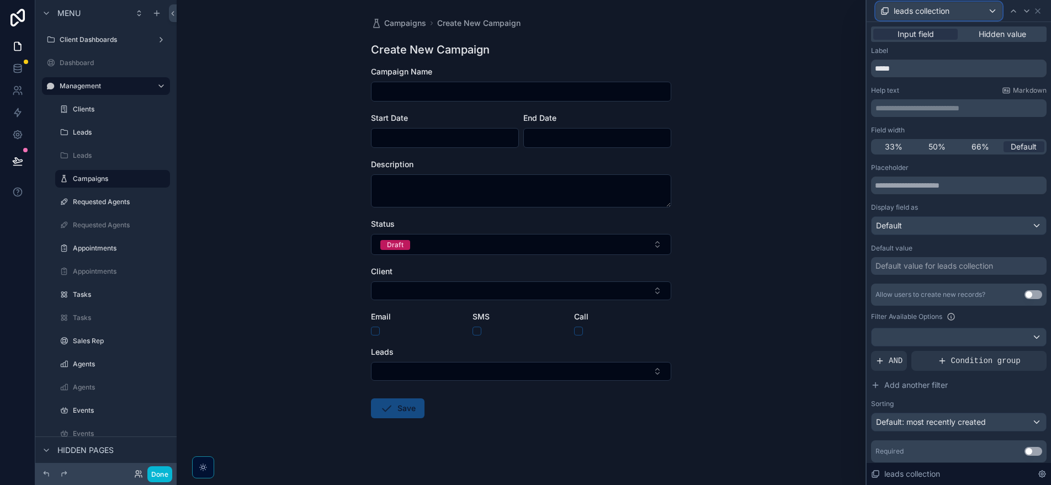
click at [927, 17] on div "leads collection" at bounding box center [939, 11] width 126 height 18
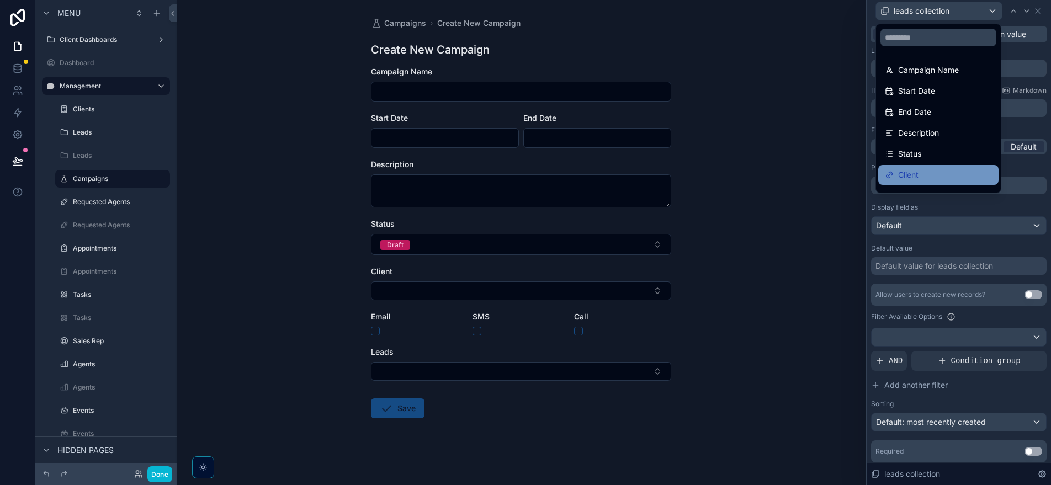
click at [940, 178] on div "Client" at bounding box center [938, 174] width 107 height 13
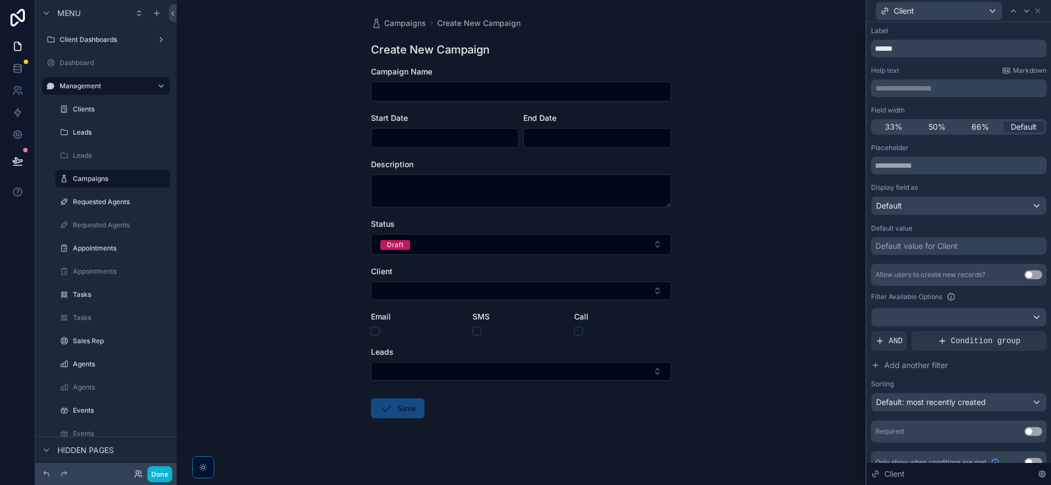
scroll to position [35, 0]
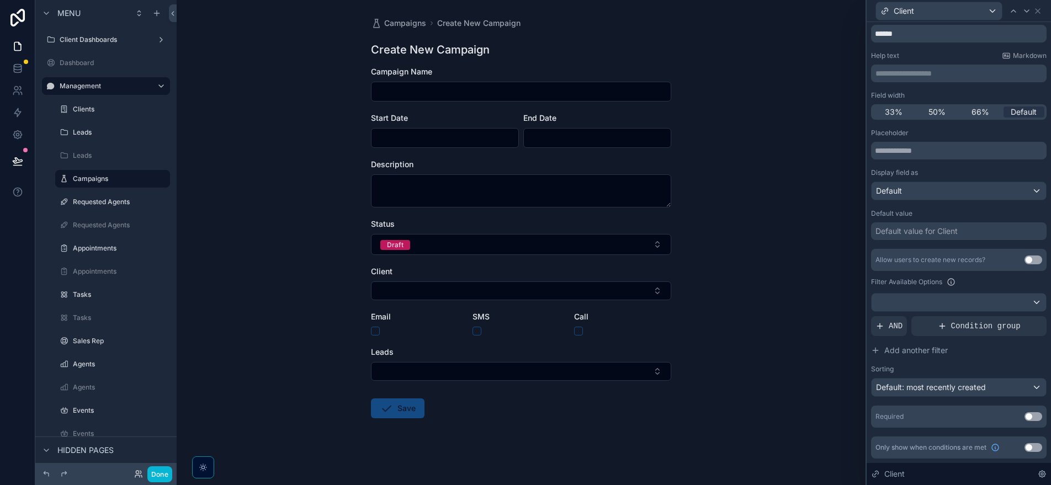
click at [908, 228] on div "Default value for Client" at bounding box center [916, 231] width 82 height 11
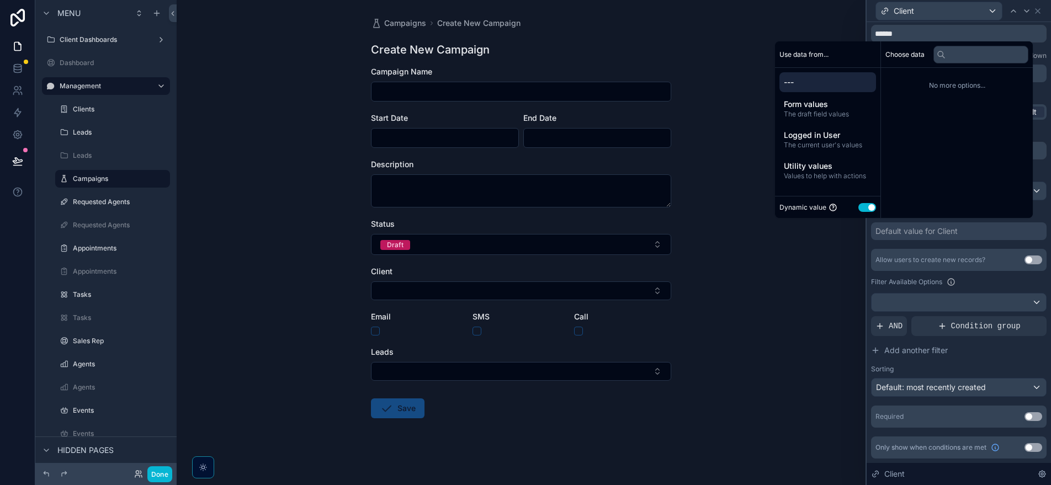
click at [863, 209] on button "Use setting" at bounding box center [867, 207] width 18 height 9
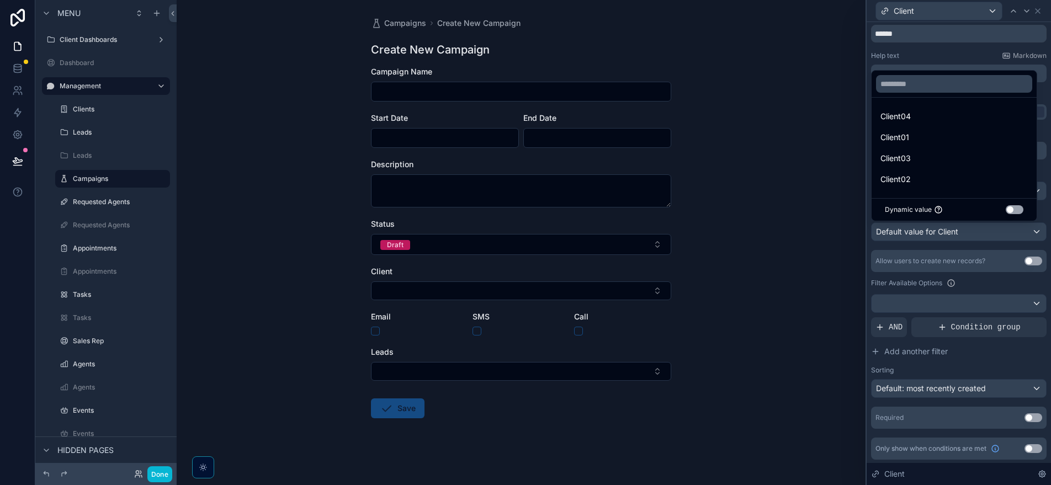
click at [1014, 207] on button "Use setting" at bounding box center [1015, 209] width 18 height 9
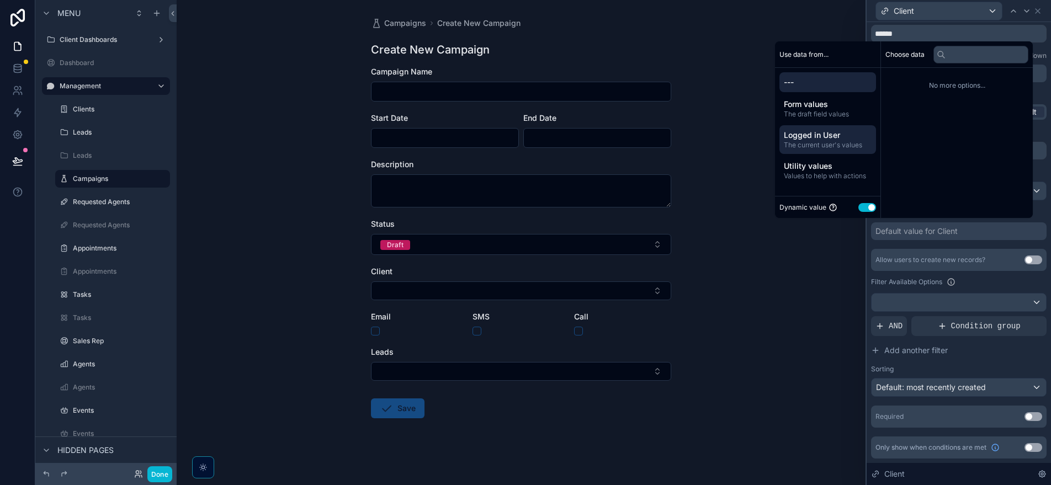
click at [834, 142] on span "The current user's values" at bounding box center [828, 145] width 88 height 9
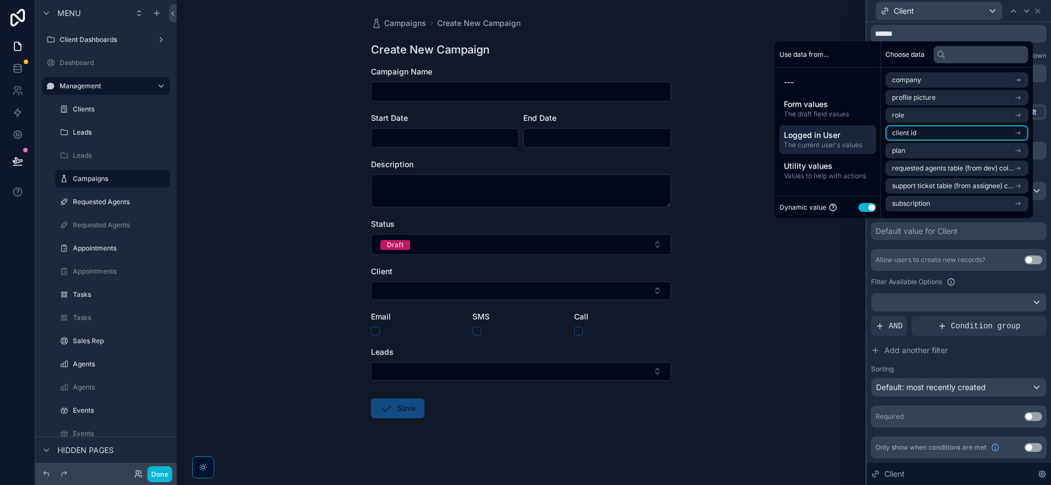
click at [925, 137] on li "client id" at bounding box center [956, 132] width 143 height 15
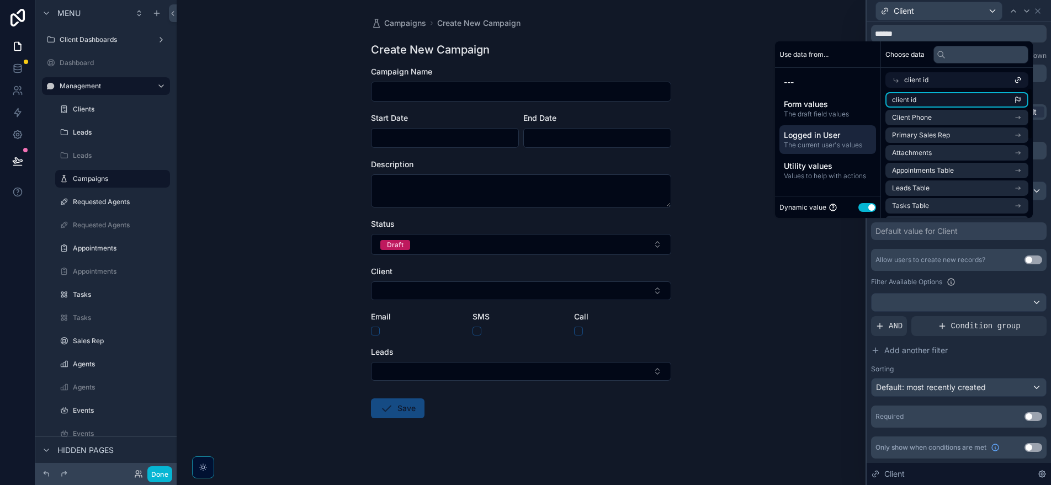
click at [926, 102] on li "client id" at bounding box center [956, 99] width 143 height 15
click at [821, 314] on div "Campaigns Create New Campaign Create New Campaign Campaign Name Start Date End …" at bounding box center [521, 242] width 689 height 485
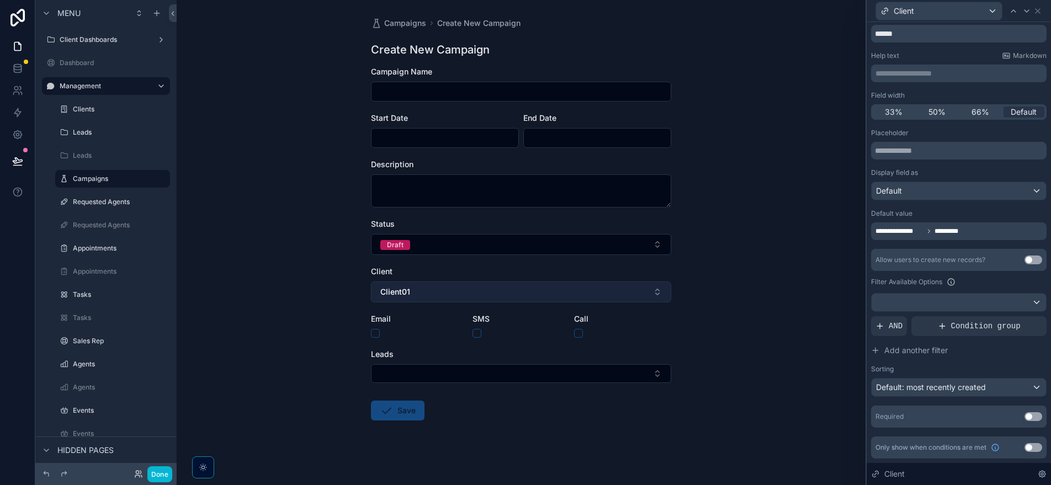
click at [630, 291] on button "Client01" at bounding box center [521, 291] width 300 height 21
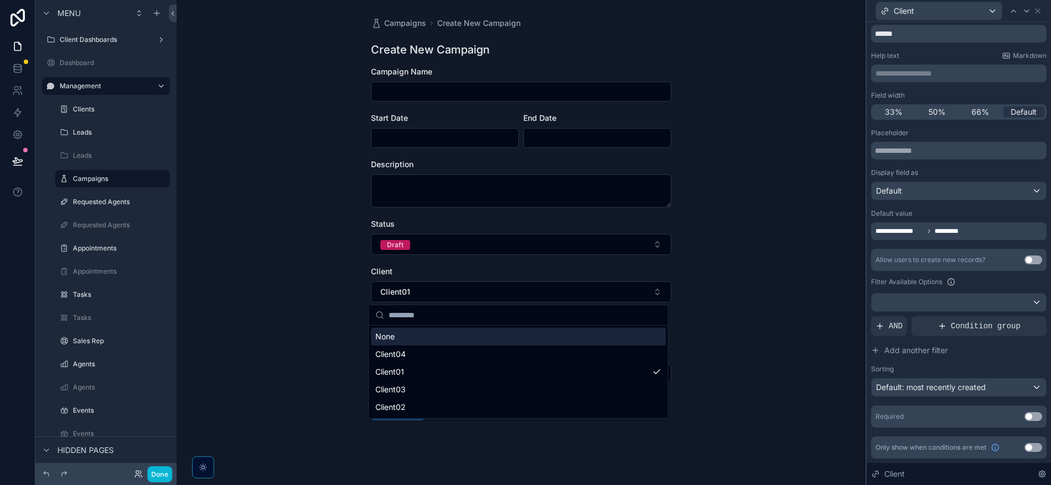
click at [813, 265] on div "Campaigns Create New Campaign Create New Campaign Campaign Name Start Date End …" at bounding box center [521, 242] width 689 height 485
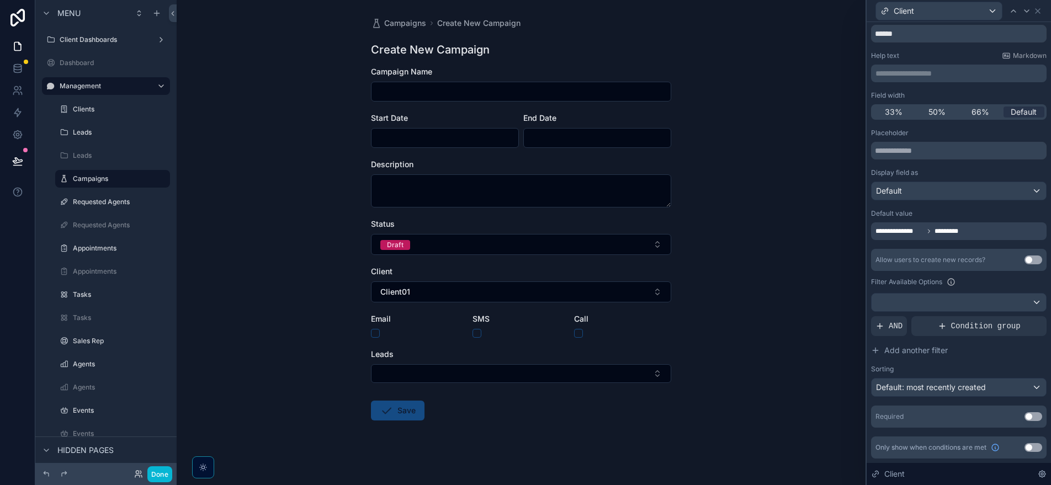
click at [1027, 263] on button "Use setting" at bounding box center [1033, 260] width 18 height 9
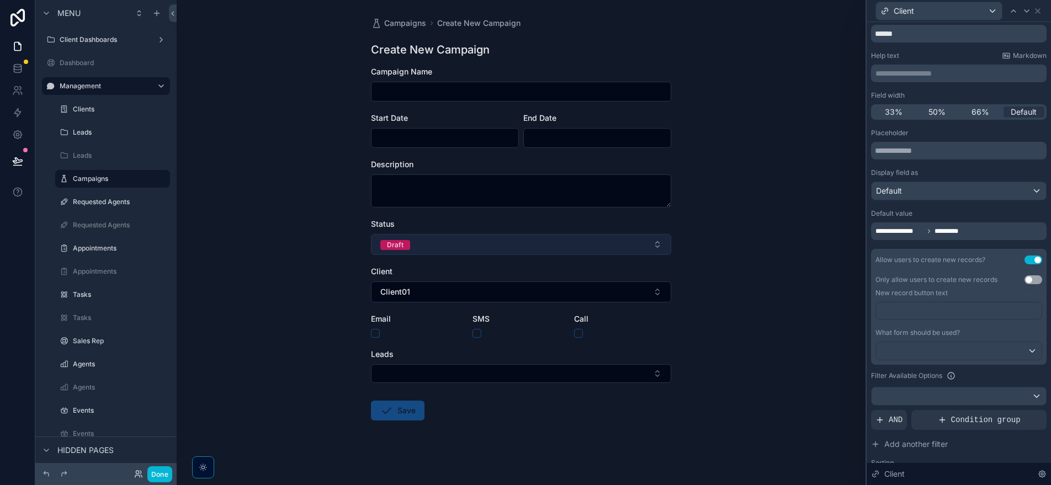
click at [626, 243] on button "Draft" at bounding box center [521, 244] width 300 height 21
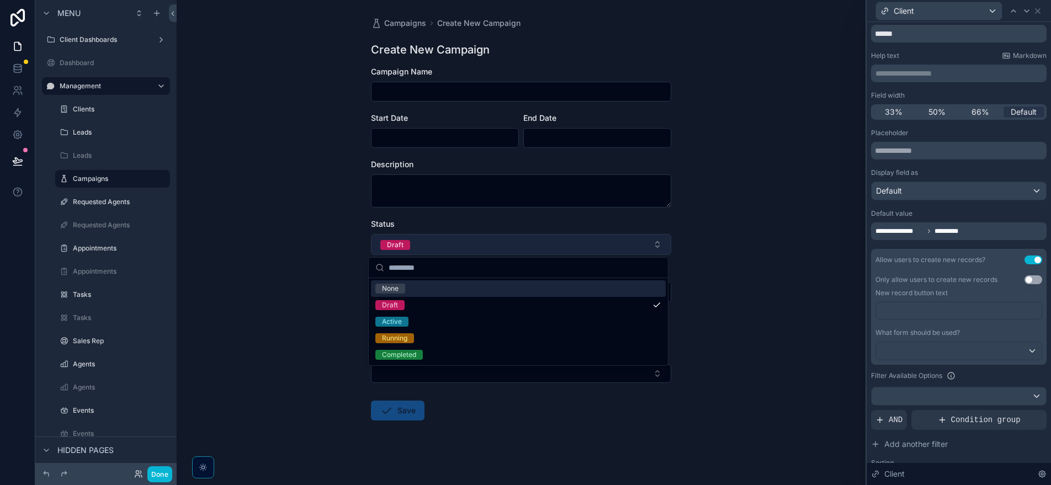
click at [626, 243] on button "Draft" at bounding box center [521, 244] width 300 height 21
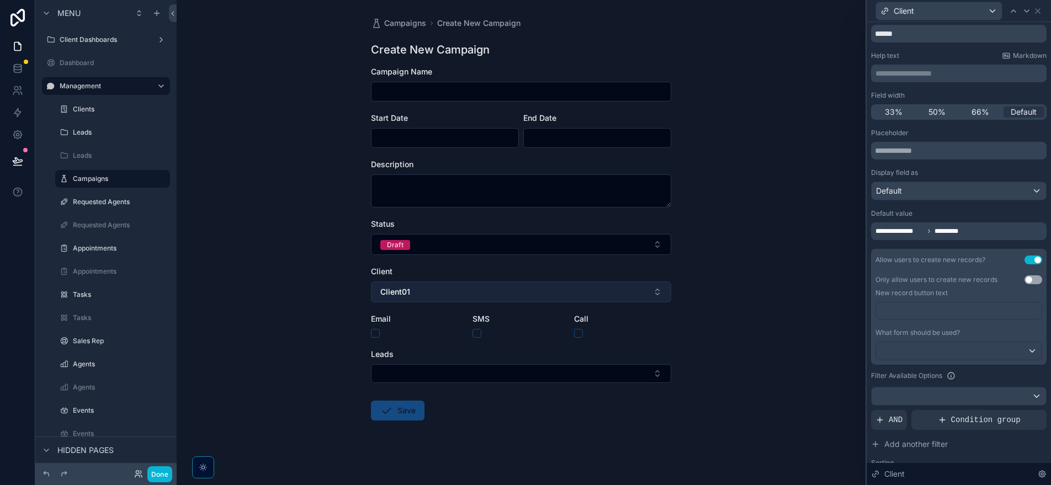
click at [616, 292] on button "Client01" at bounding box center [521, 291] width 300 height 21
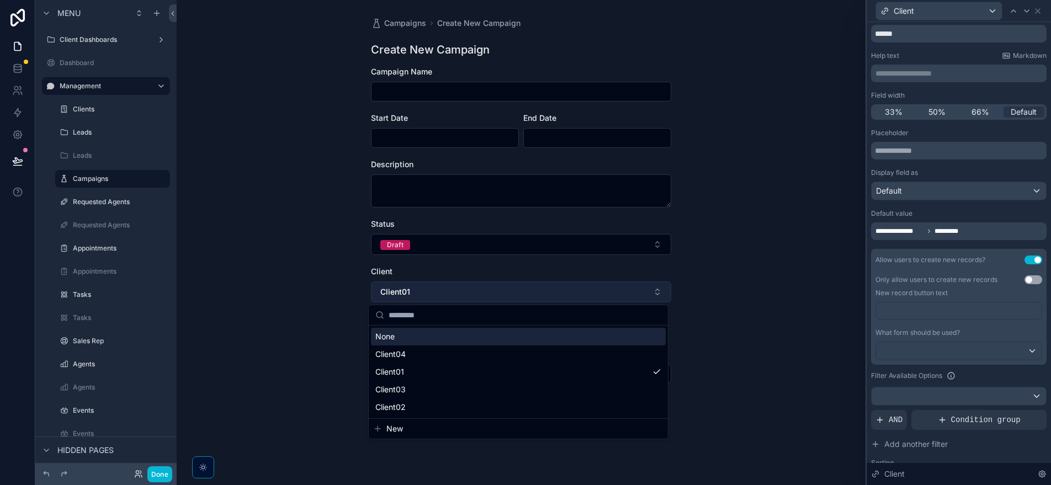
click at [616, 292] on button "Client01" at bounding box center [521, 291] width 300 height 21
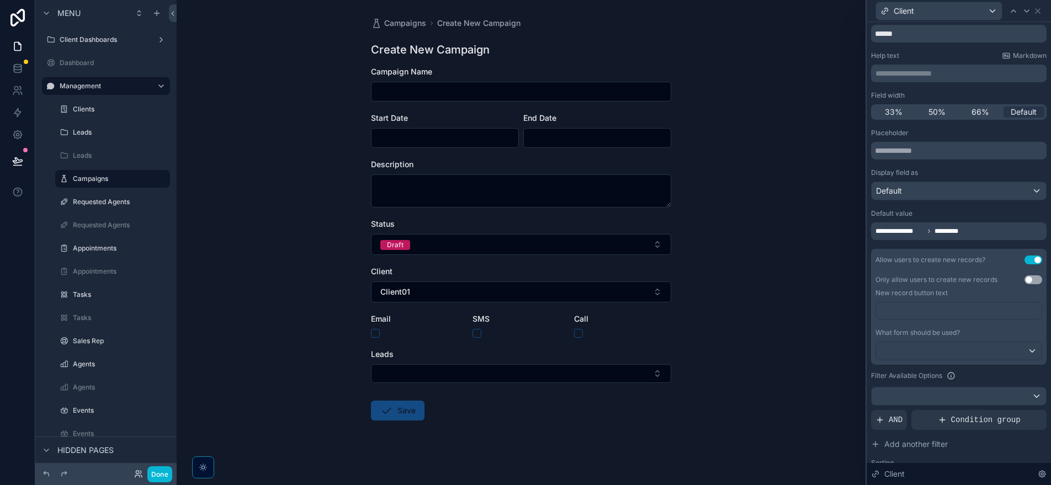
click at [1024, 281] on button "Use setting" at bounding box center [1033, 279] width 18 height 9
click at [1024, 352] on div at bounding box center [959, 351] width 166 height 18
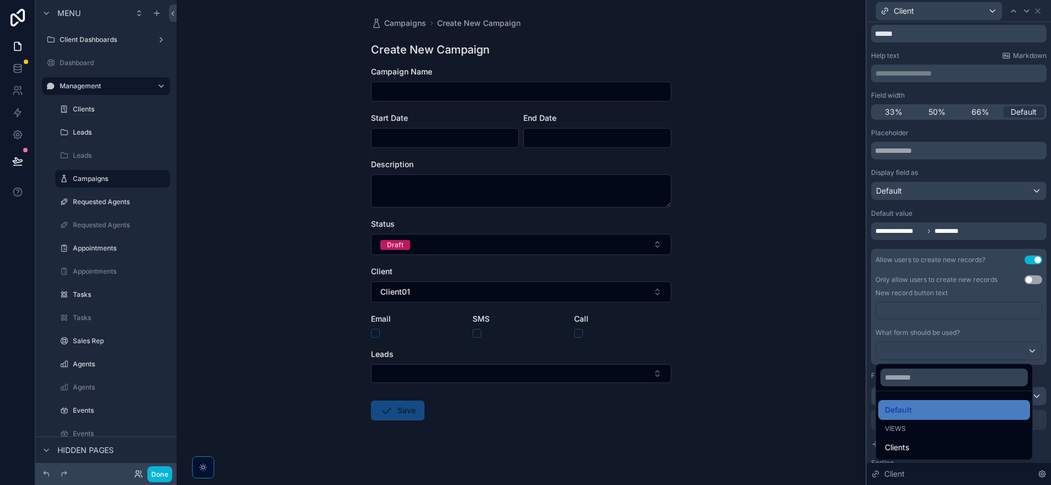
click at [1023, 352] on div at bounding box center [958, 242] width 184 height 485
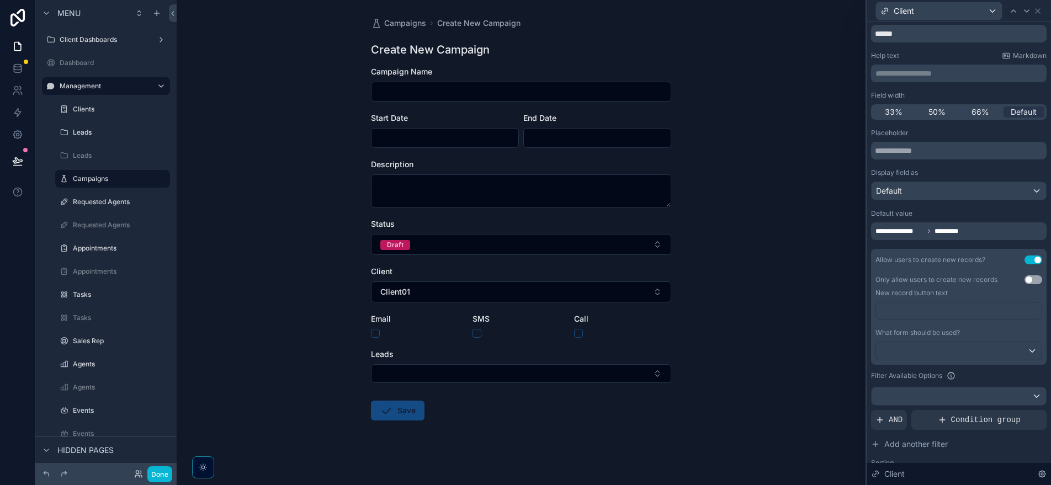
click at [1024, 258] on button "Use setting" at bounding box center [1033, 260] width 18 height 9
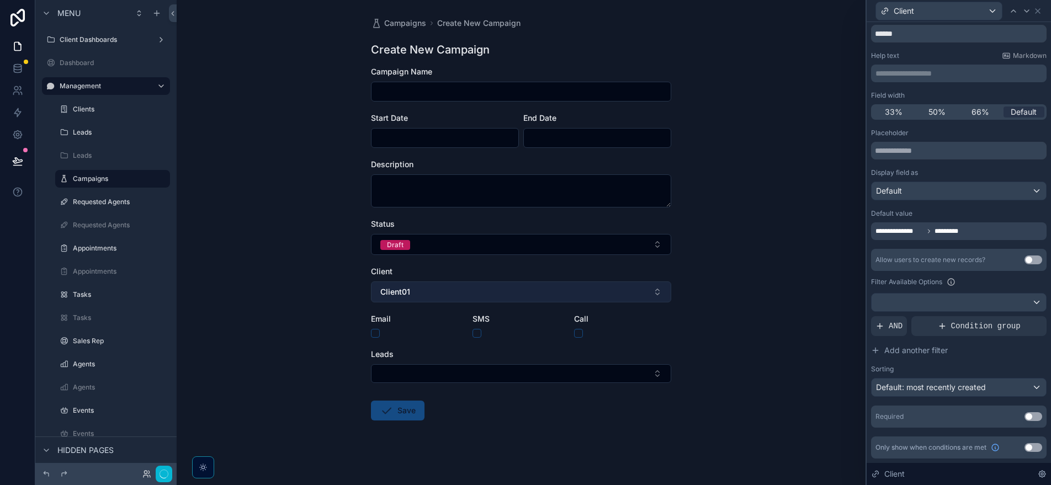
click at [575, 287] on button "Client01" at bounding box center [521, 291] width 300 height 21
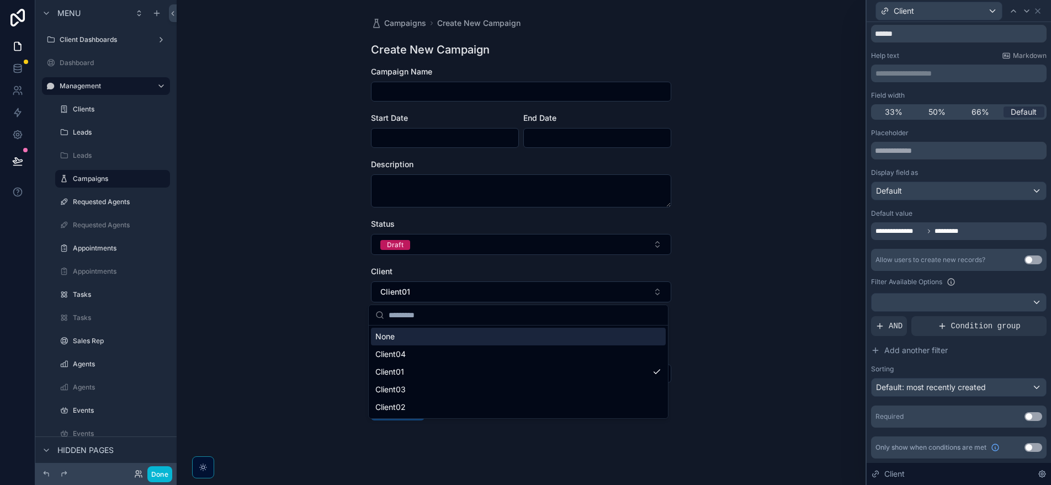
click at [752, 278] on div "Campaigns Create New Campaign Create New Campaign Campaign Name Start Date End …" at bounding box center [521, 242] width 689 height 485
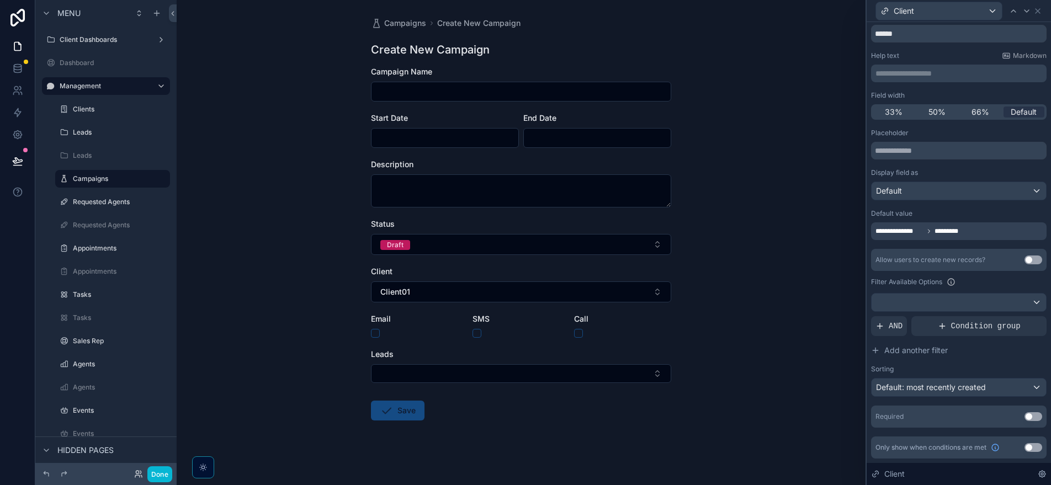
click at [752, 278] on div "Campaigns Create New Campaign Create New Campaign Campaign Name Start Date End …" at bounding box center [521, 242] width 689 height 485
click at [758, 285] on div "Campaigns Create New Campaign Create New Campaign Campaign Name Start Date End …" at bounding box center [521, 242] width 689 height 485
click at [97, 179] on label "Campaigns" at bounding box center [110, 178] width 75 height 9
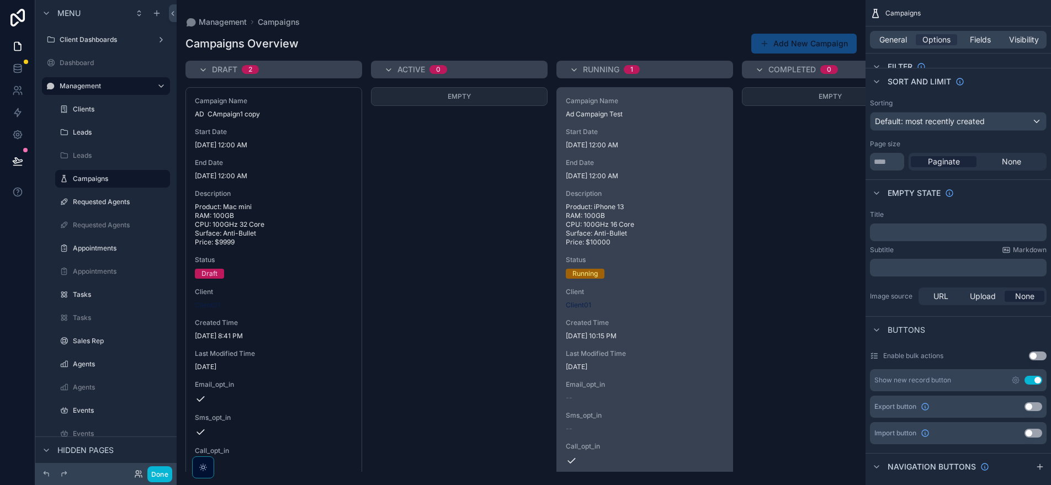
click at [666, 148] on span "[DATE] 12:00 AM" at bounding box center [645, 145] width 158 height 9
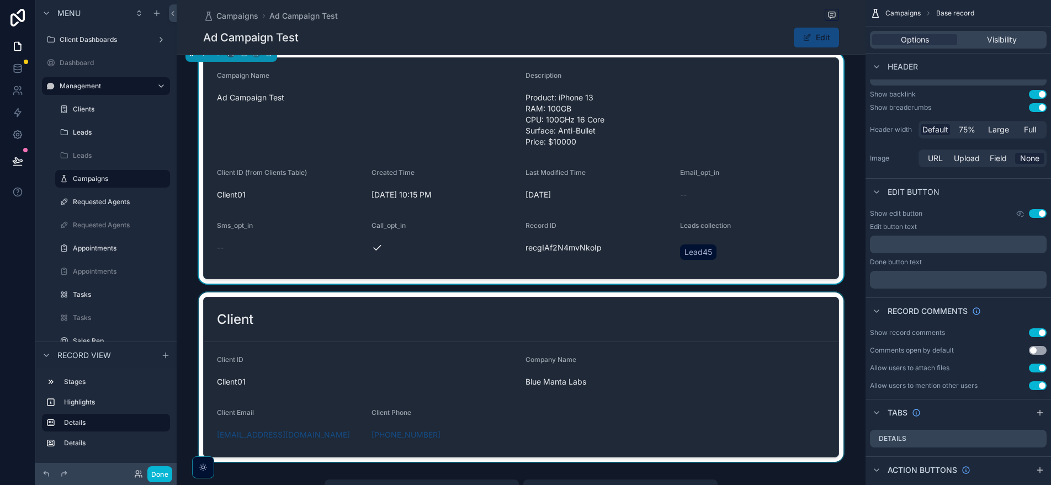
scroll to position [126, 0]
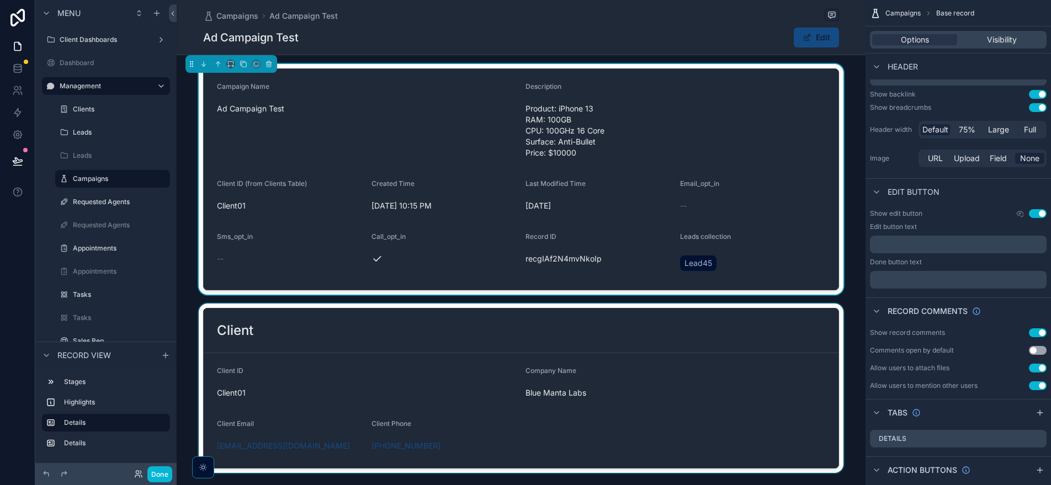
click at [677, 347] on div "scrollable content" at bounding box center [521, 388] width 689 height 169
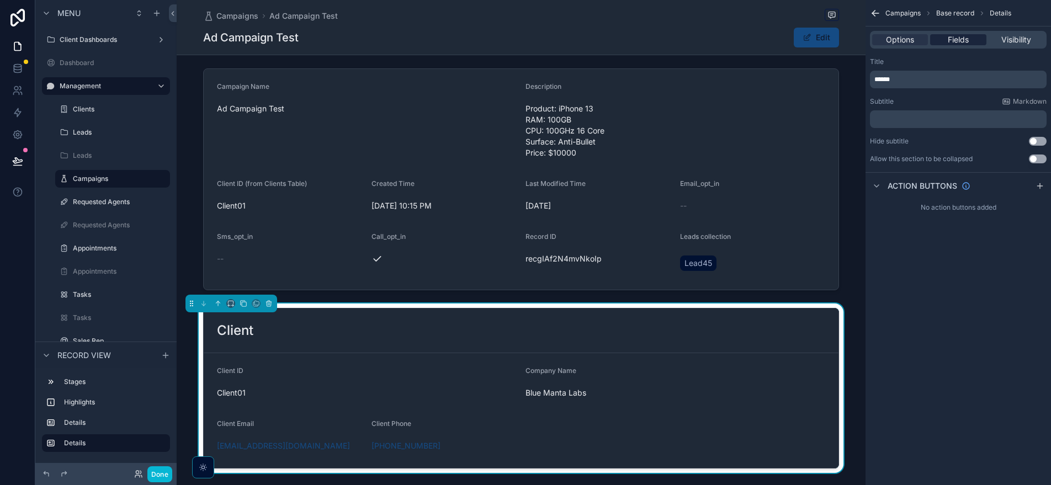
click at [939, 35] on div "Fields" at bounding box center [958, 39] width 56 height 11
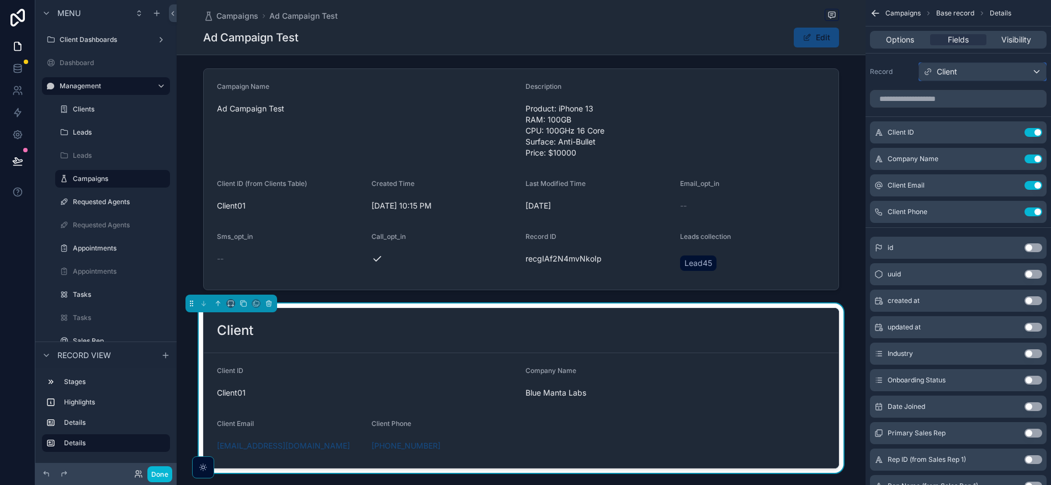
click at [939, 73] on span "Client" at bounding box center [947, 71] width 20 height 11
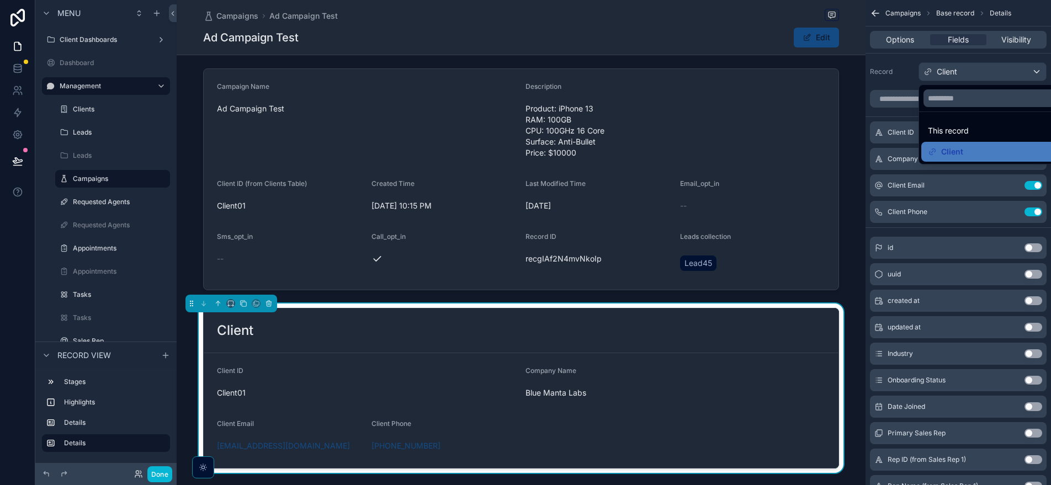
click at [961, 71] on div "scrollable content" at bounding box center [525, 242] width 1051 height 485
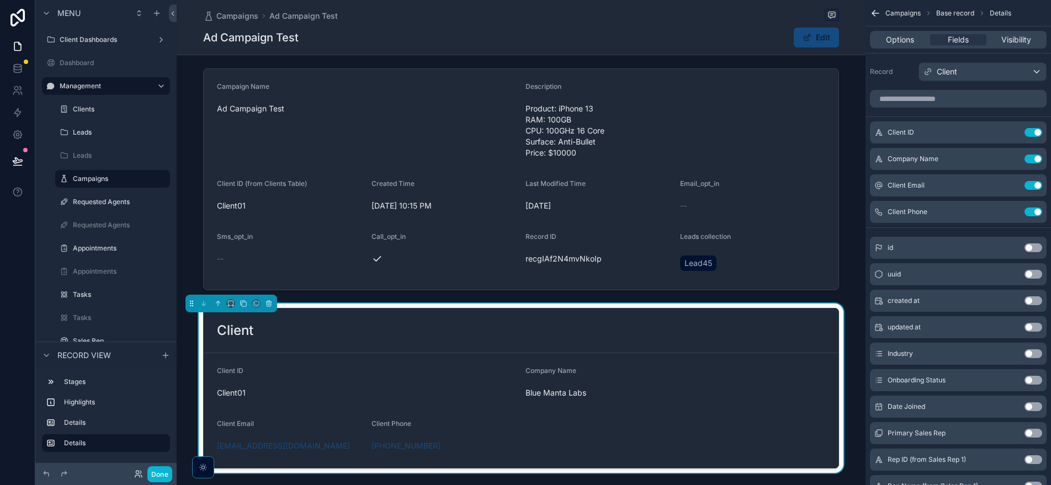
click at [903, 78] on div "Record Client" at bounding box center [958, 71] width 177 height 19
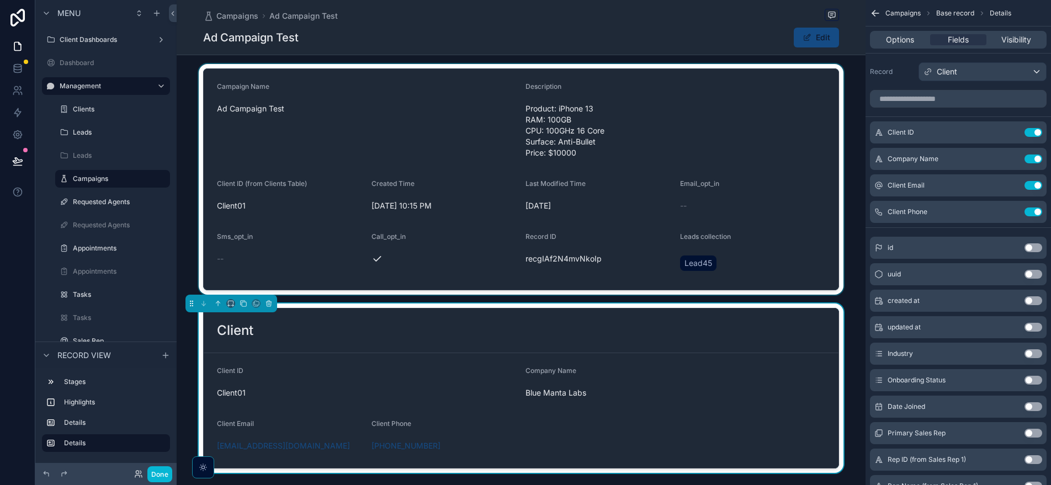
click at [786, 191] on div "scrollable content" at bounding box center [521, 179] width 689 height 231
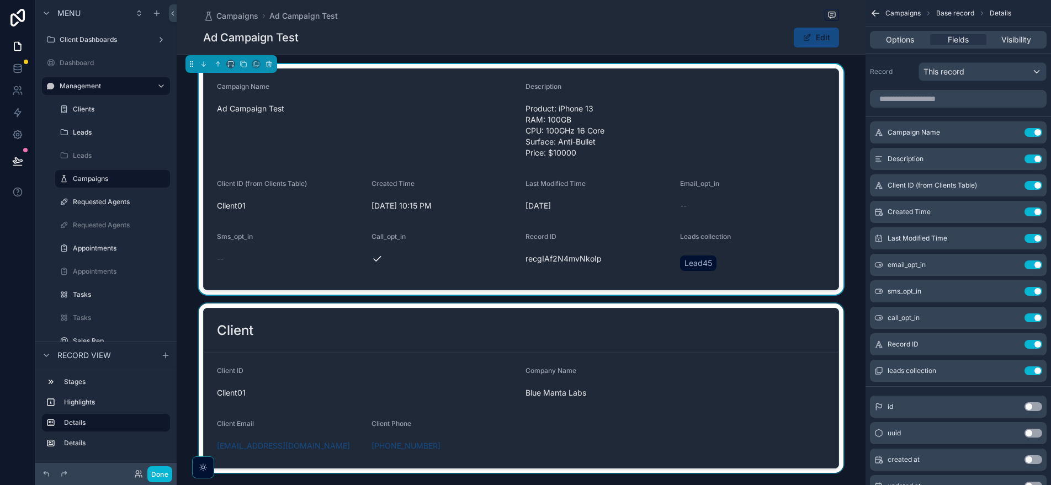
click at [742, 361] on div "scrollable content" at bounding box center [521, 388] width 689 height 169
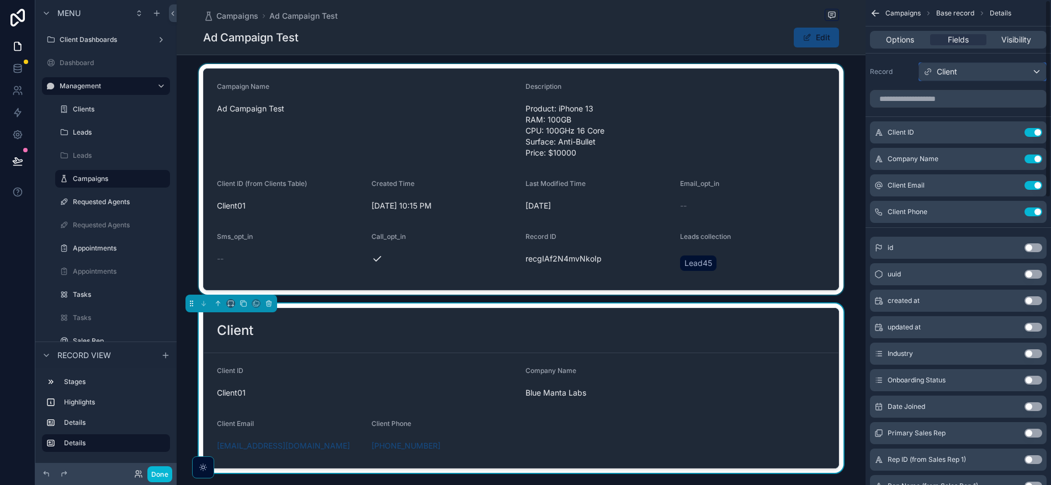
click at [950, 72] on span "Client" at bounding box center [947, 71] width 20 height 11
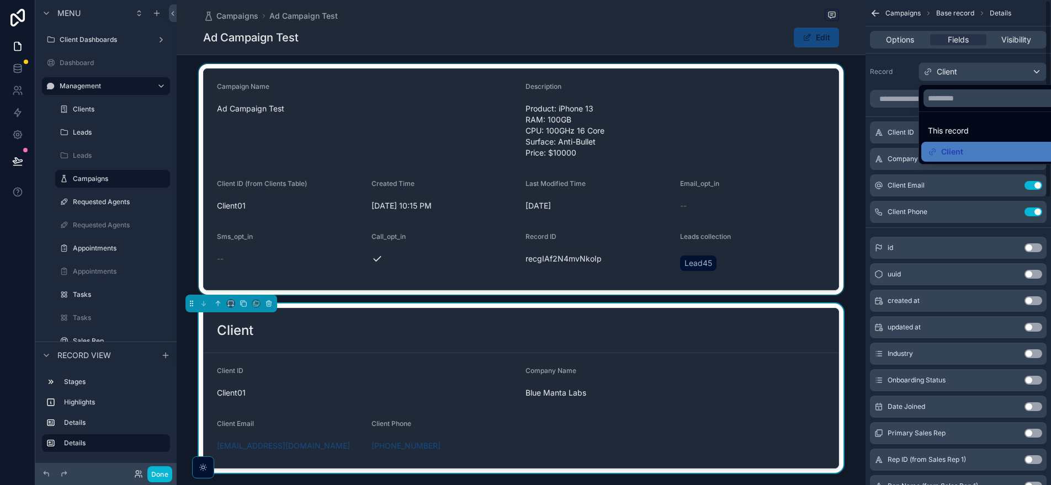
click at [912, 70] on div "scrollable content" at bounding box center [525, 242] width 1051 height 485
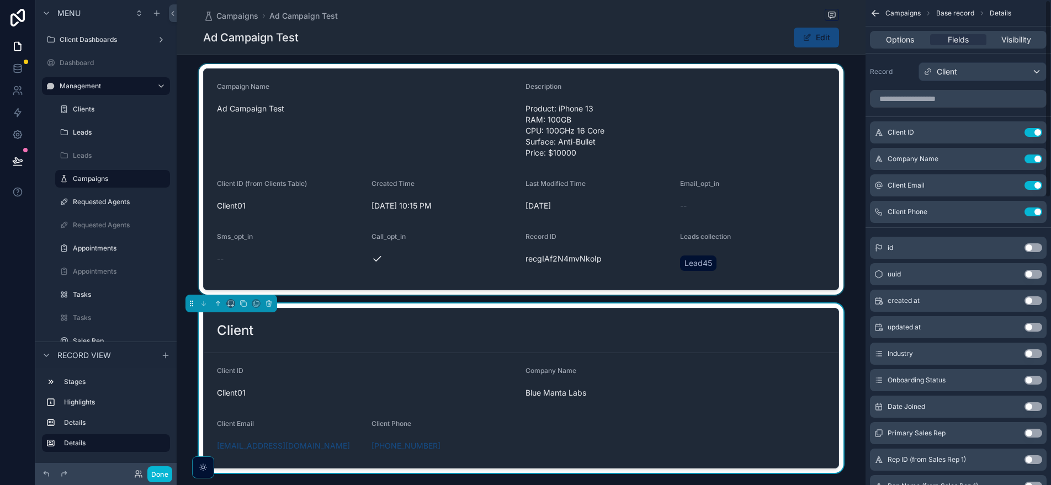
click at [777, 211] on div "scrollable content" at bounding box center [521, 179] width 689 height 231
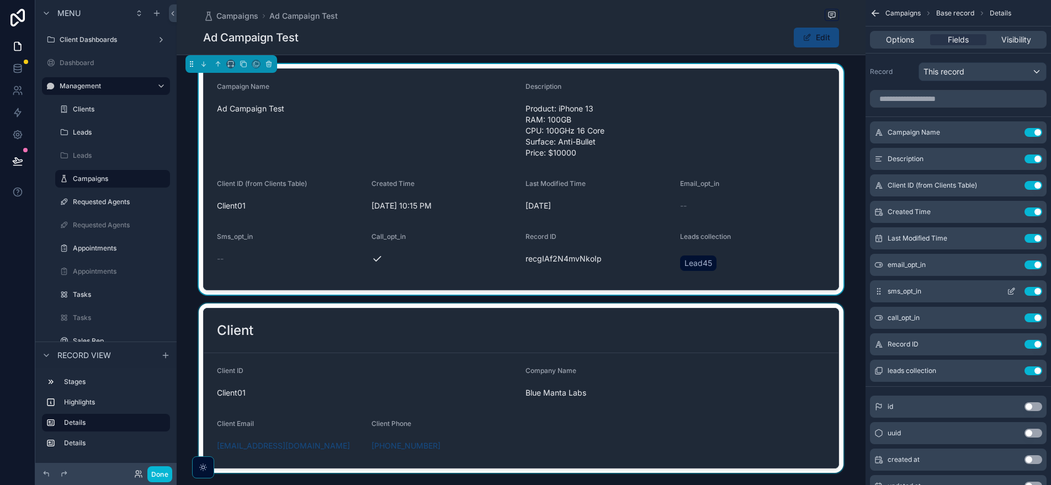
click at [1010, 292] on icon "scrollable content" at bounding box center [1012, 290] width 4 height 4
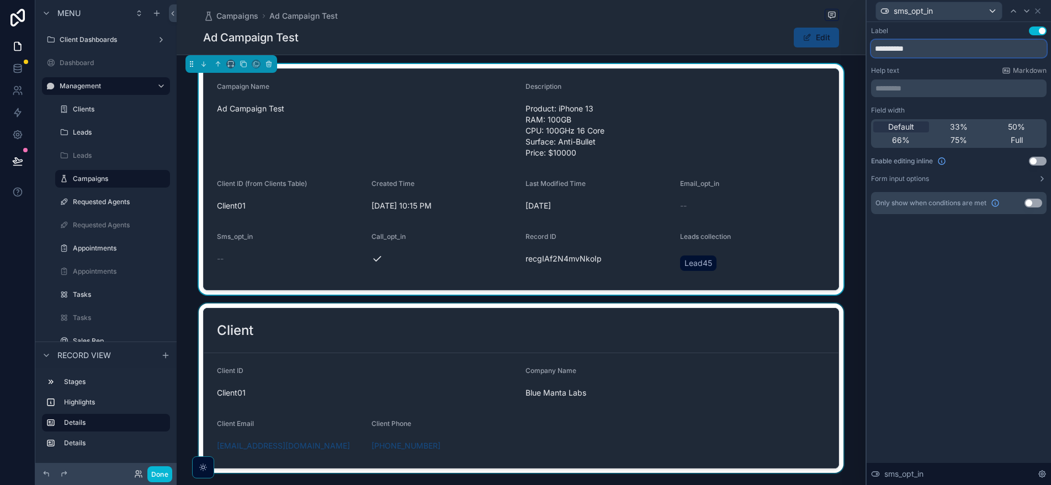
drag, startPoint x: 942, startPoint y: 50, endPoint x: 882, endPoint y: 51, distance: 60.2
click at [882, 51] on input "**********" at bounding box center [958, 49] width 175 height 18
type input "***"
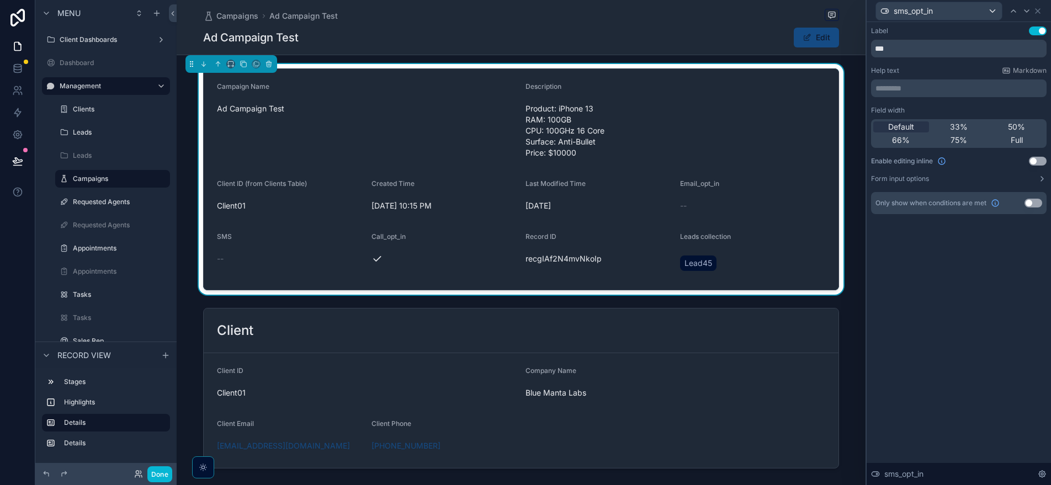
click at [949, 34] on div "Label Use setting" at bounding box center [958, 30] width 175 height 9
click at [992, 14] on div "sms_opt_in" at bounding box center [939, 11] width 126 height 18
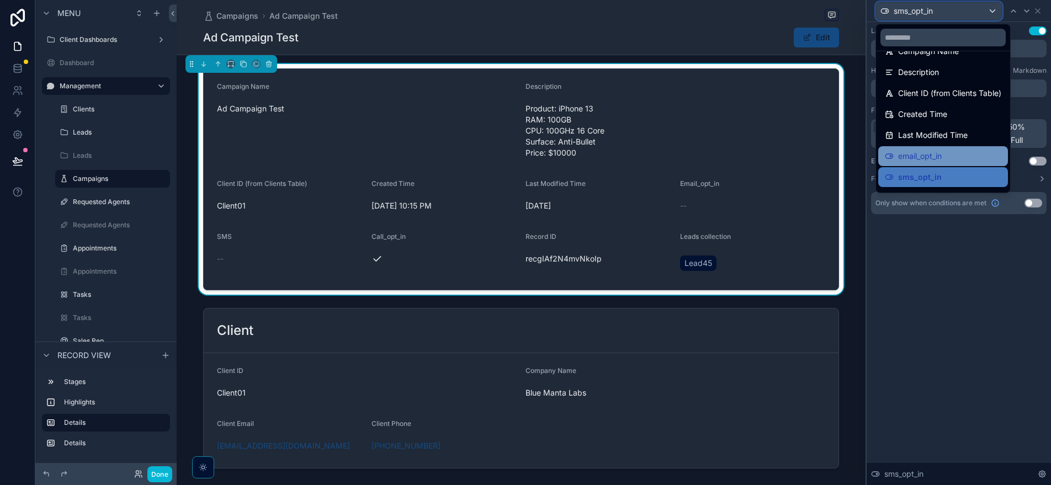
scroll to position [19, 0]
click at [965, 163] on div "email_opt_in" at bounding box center [943, 156] width 130 height 20
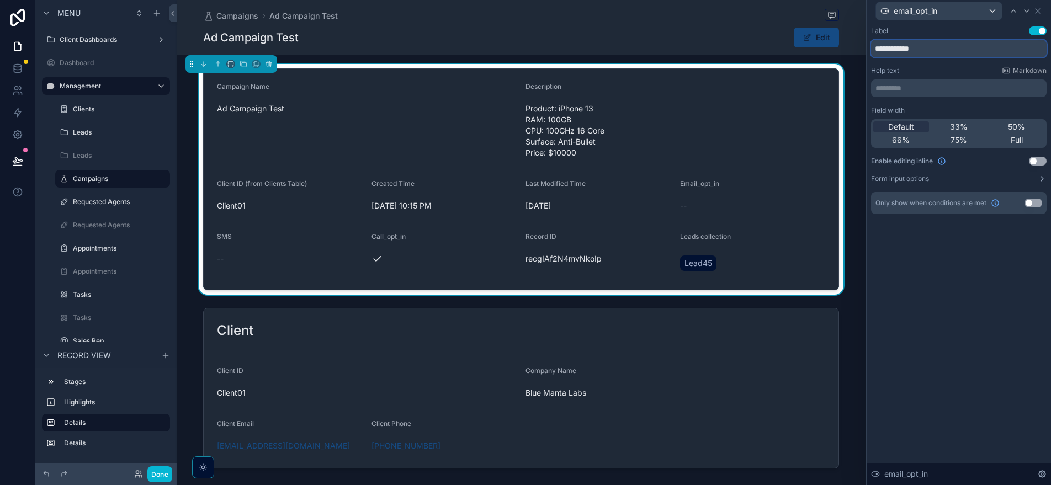
drag, startPoint x: 936, startPoint y: 50, endPoint x: 894, endPoint y: 50, distance: 41.9
click at [894, 50] on input "**********" at bounding box center [958, 49] width 175 height 18
type input "*****"
click at [950, 17] on div "email_opt_in" at bounding box center [939, 11] width 126 height 18
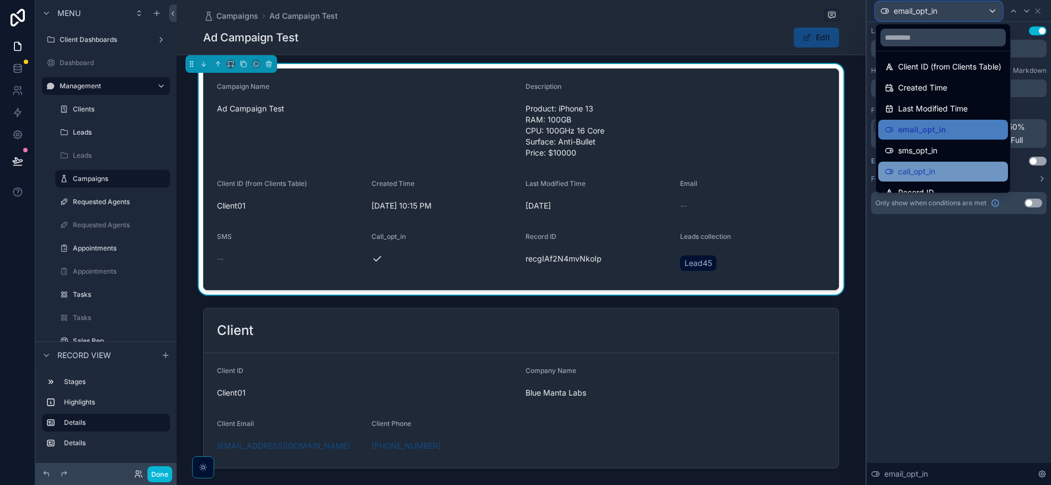
scroll to position [46, 0]
click at [940, 168] on div "call_opt_in" at bounding box center [943, 170] width 116 height 13
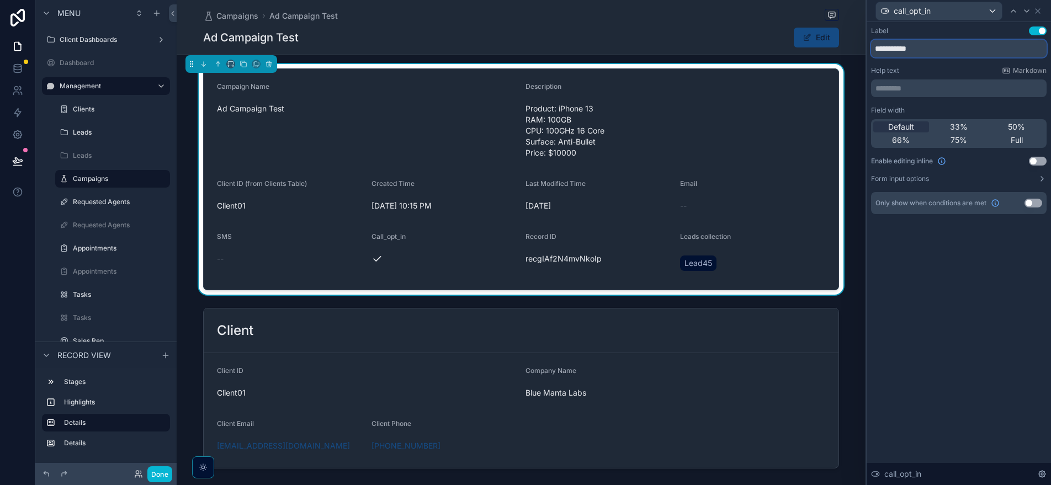
drag, startPoint x: 892, startPoint y: 51, endPoint x: 958, endPoint y: 46, distance: 65.3
click at [958, 46] on input "**********" at bounding box center [958, 49] width 175 height 18
type input "****"
click at [961, 12] on div "call_opt_in" at bounding box center [939, 11] width 126 height 18
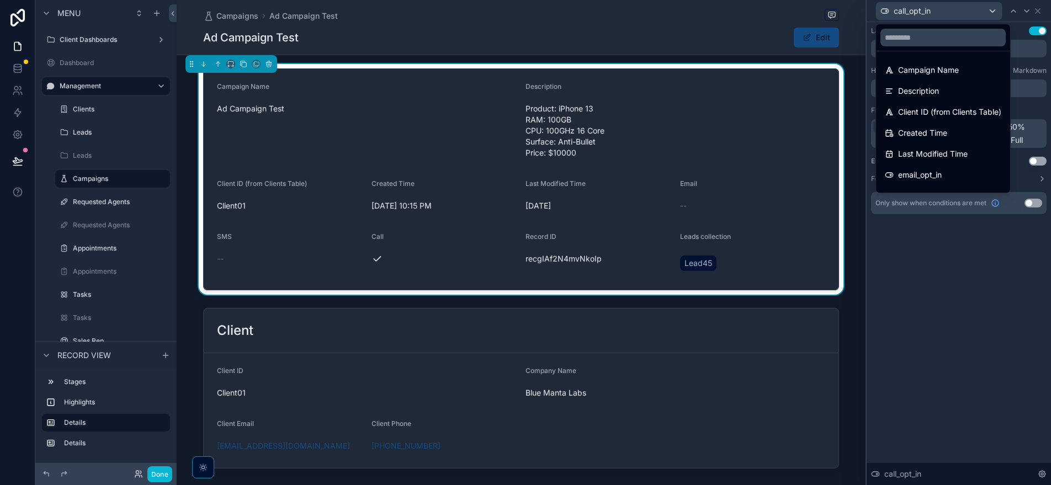
click at [961, 12] on div at bounding box center [958, 242] width 184 height 485
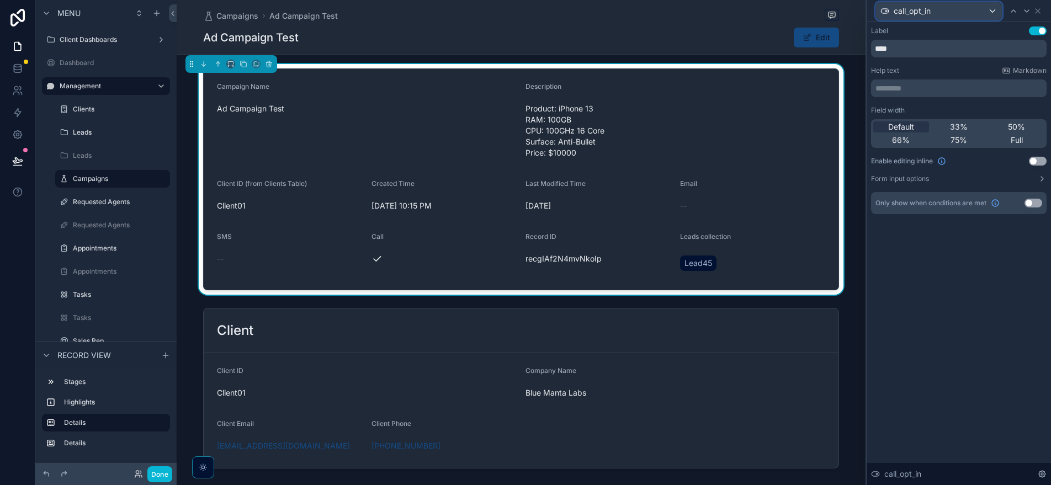
click at [961, 12] on div "call_opt_in" at bounding box center [939, 11] width 126 height 18
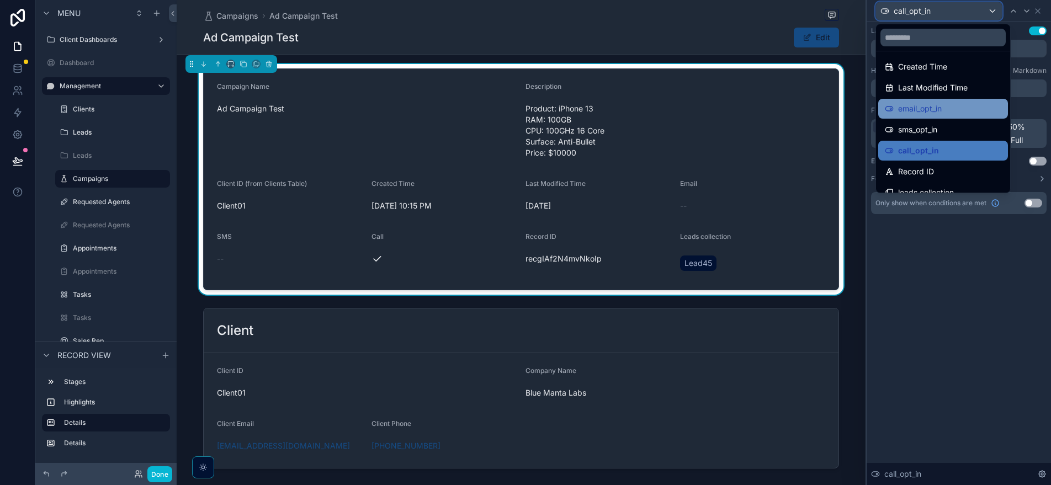
scroll to position [67, 0]
click at [1041, 12] on div at bounding box center [958, 242] width 184 height 485
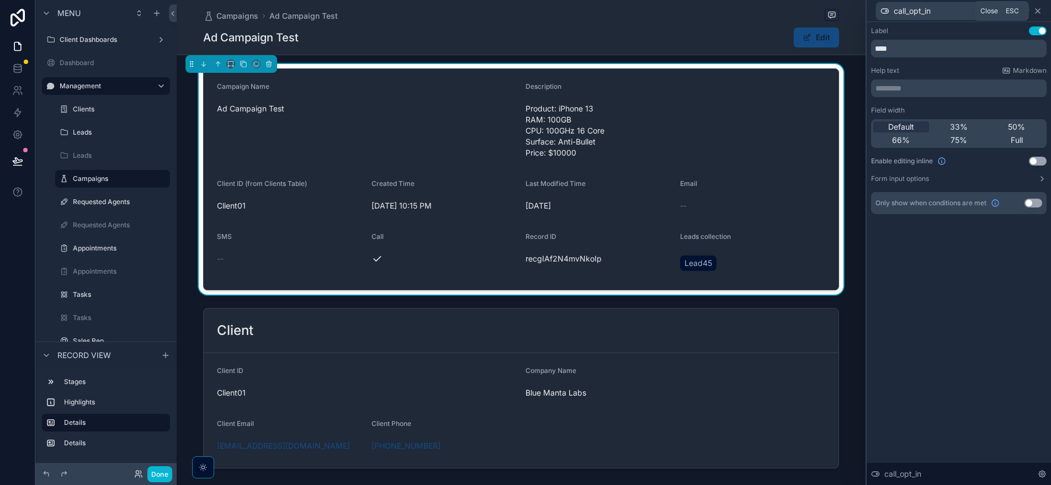
click at [1039, 12] on icon at bounding box center [1037, 11] width 9 height 9
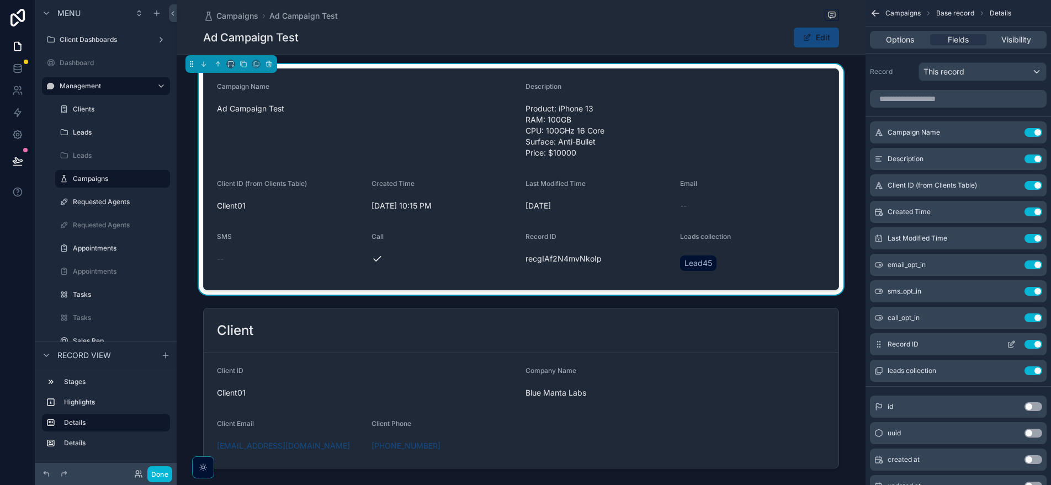
click at [1035, 347] on button "Use setting" at bounding box center [1033, 344] width 18 height 9
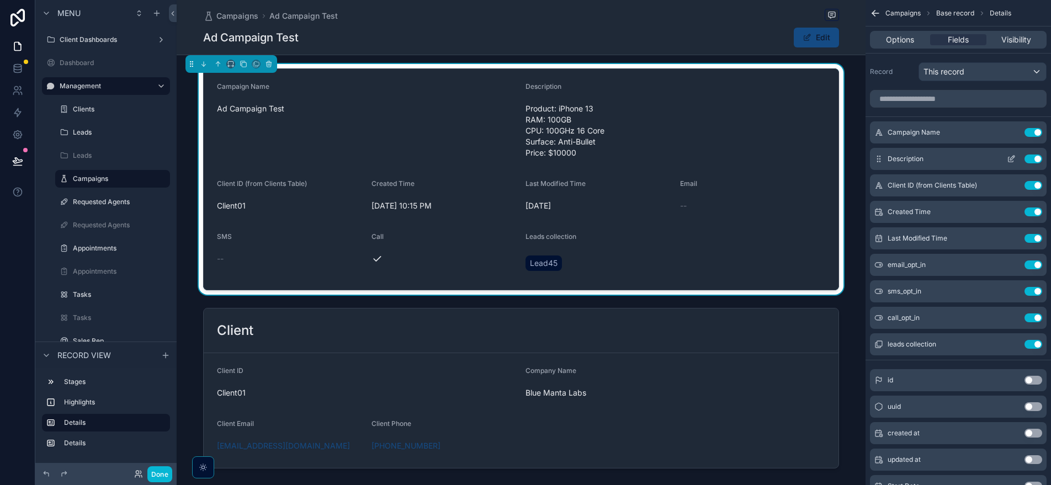
click at [1013, 161] on icon "scrollable content" at bounding box center [1010, 159] width 5 height 5
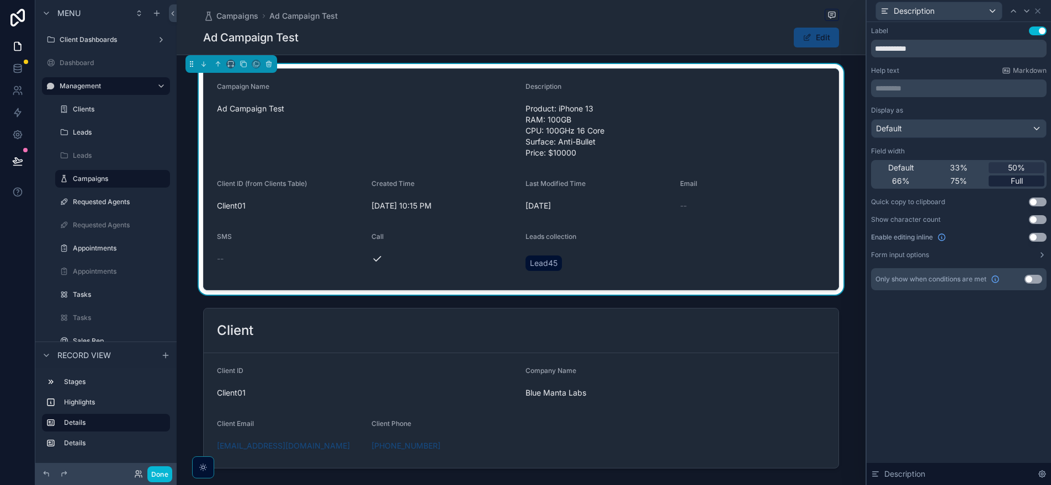
click at [1002, 179] on div "Full" at bounding box center [1016, 180] width 56 height 11
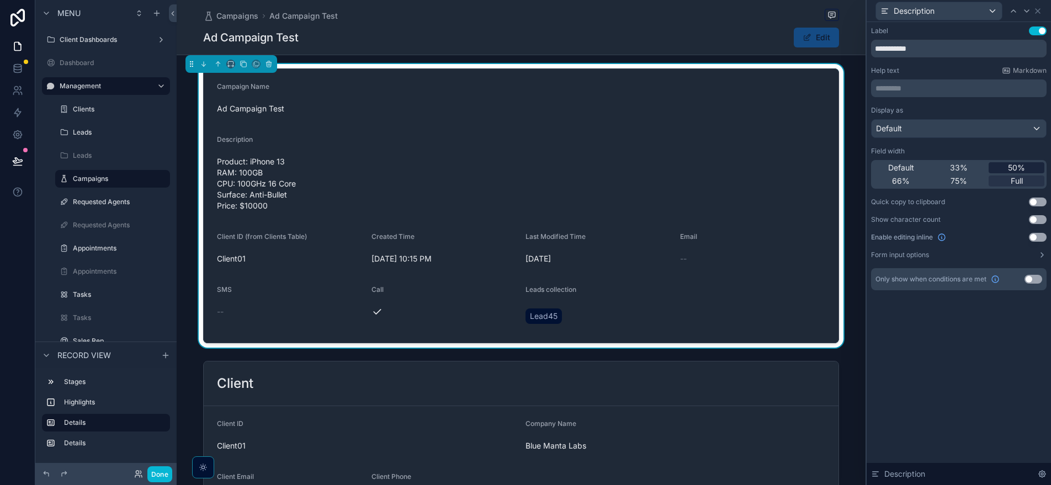
click at [1013, 166] on span "50%" at bounding box center [1016, 167] width 17 height 11
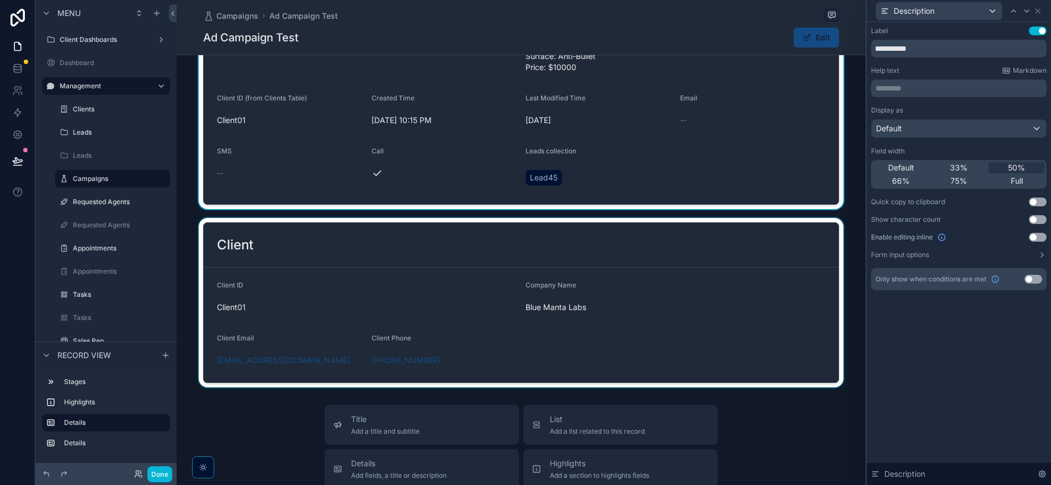
scroll to position [220, 0]
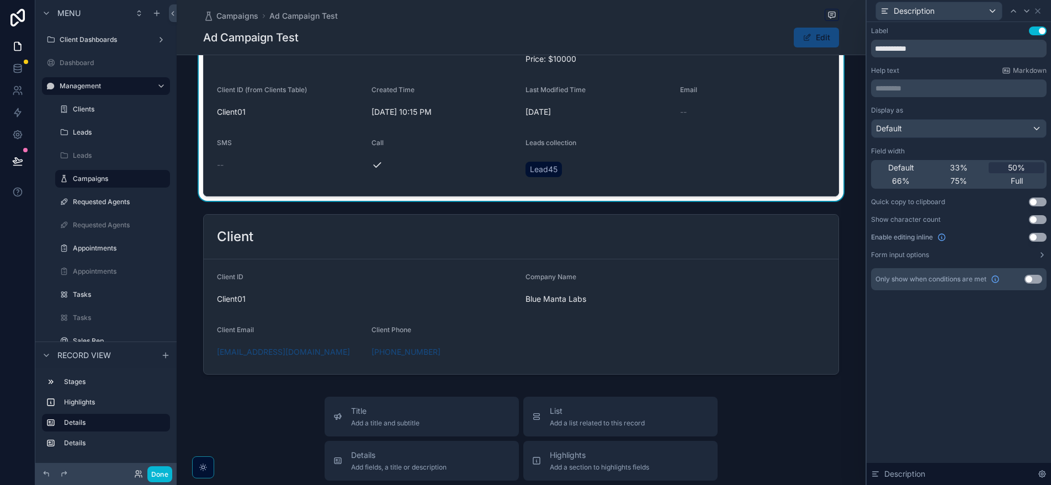
click at [127, 172] on div "Campaigns" at bounding box center [112, 178] width 79 height 13
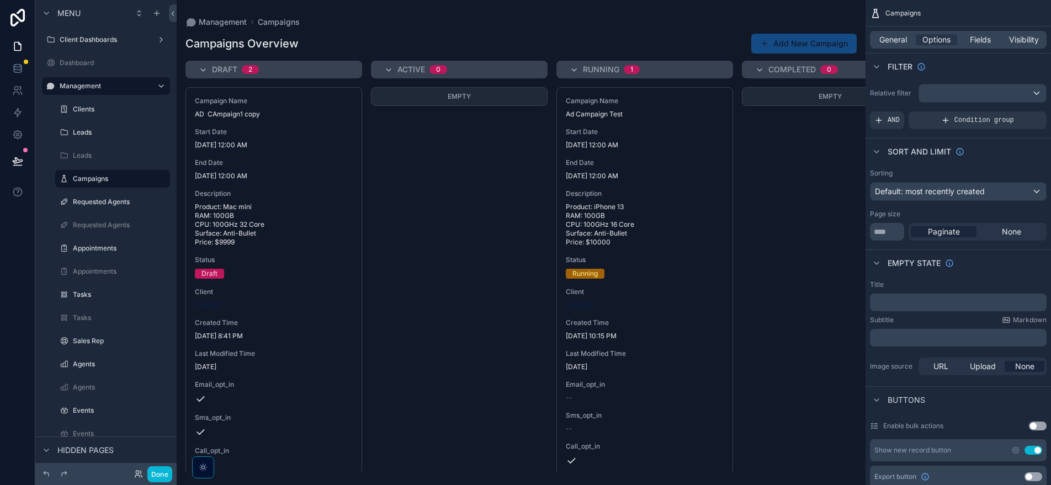
click at [459, 305] on div "Empty" at bounding box center [459, 279] width 177 height 385
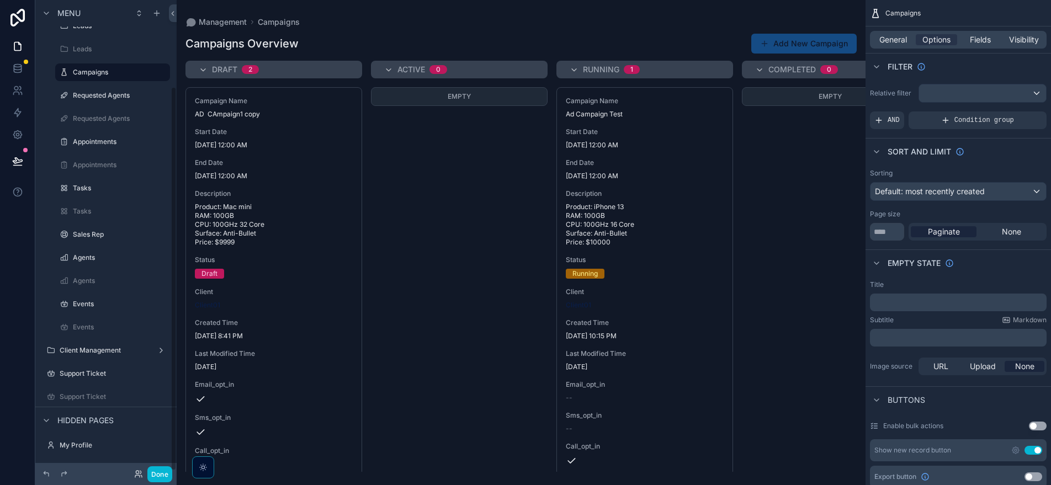
scroll to position [108, 0]
click at [829, 39] on button "Add New Campaign" at bounding box center [803, 44] width 105 height 20
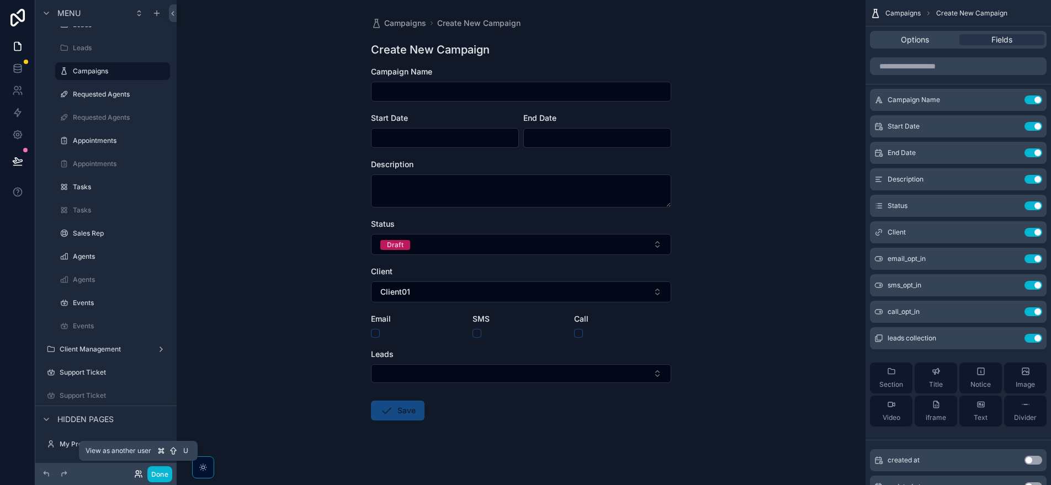
click at [140, 475] on icon at bounding box center [138, 474] width 9 height 9
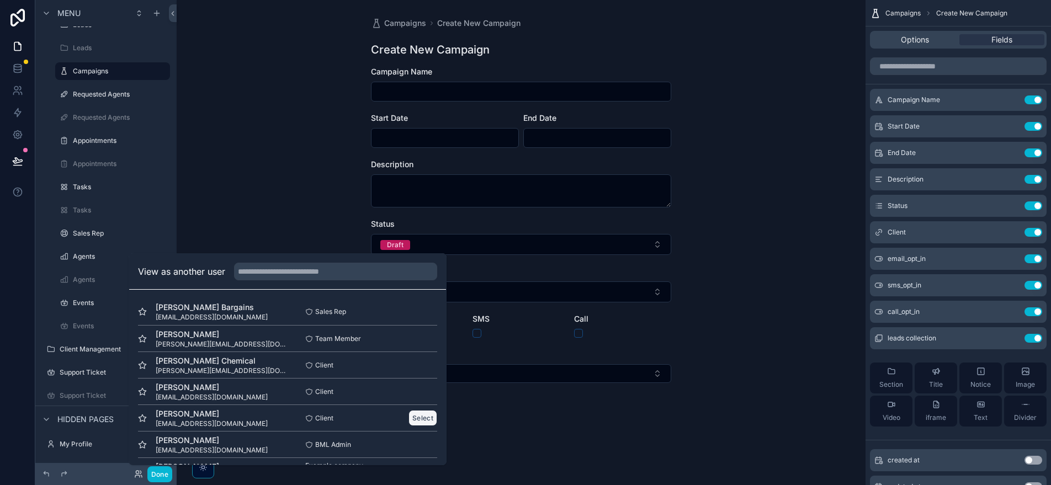
click at [424, 421] on button "Select" at bounding box center [422, 418] width 29 height 16
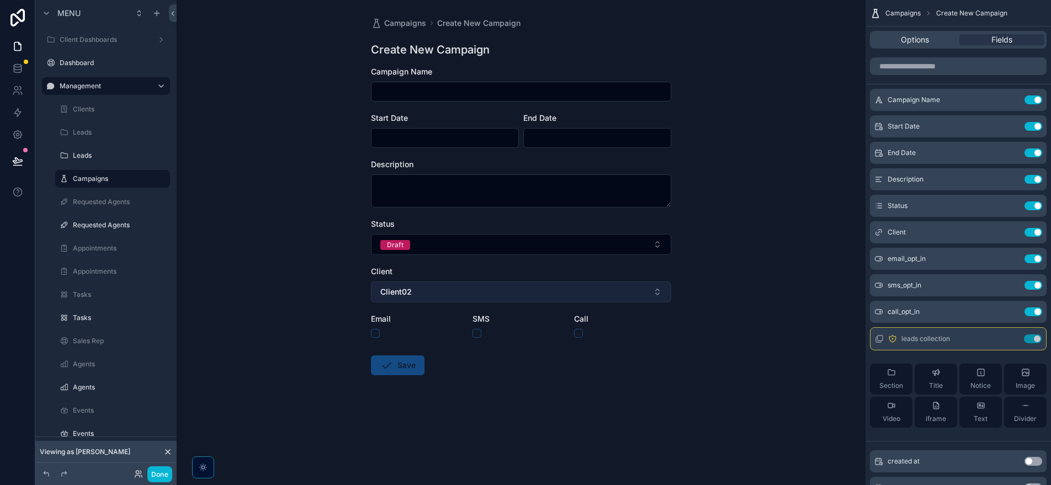
click at [505, 293] on button "Client02" at bounding box center [521, 291] width 300 height 21
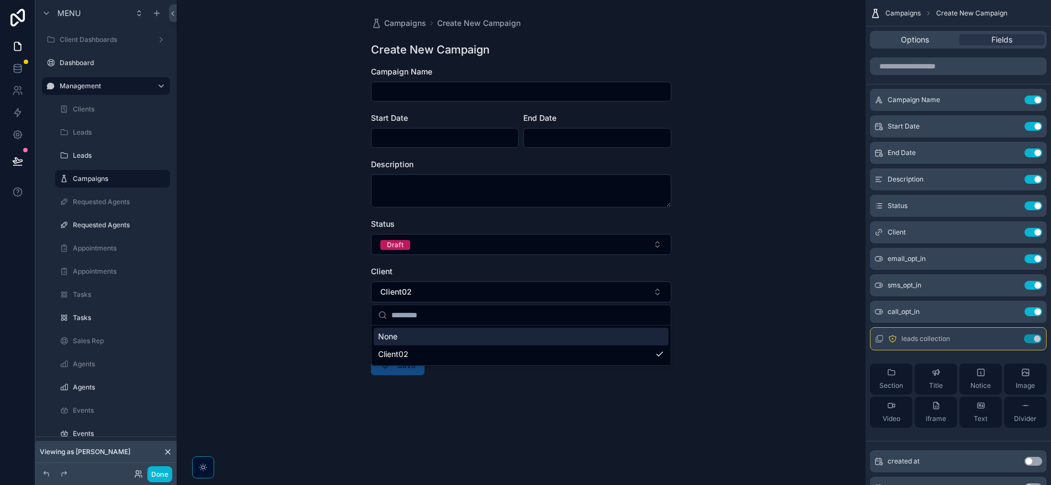
click at [279, 323] on div "Campaigns Create New Campaign Create New Campaign Campaign Name Start Date End …" at bounding box center [521, 242] width 689 height 485
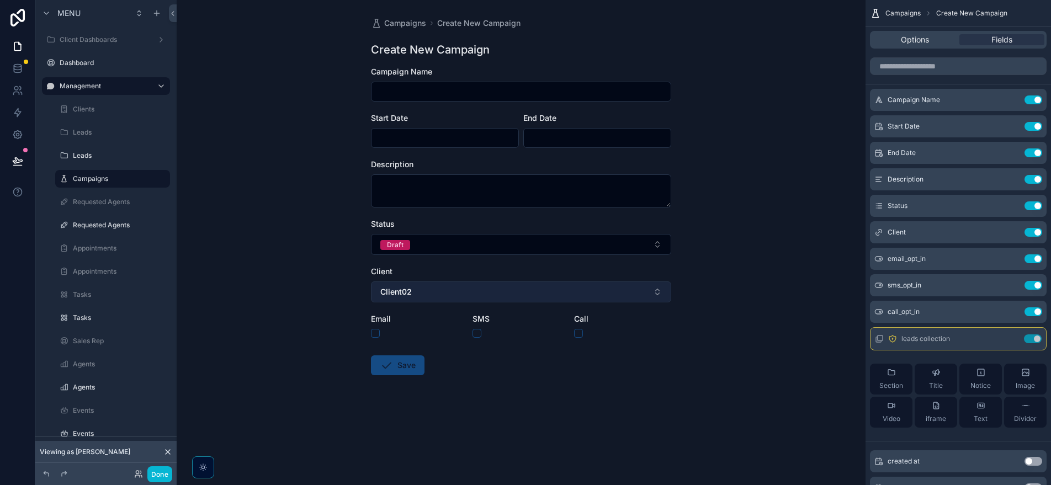
click at [411, 291] on span "Client02" at bounding box center [395, 291] width 31 height 11
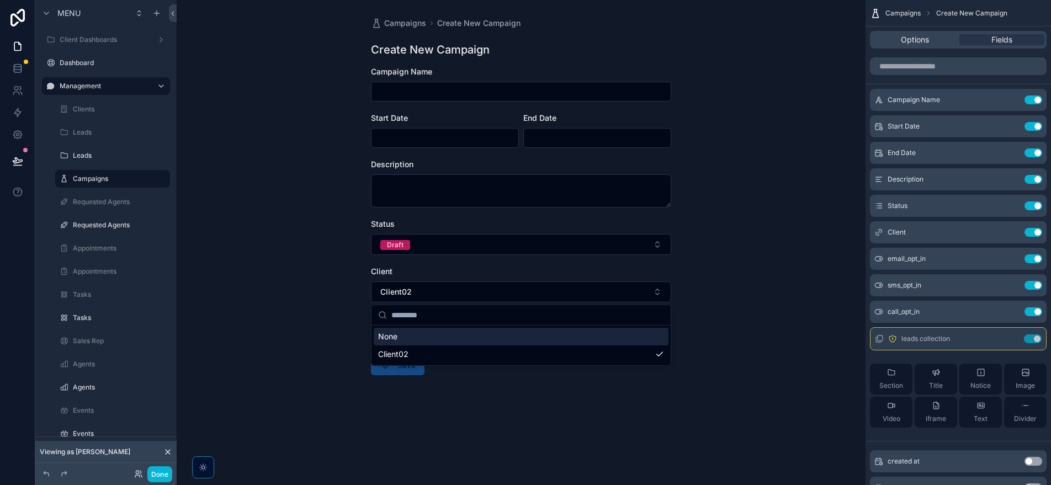
click at [286, 299] on div "Campaigns Create New Campaign Create New Campaign Campaign Name Start Date End …" at bounding box center [521, 242] width 689 height 485
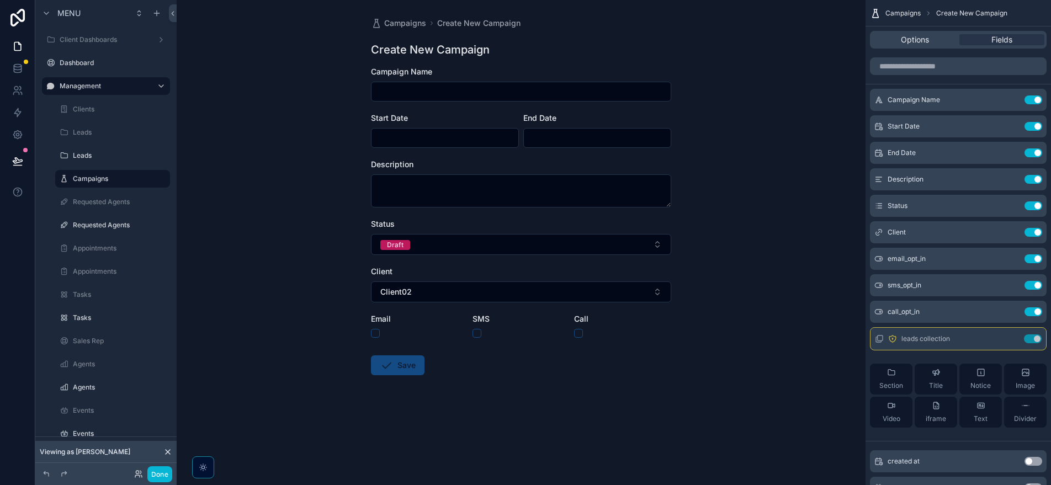
click at [171, 455] on icon at bounding box center [167, 452] width 9 height 9
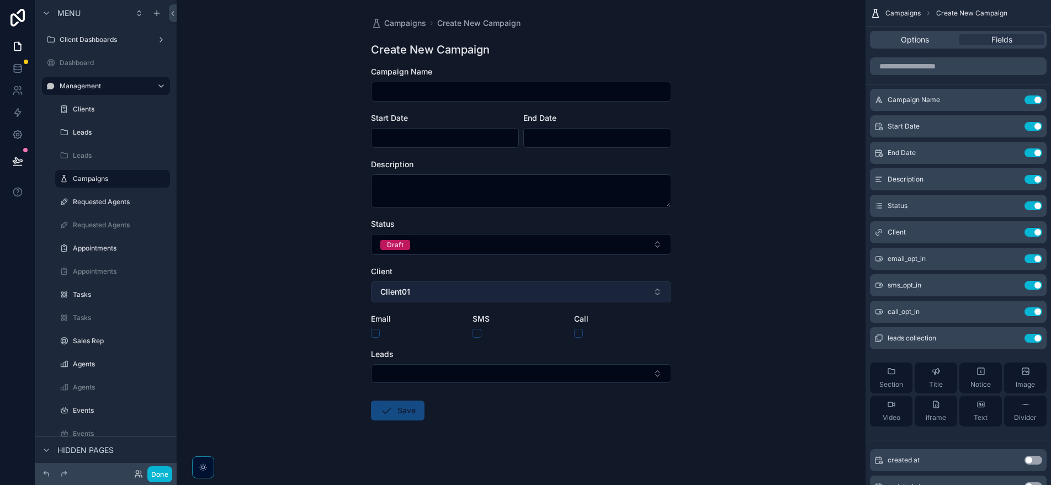
click at [442, 292] on button "Client01" at bounding box center [521, 291] width 300 height 21
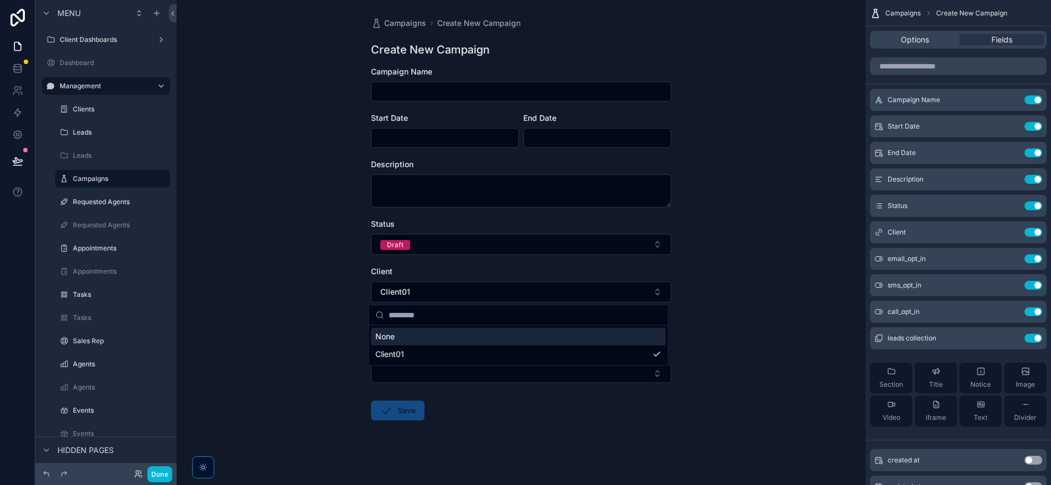
click at [310, 288] on div "Campaigns Create New Campaign Create New Campaign Campaign Name Start Date End …" at bounding box center [521, 242] width 689 height 485
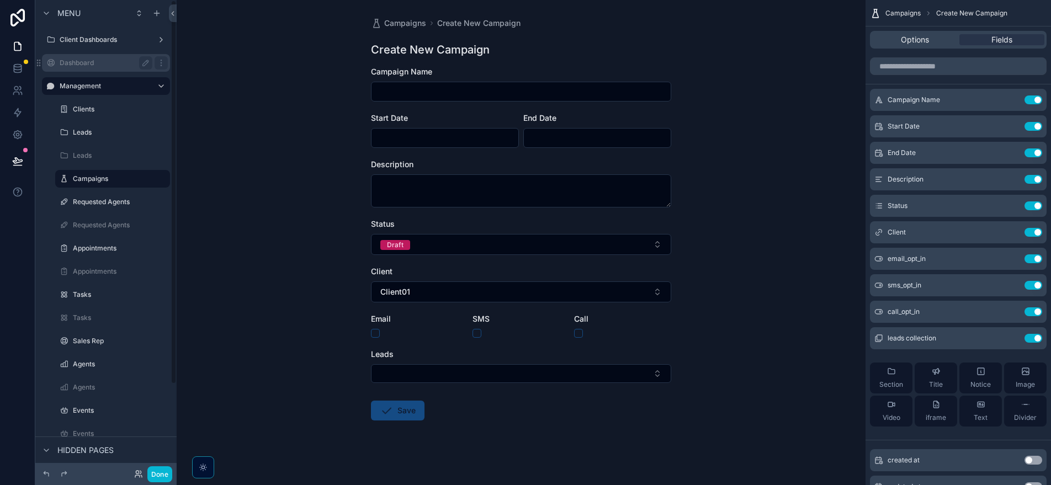
click at [127, 64] on label "Dashboard" at bounding box center [104, 62] width 88 height 9
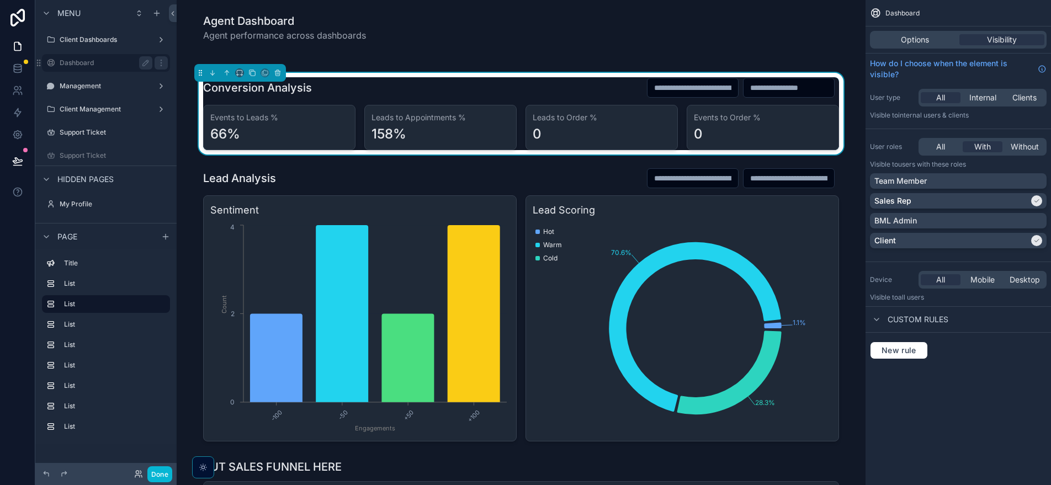
click at [87, 70] on div "Dashboard" at bounding box center [106, 63] width 124 height 18
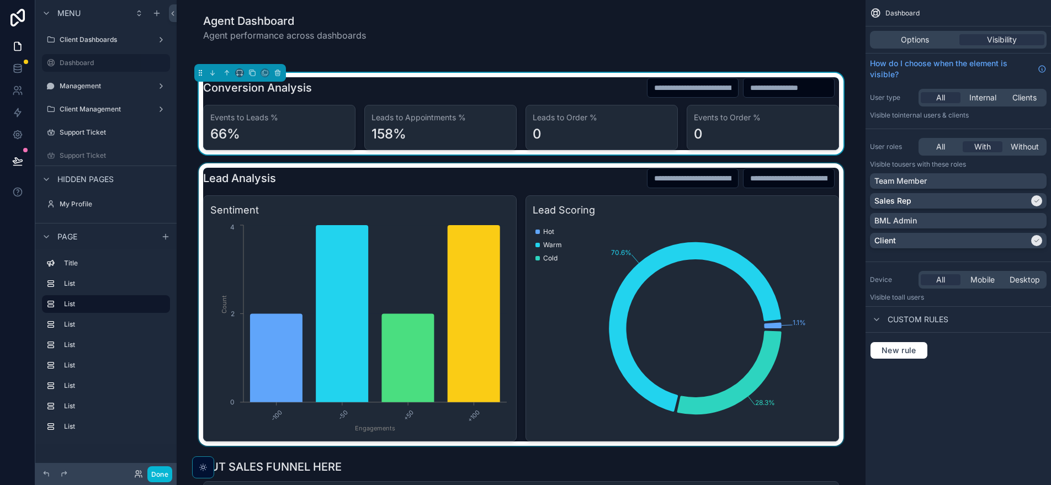
click at [428, 173] on div "scrollable content" at bounding box center [520, 304] width 671 height 283
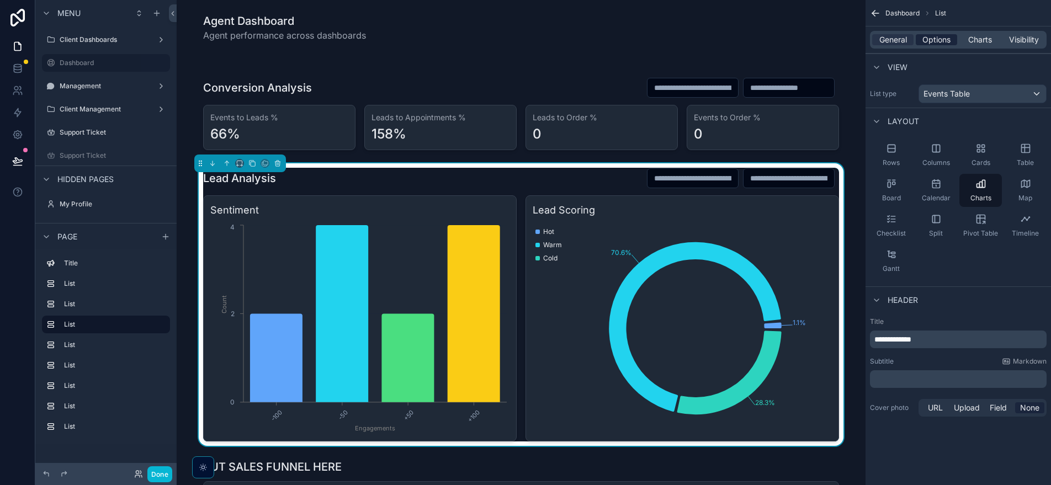
click at [938, 38] on span "Options" at bounding box center [936, 39] width 28 height 11
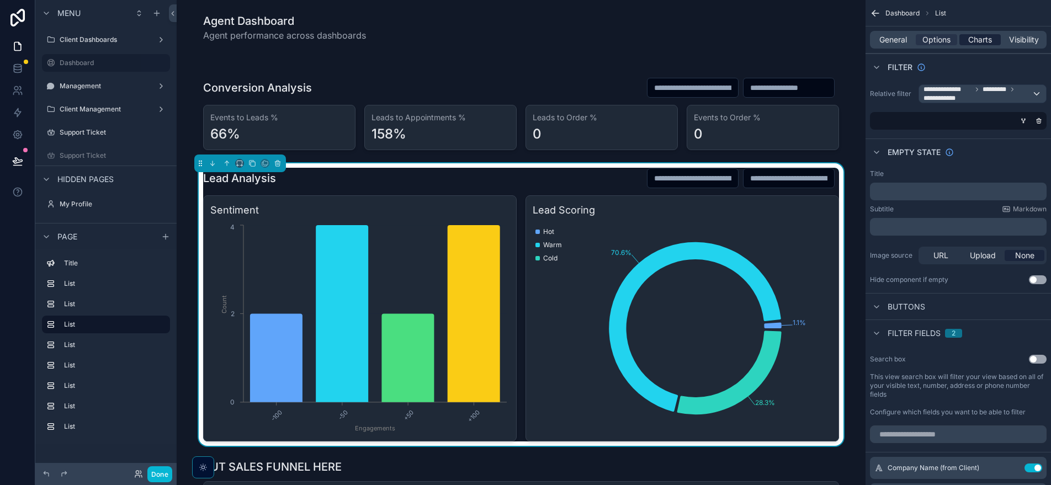
click at [991, 39] on span "Charts" at bounding box center [980, 39] width 24 height 11
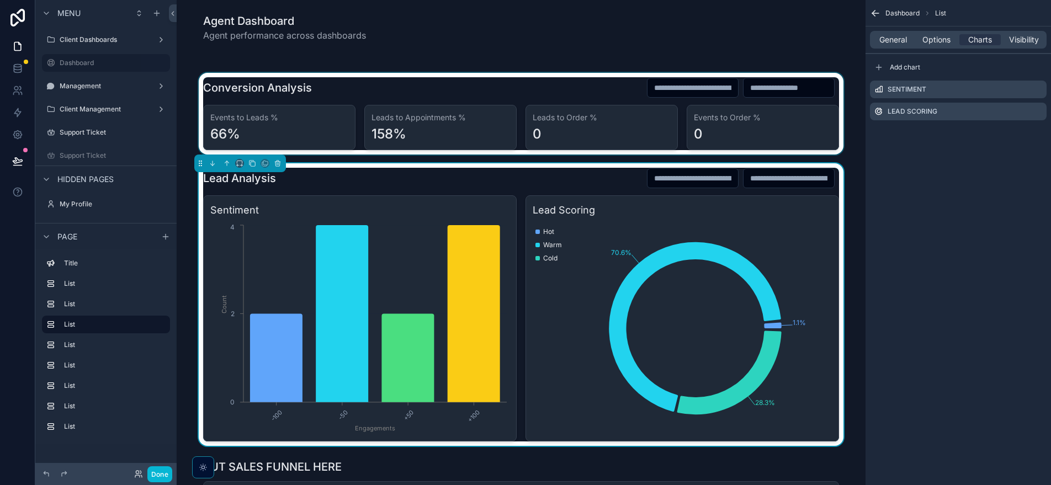
click at [605, 145] on div "scrollable content" at bounding box center [520, 114] width 671 height 82
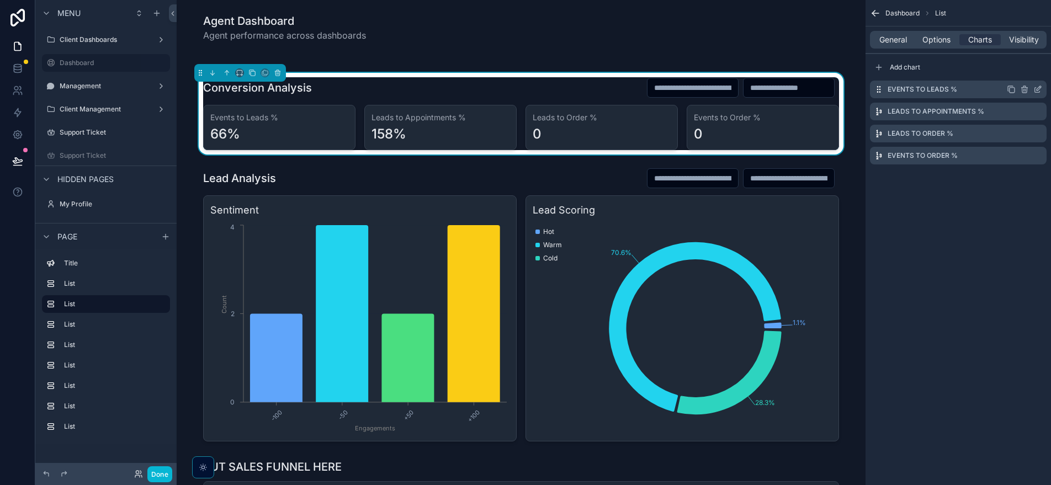
click at [1038, 93] on icon "scrollable content" at bounding box center [1037, 89] width 9 height 9
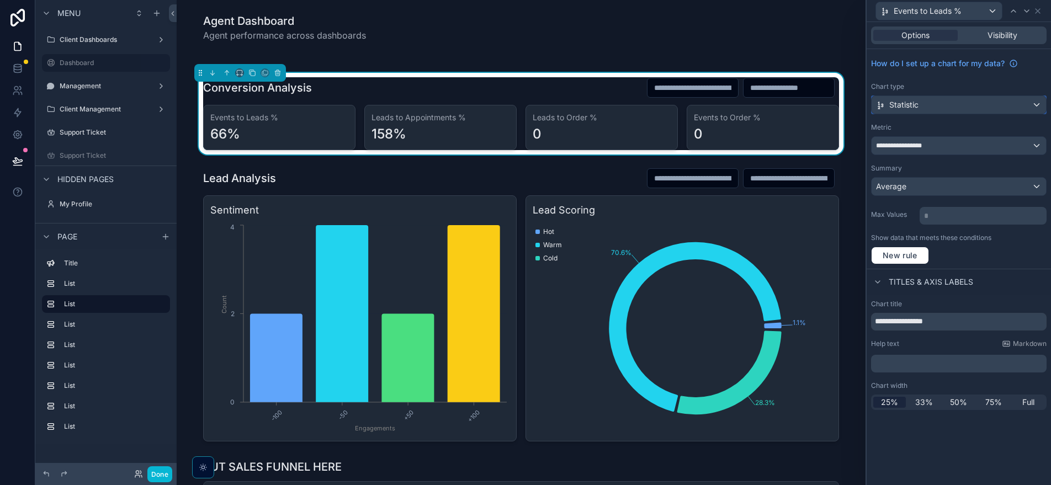
click at [962, 108] on div "Statistic" at bounding box center [958, 105] width 174 height 18
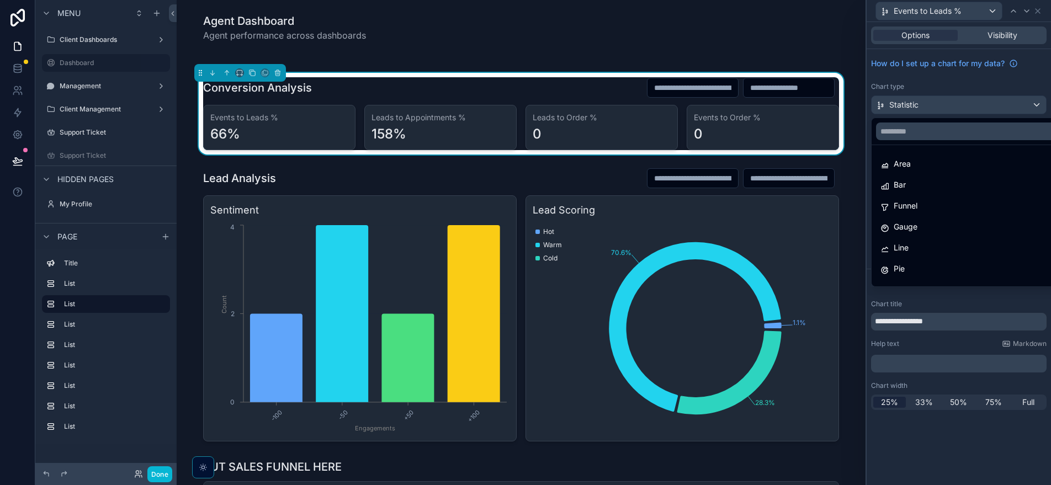
click at [962, 108] on div at bounding box center [958, 242] width 184 height 485
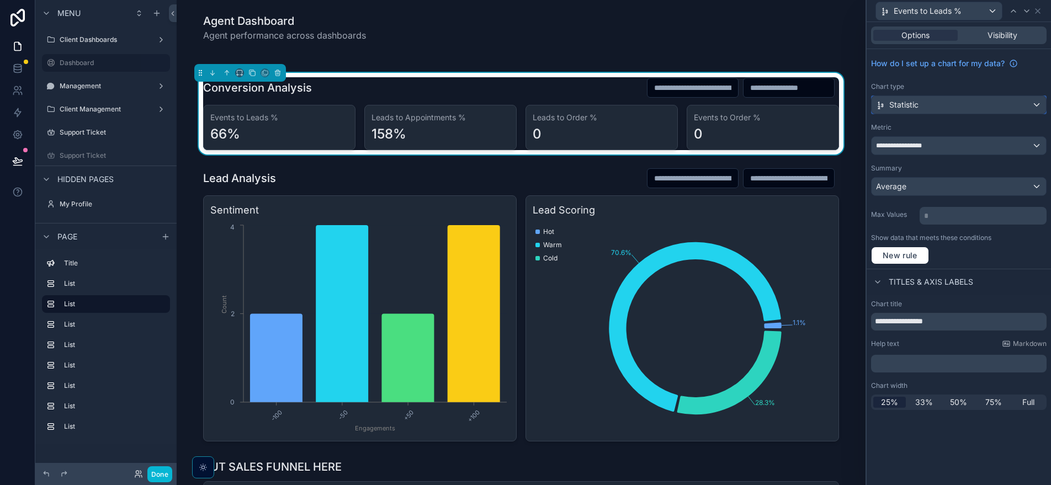
click at [967, 108] on div "Statistic" at bounding box center [958, 105] width 174 height 18
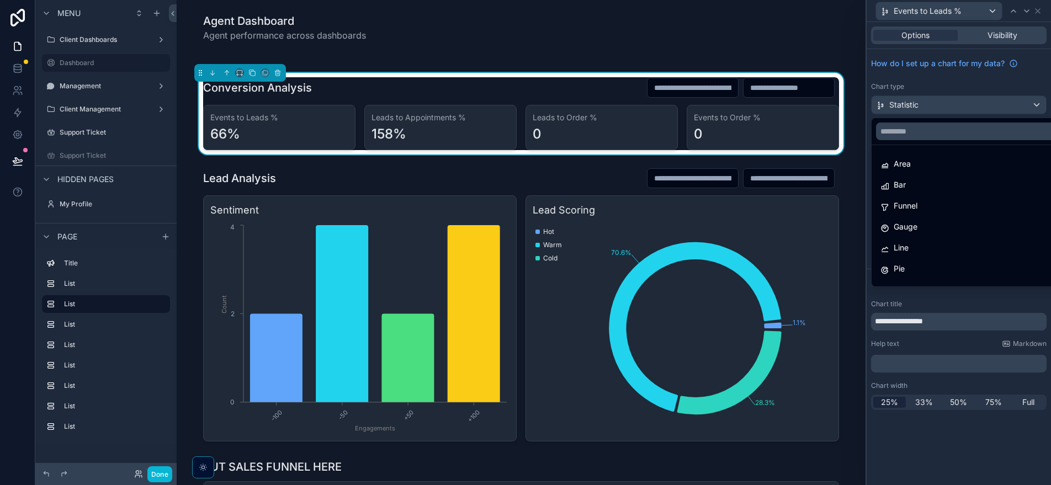
click at [967, 108] on div at bounding box center [958, 242] width 184 height 485
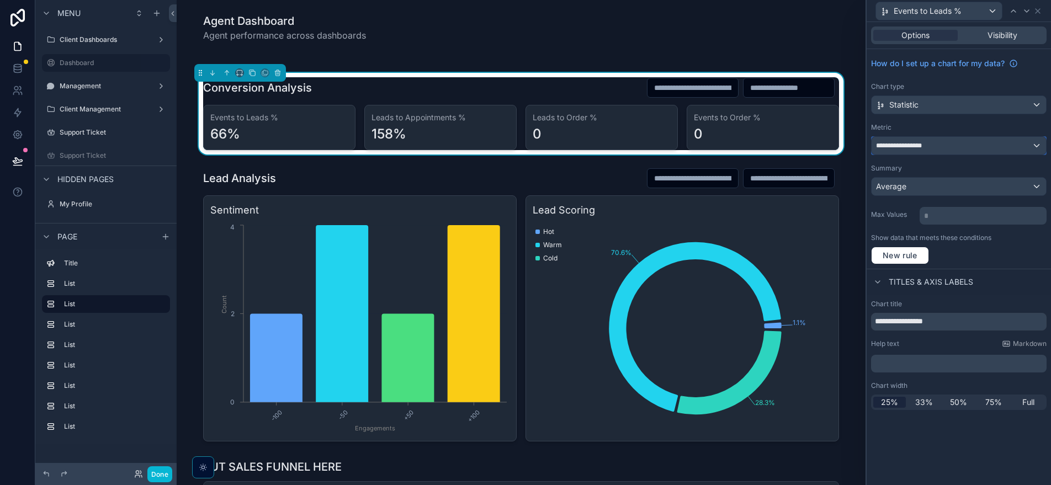
click at [948, 148] on div "**********" at bounding box center [958, 146] width 174 height 18
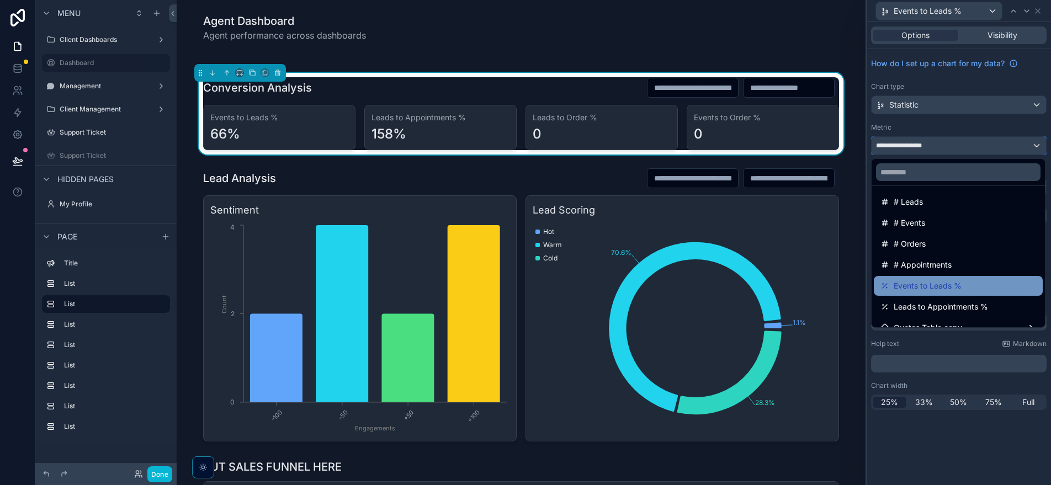
scroll to position [184, 0]
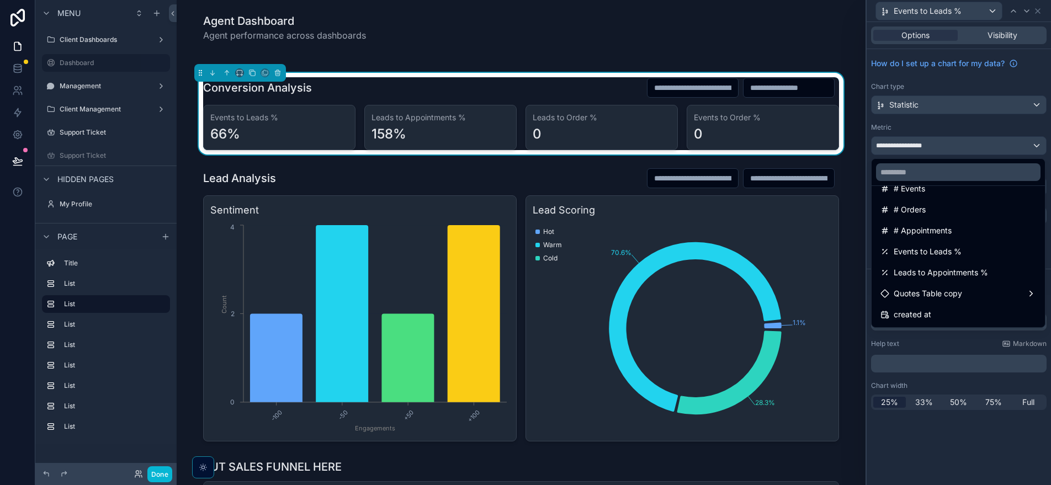
click at [975, 148] on div at bounding box center [958, 242] width 184 height 485
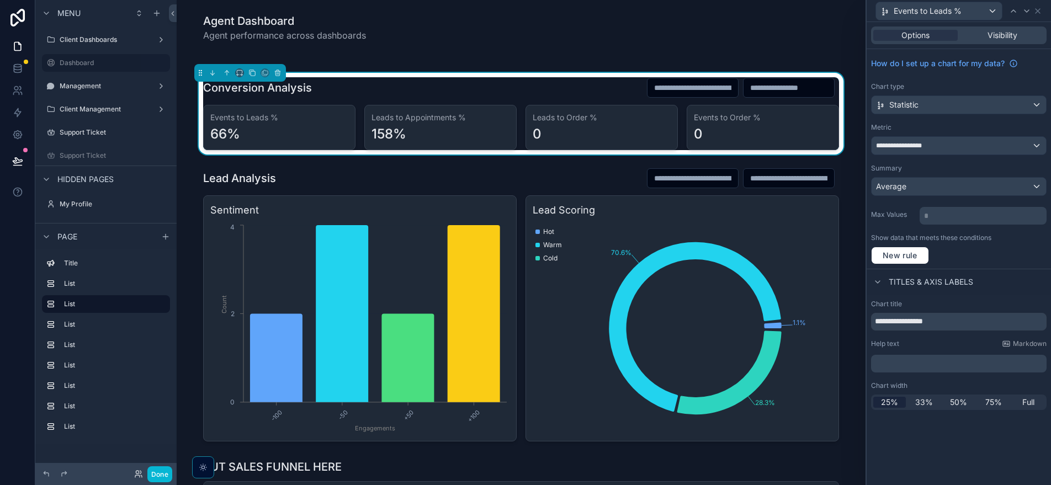
click at [972, 159] on div "**********" at bounding box center [958, 159] width 184 height 220
click at [974, 152] on div "**********" at bounding box center [958, 146] width 174 height 18
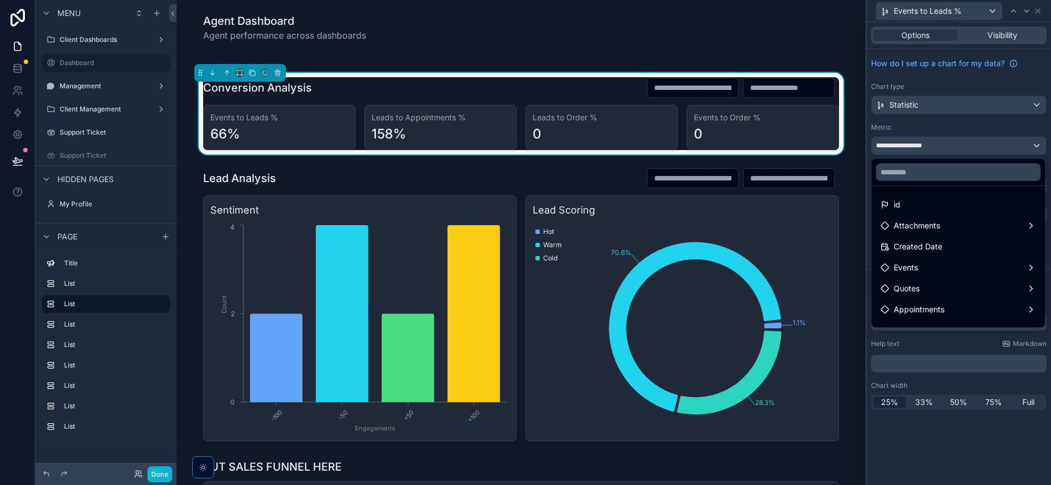
click at [972, 142] on div at bounding box center [958, 242] width 184 height 485
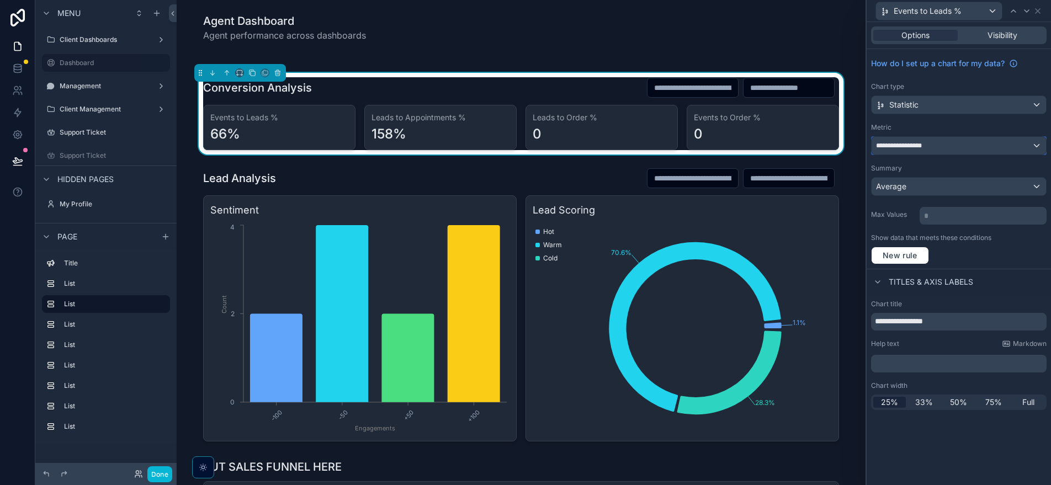
click at [972, 142] on div "**********" at bounding box center [958, 146] width 174 height 18
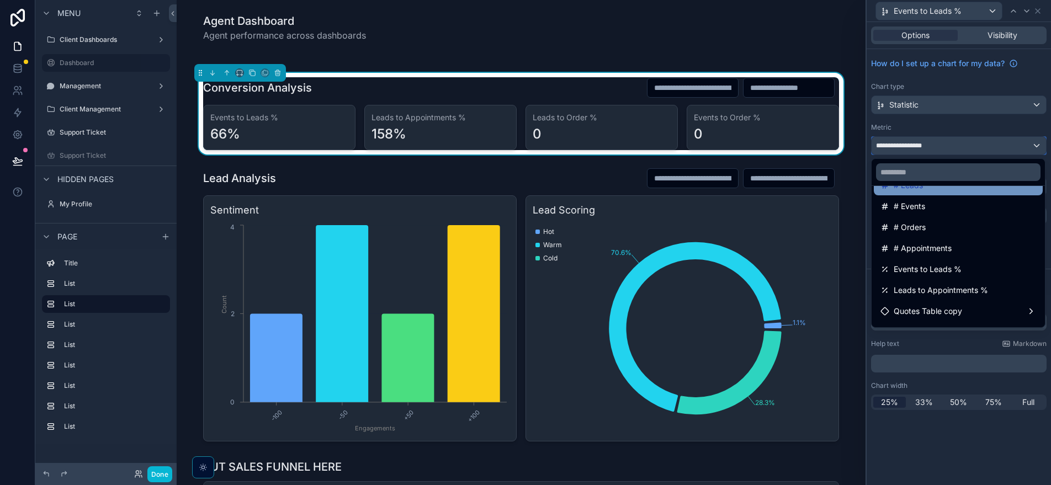
scroll to position [190, 0]
click at [973, 148] on div at bounding box center [958, 242] width 184 height 485
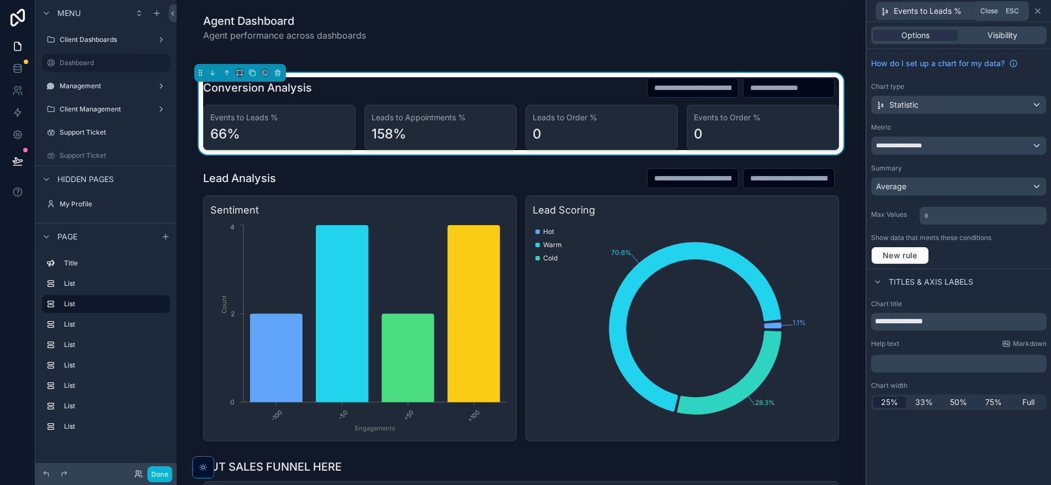
click at [1039, 13] on icon at bounding box center [1037, 11] width 9 height 9
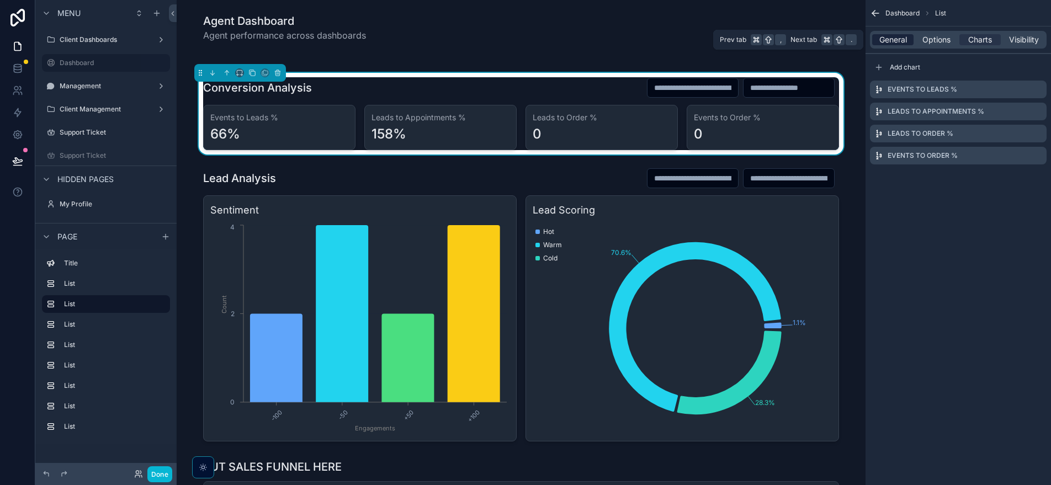
click at [896, 40] on span "General" at bounding box center [893, 39] width 28 height 11
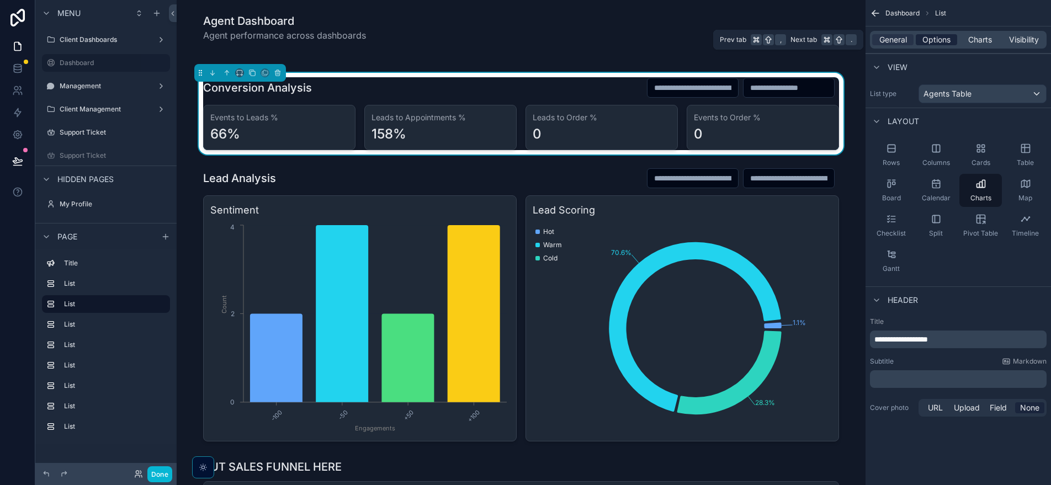
click at [935, 38] on span "Options" at bounding box center [936, 39] width 28 height 11
